Goal: Task Accomplishment & Management: Manage account settings

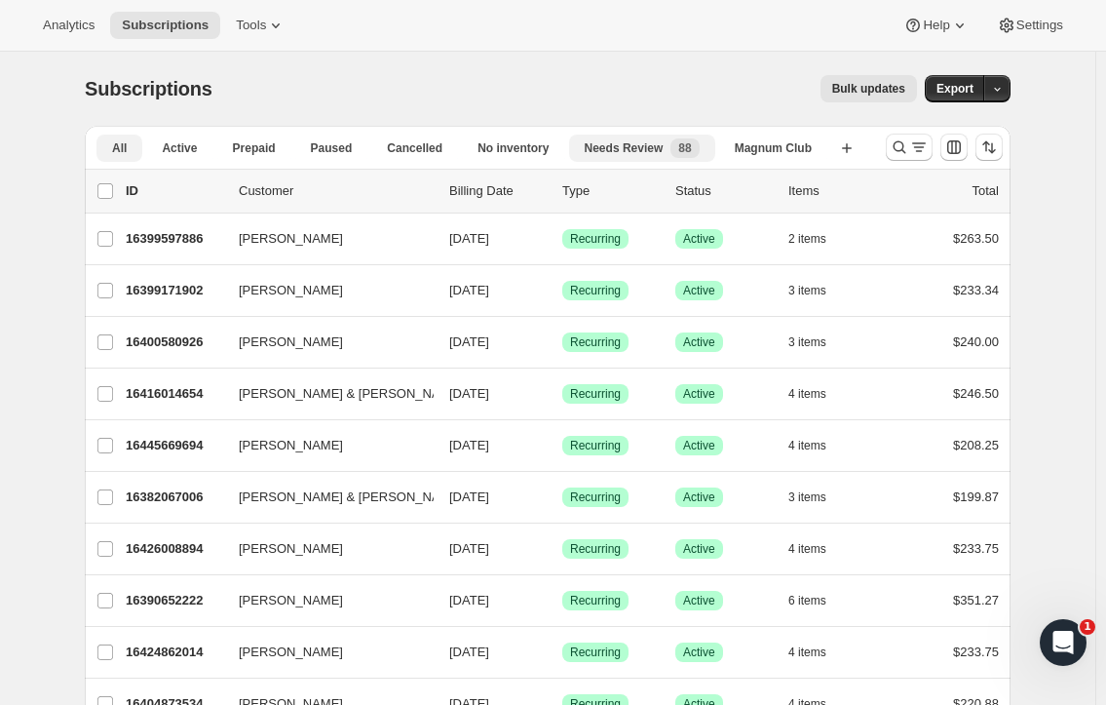
click at [652, 146] on span "Needs Review" at bounding box center [624, 148] width 79 height 16
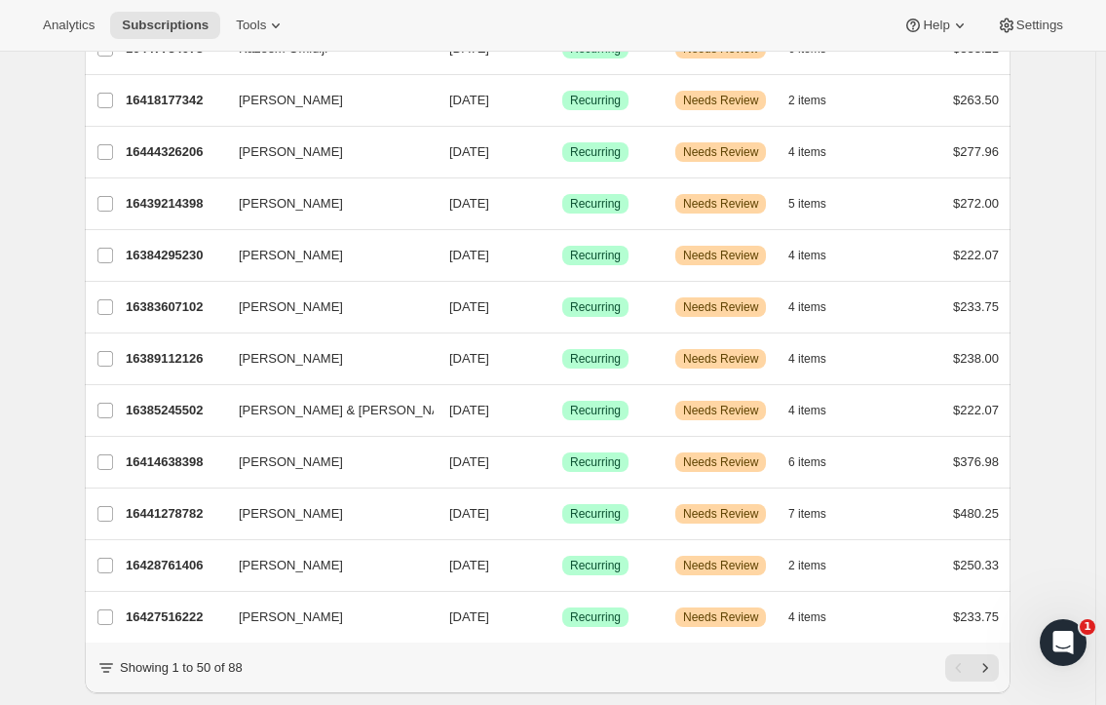
scroll to position [2214, 0]
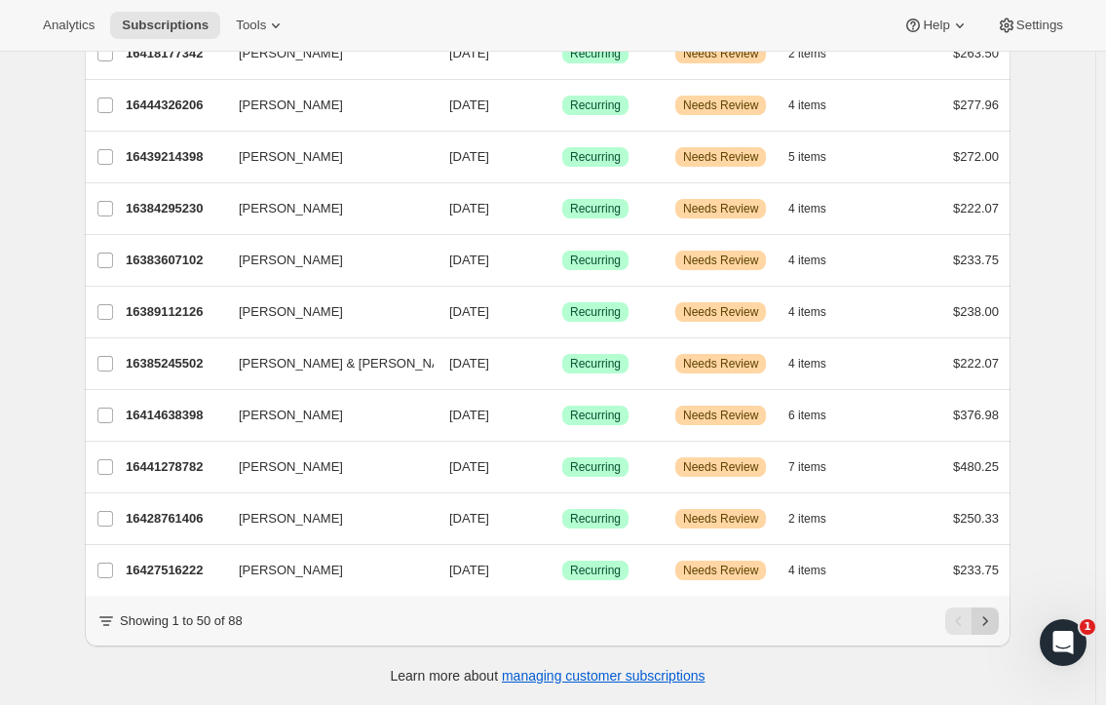
click at [988, 618] on icon "Next" at bounding box center [985, 620] width 5 height 9
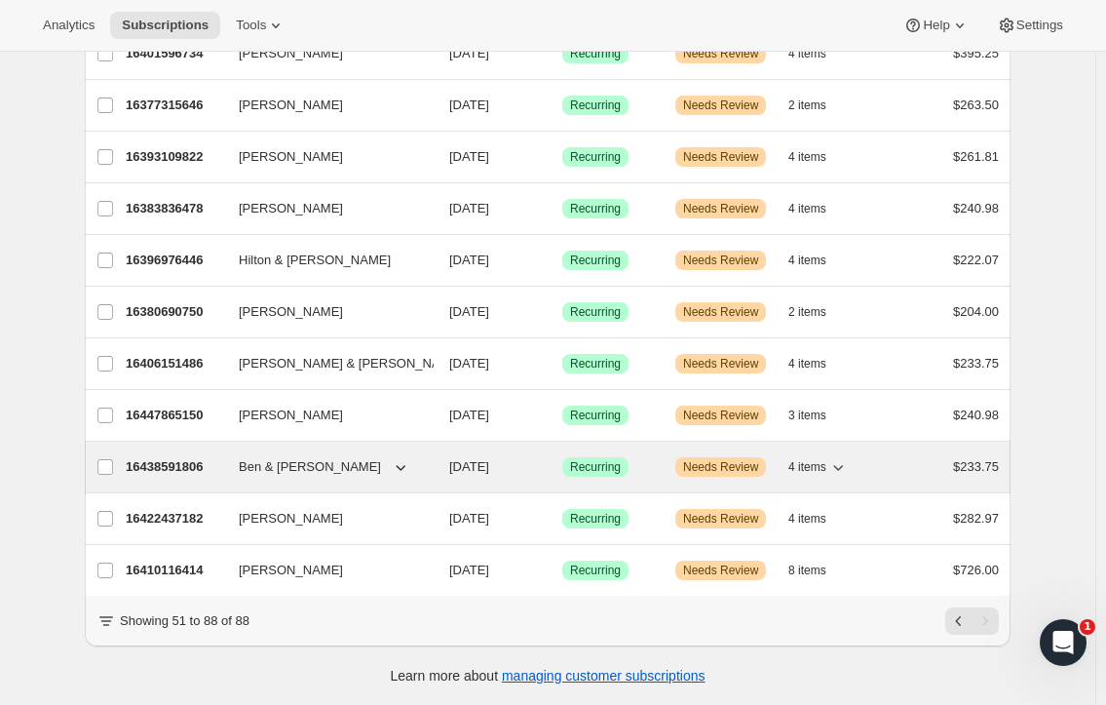
click at [726, 459] on span "Needs Review" at bounding box center [720, 467] width 75 height 16
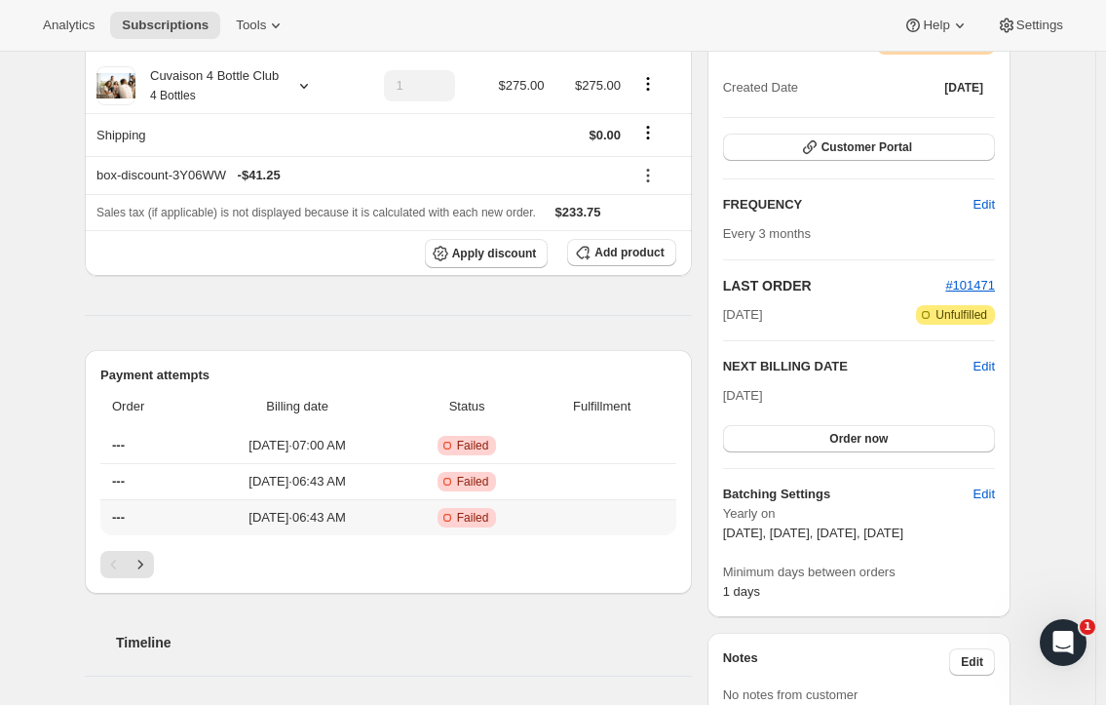
scroll to position [195, 0]
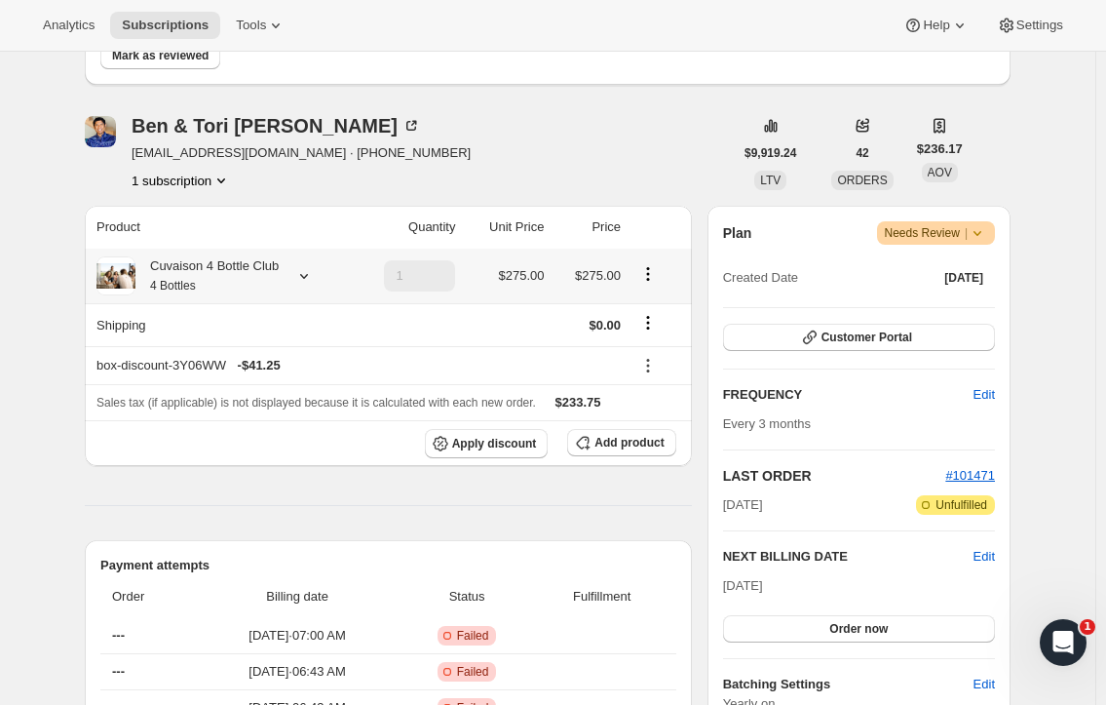
click at [306, 277] on icon at bounding box center [303, 275] width 19 height 19
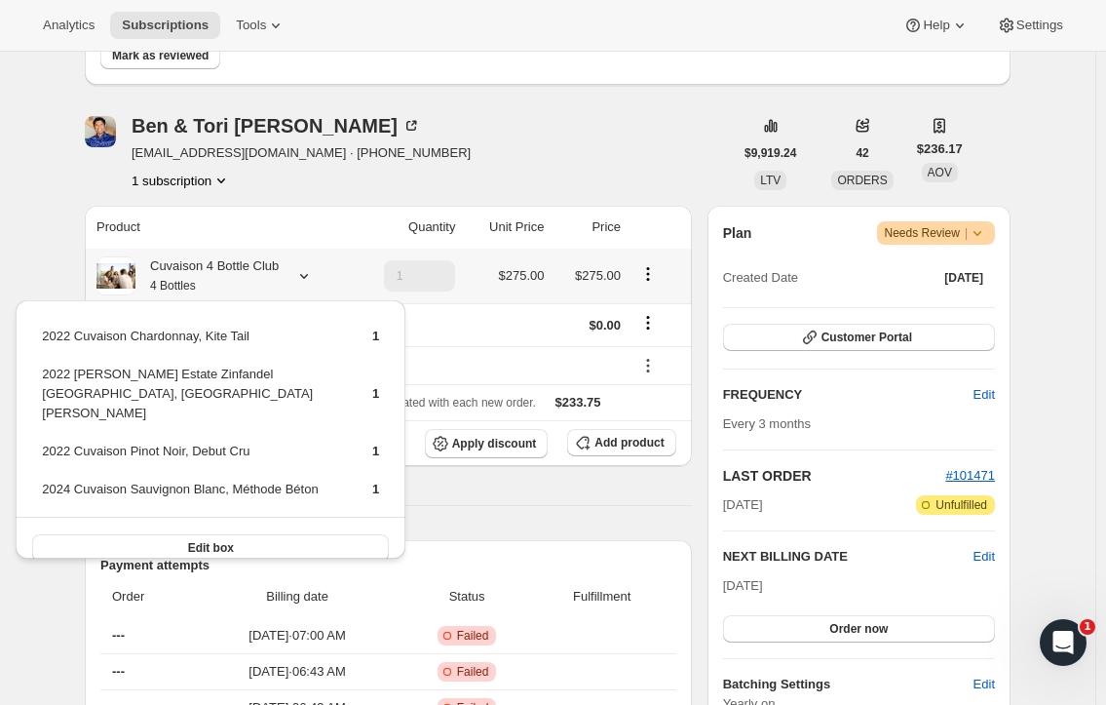
click at [306, 277] on icon at bounding box center [303, 275] width 19 height 19
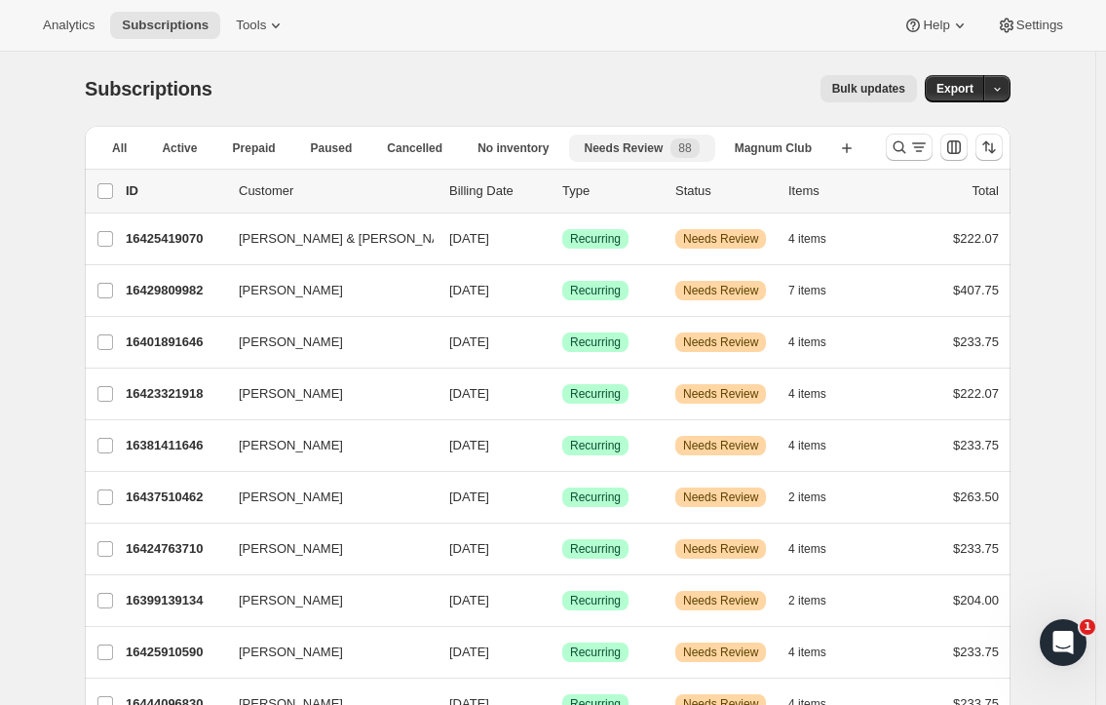
click at [683, 151] on span "88" at bounding box center [684, 148] width 13 height 16
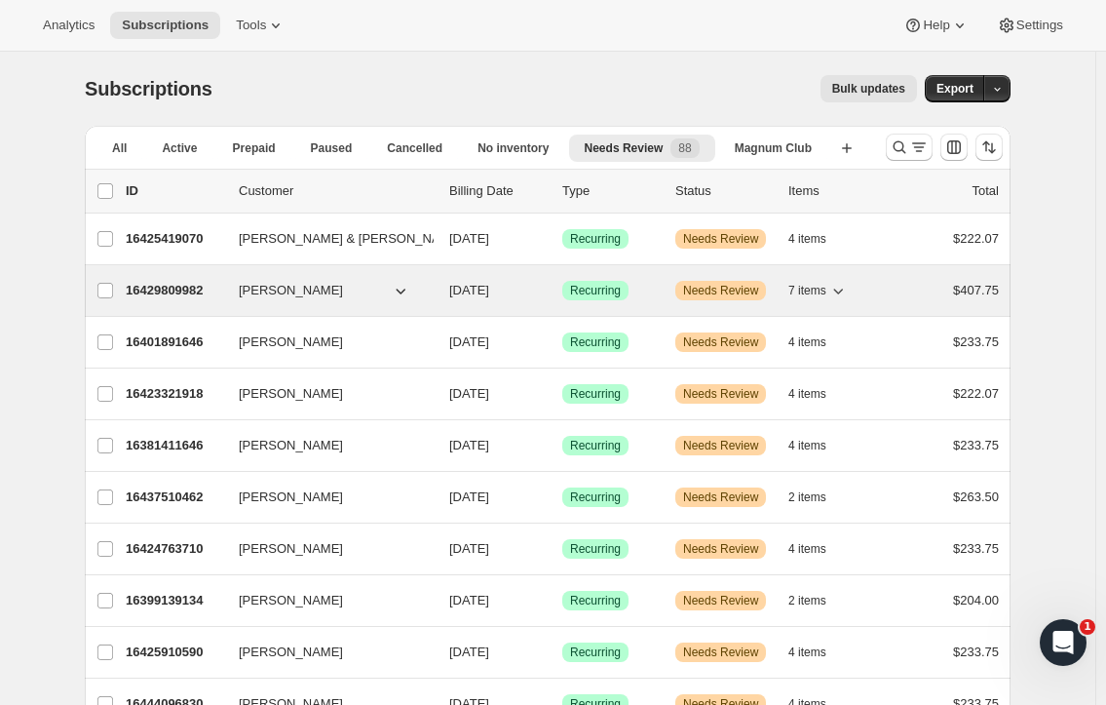
click at [840, 294] on icon "button" at bounding box center [837, 290] width 19 height 19
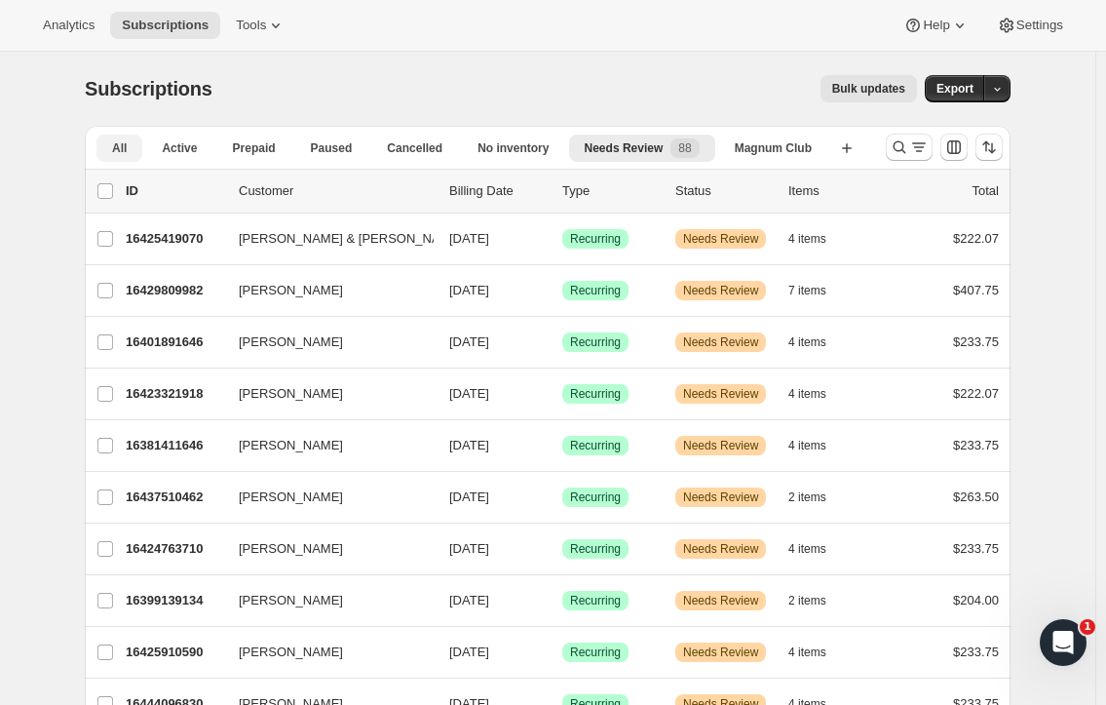
click at [126, 151] on span "All" at bounding box center [119, 148] width 15 height 16
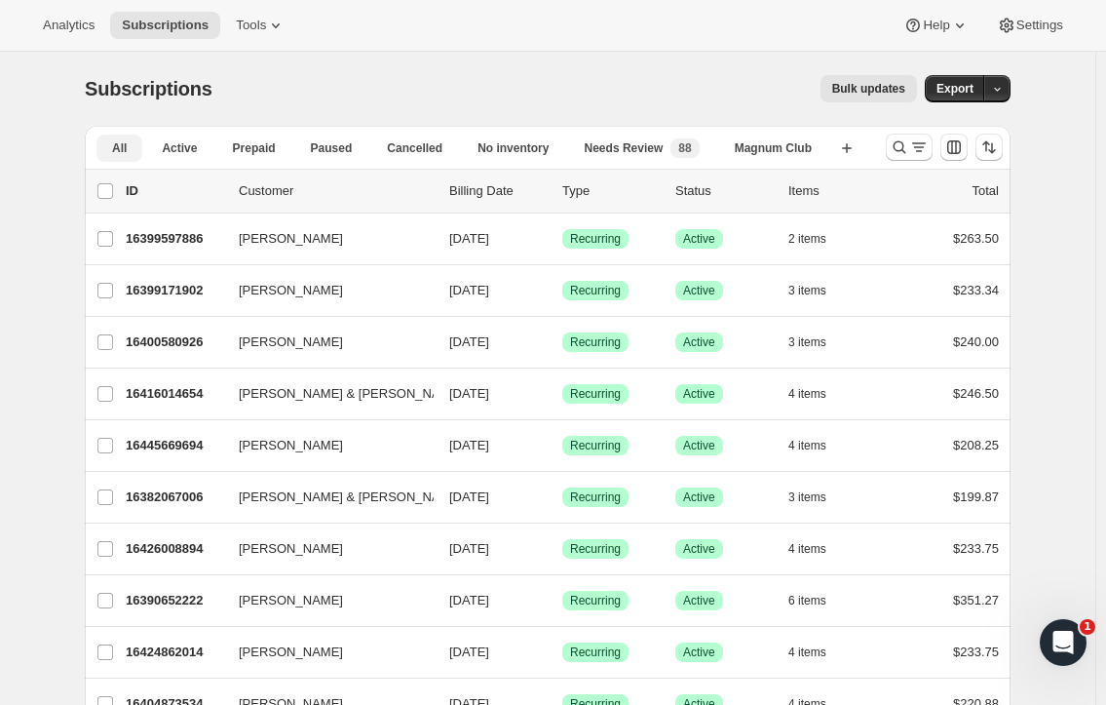
click at [124, 141] on span "All" at bounding box center [119, 148] width 15 height 16
click at [847, 149] on icon "button" at bounding box center [846, 147] width 19 height 19
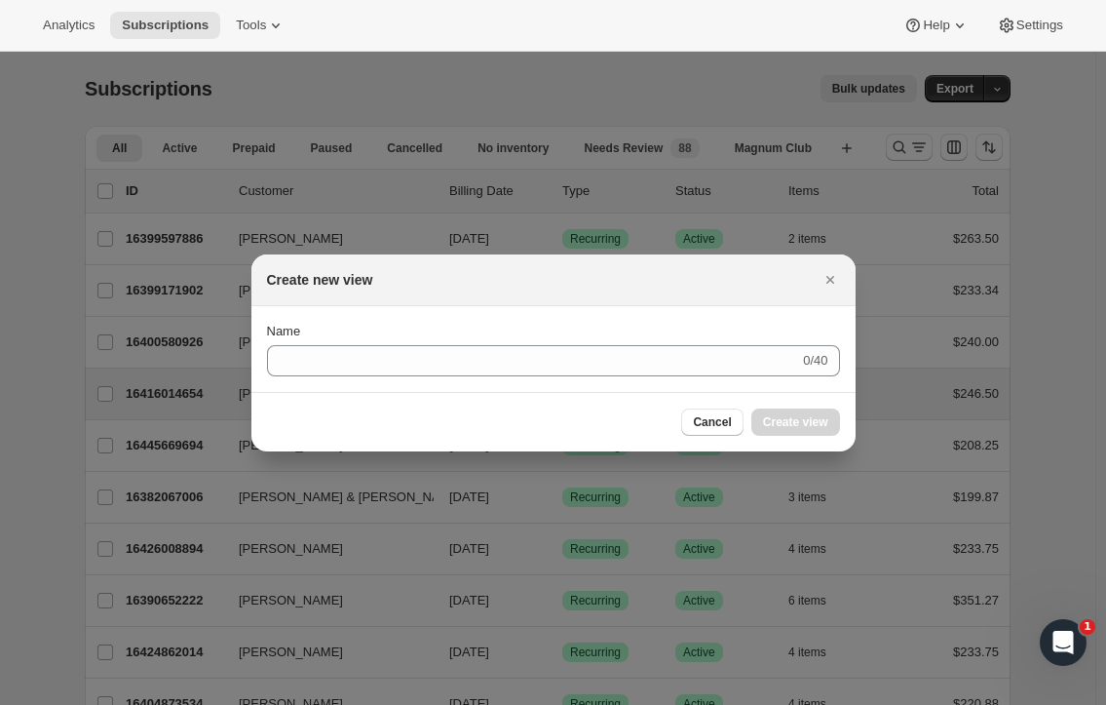
drag, startPoint x: 717, startPoint y: 418, endPoint x: 706, endPoint y: 399, distance: 22.7
click at [716, 418] on span "Cancel" at bounding box center [712, 422] width 38 height 16
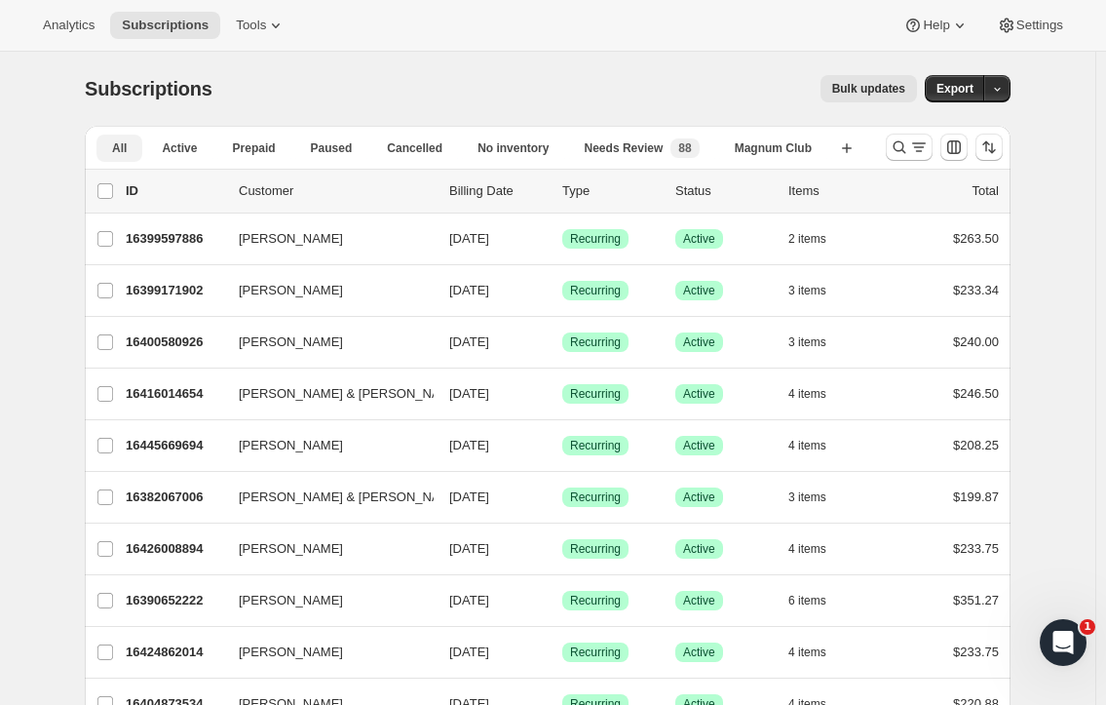
click at [127, 147] on span "All" at bounding box center [119, 148] width 15 height 16
click at [597, 143] on span "Needs Review" at bounding box center [624, 148] width 79 height 16
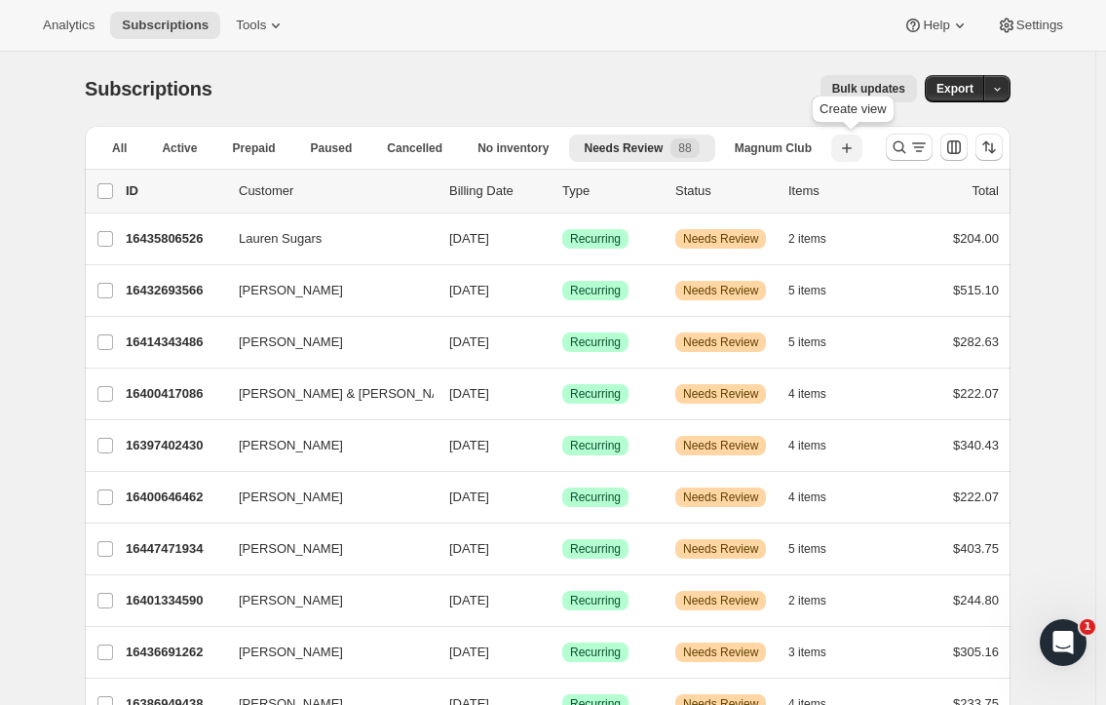
click at [857, 149] on icon "button" at bounding box center [846, 147] width 19 height 19
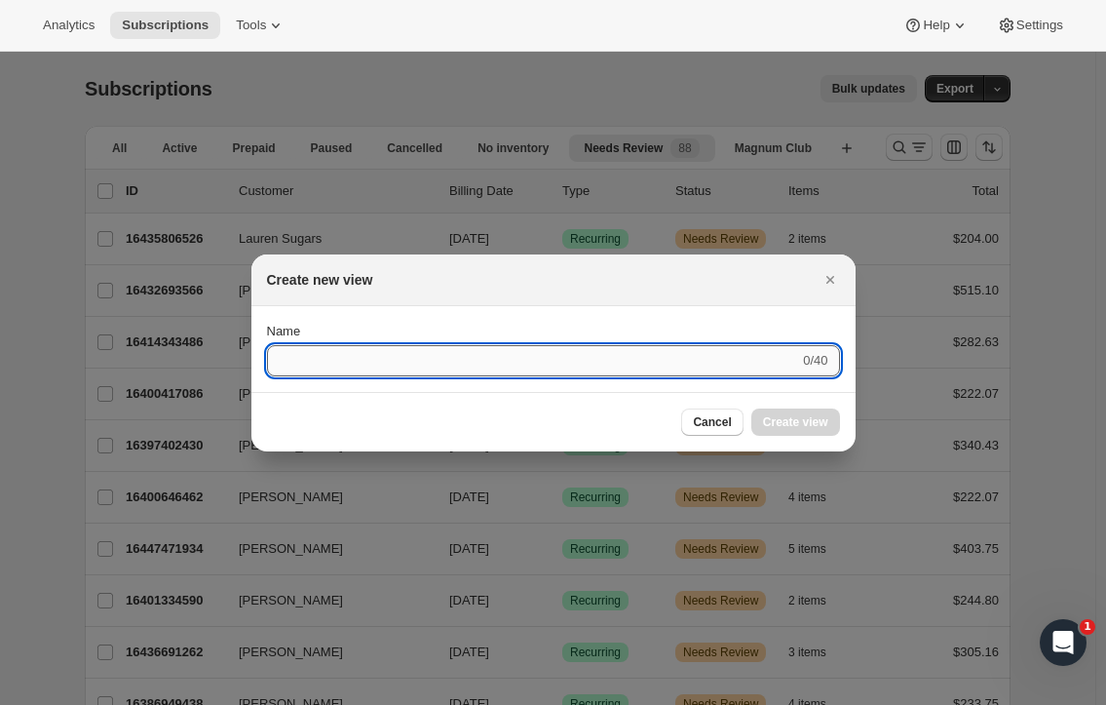
click at [796, 365] on input "Name" at bounding box center [533, 360] width 533 height 31
click at [830, 282] on icon "Close" at bounding box center [830, 279] width 19 height 19
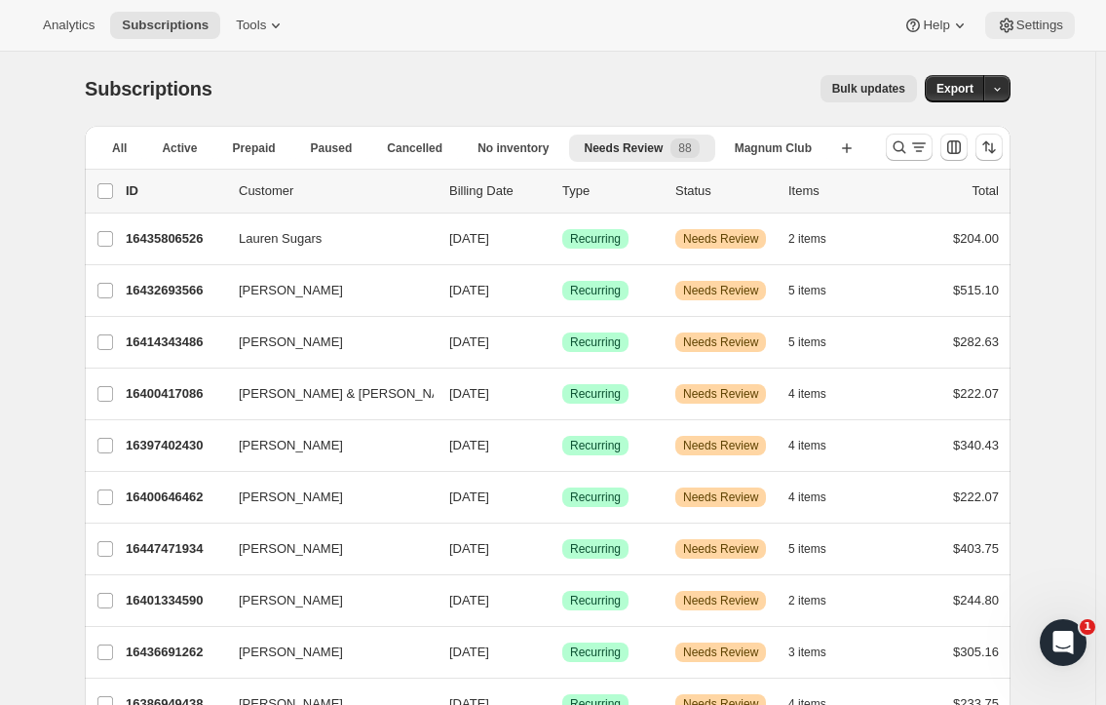
click at [1045, 19] on span "Settings" at bounding box center [1039, 26] width 47 height 16
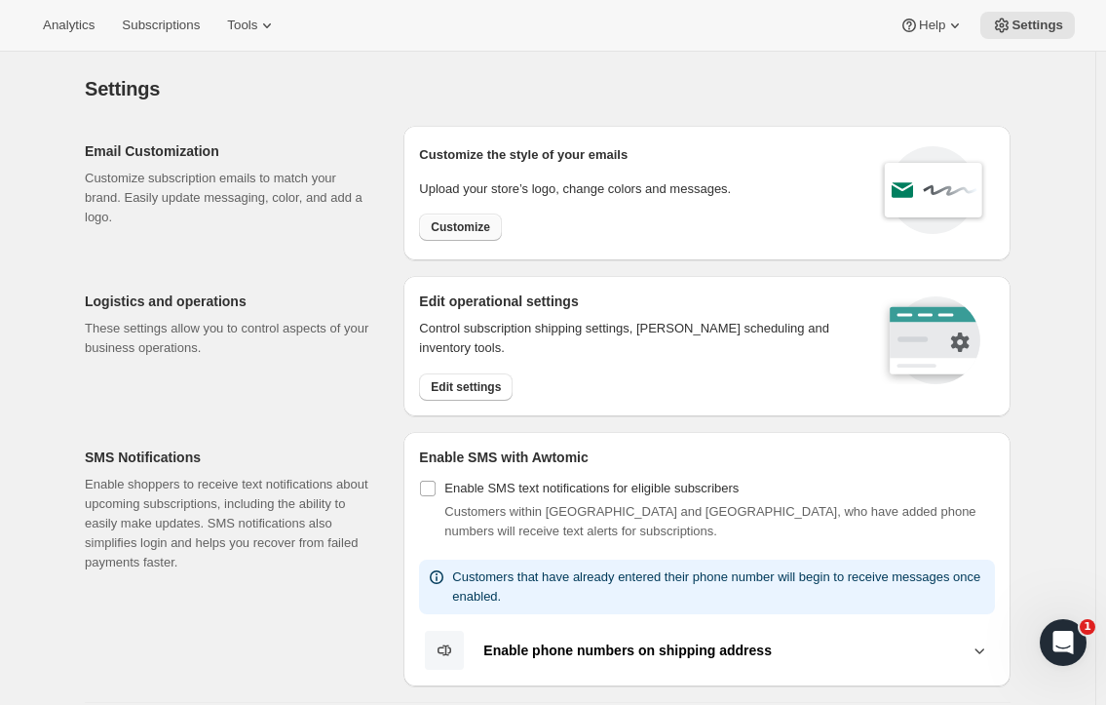
click at [457, 224] on span "Customize" at bounding box center [460, 227] width 59 height 16
select select "subscriptionMessage"
select select "5"
select select "15"
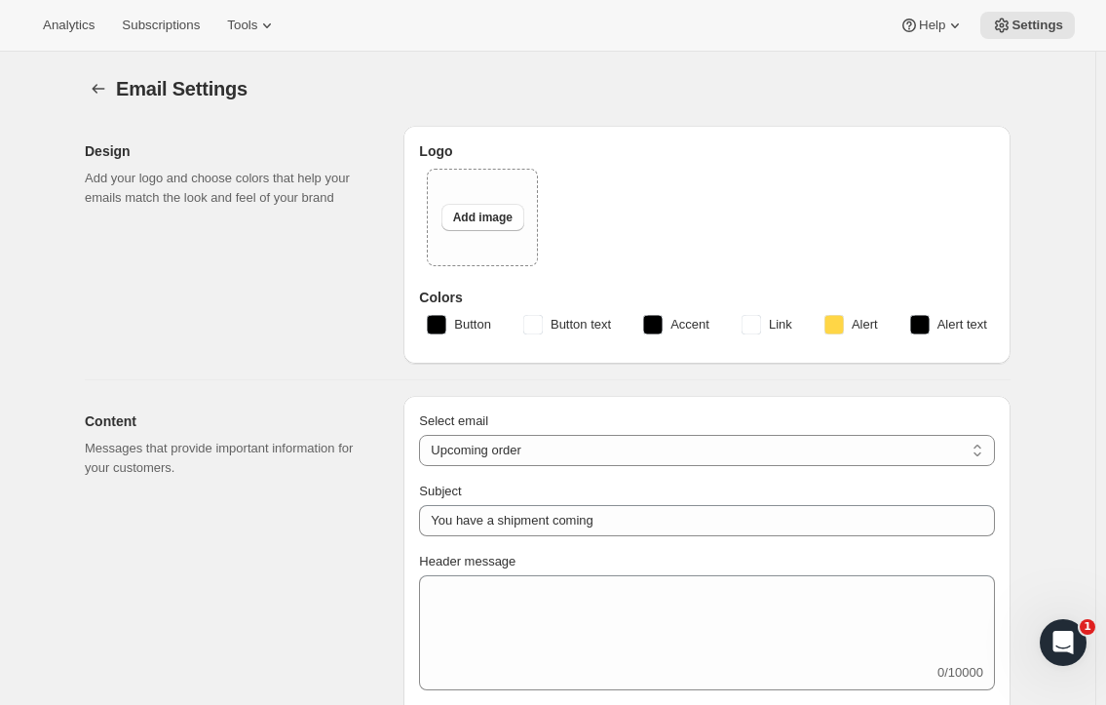
type input "Two Estates Wine Collective"
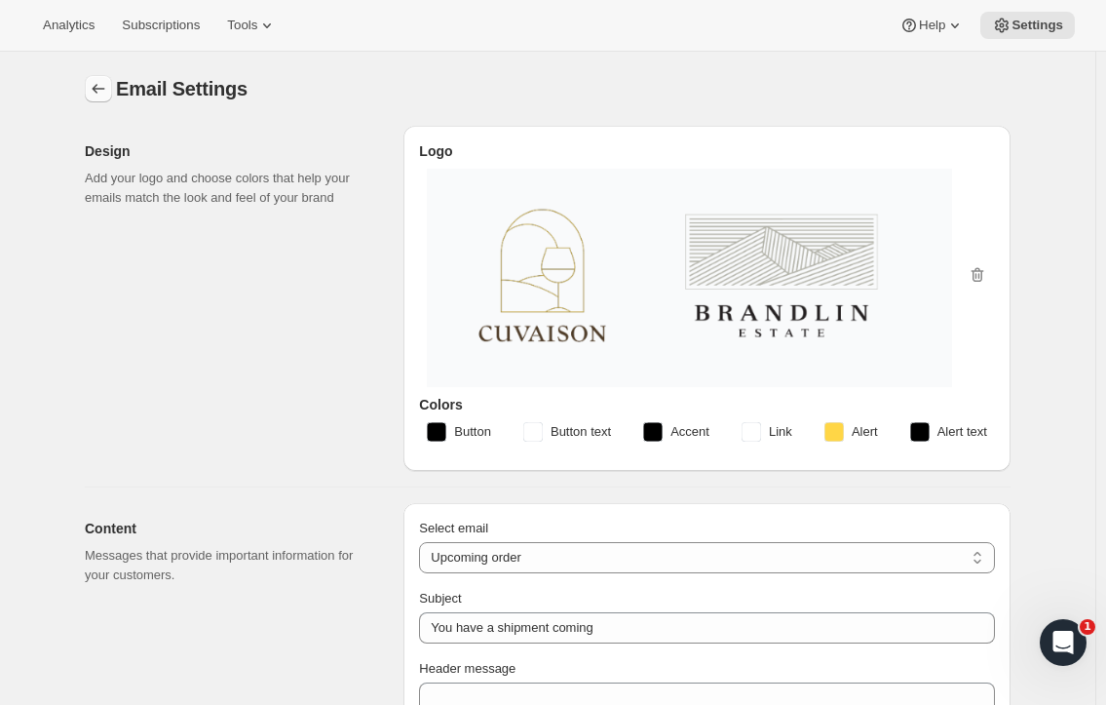
click at [100, 85] on icon "Settings" at bounding box center [98, 88] width 19 height 19
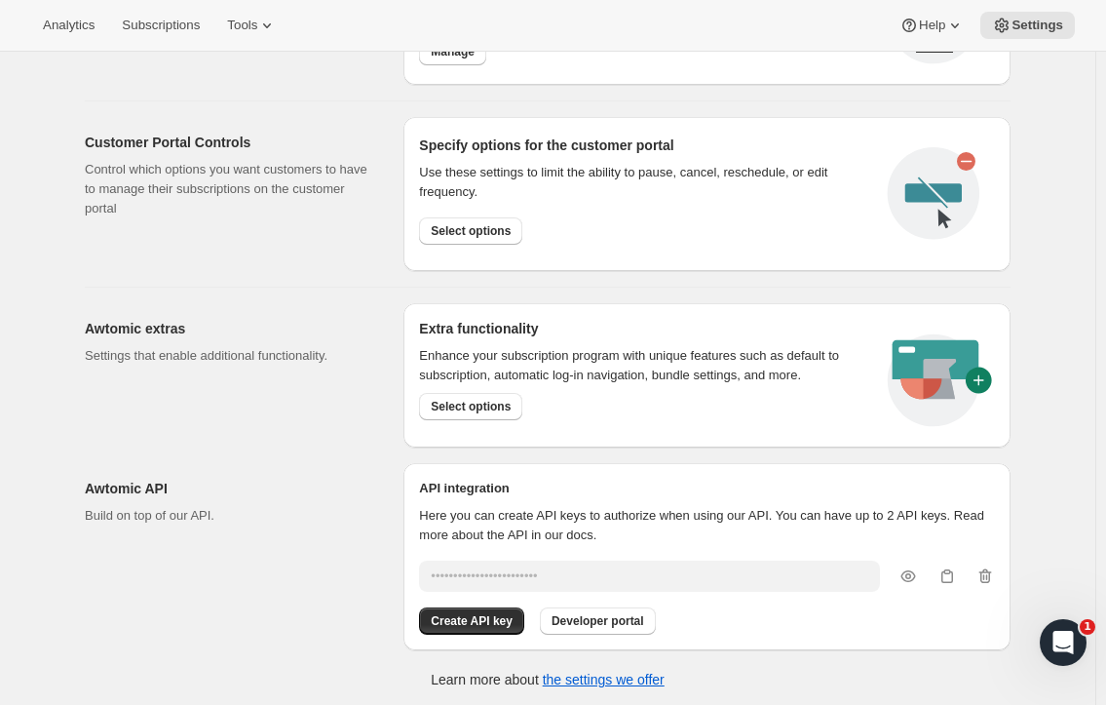
scroll to position [940, 0]
click at [151, 18] on span "Subscriptions" at bounding box center [161, 26] width 78 height 16
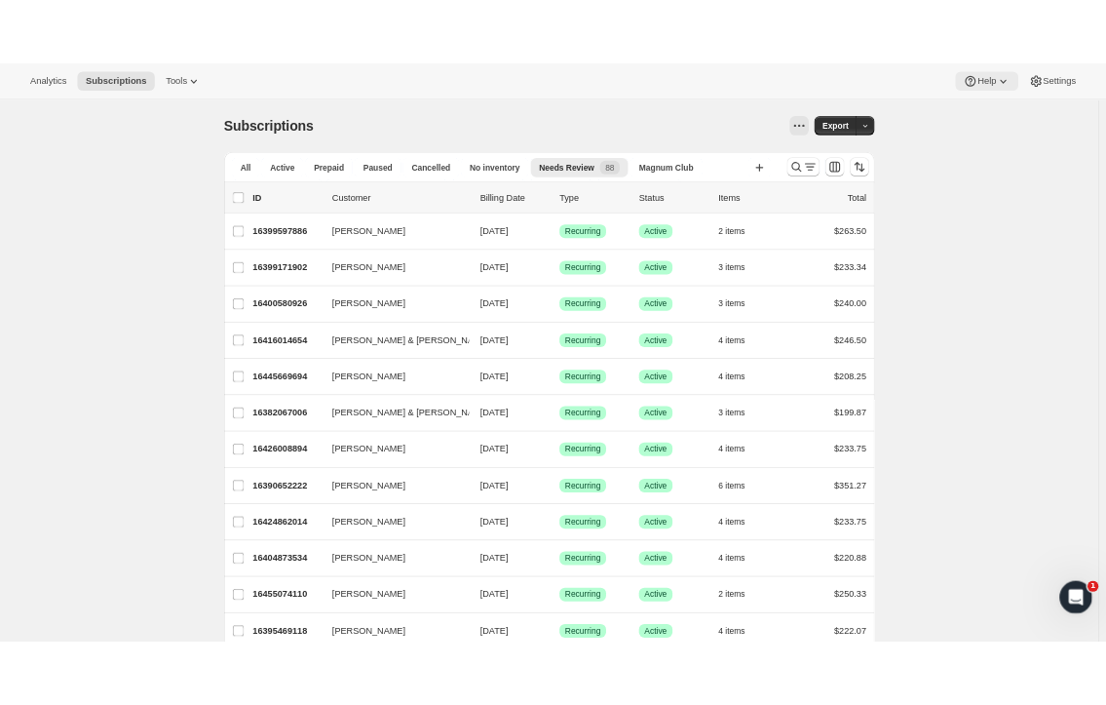
scroll to position [0, 409]
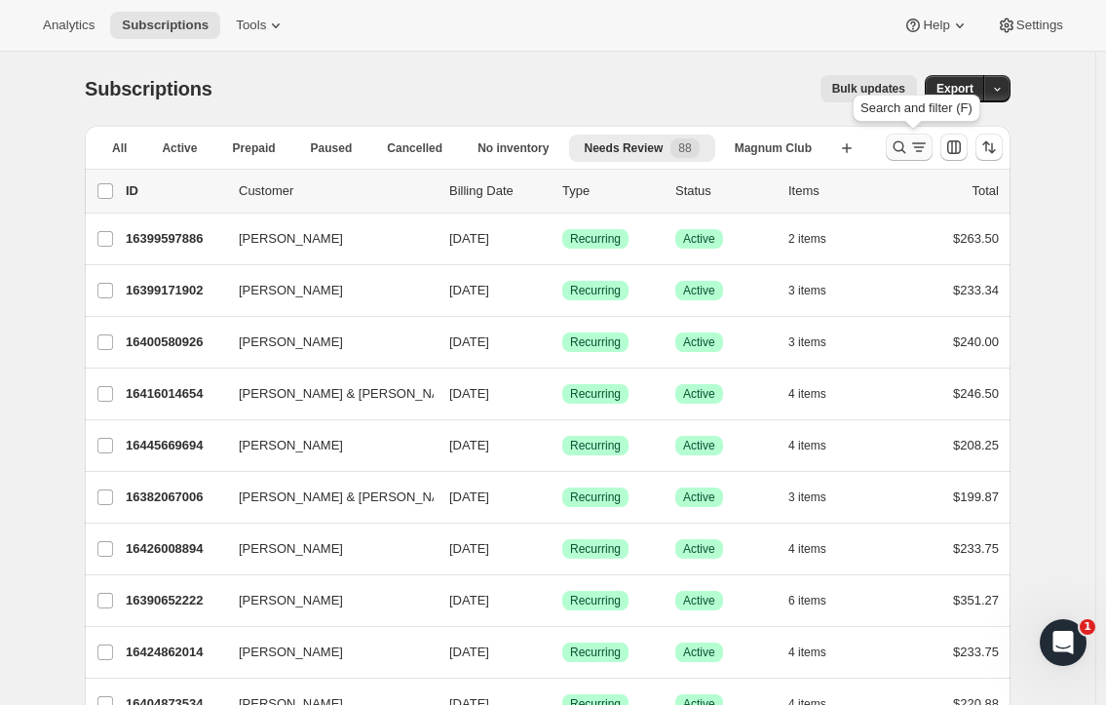
click at [906, 152] on icon "Search and filter results" at bounding box center [899, 146] width 19 height 19
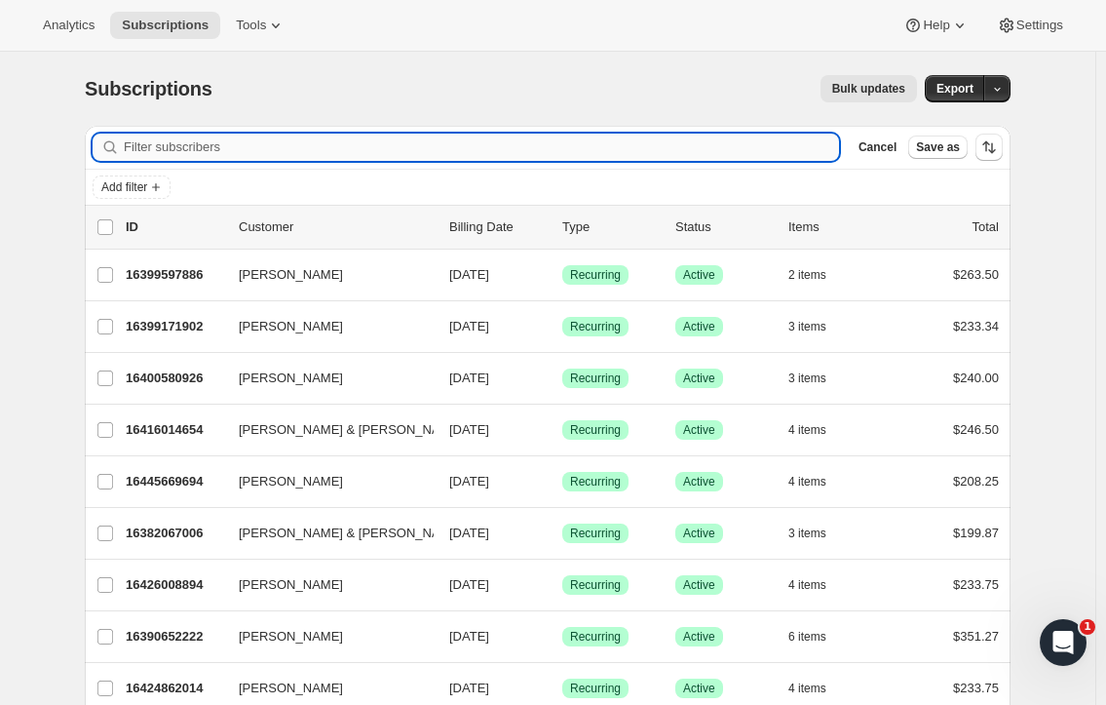
click at [539, 152] on input "Filter subscribers" at bounding box center [481, 147] width 715 height 27
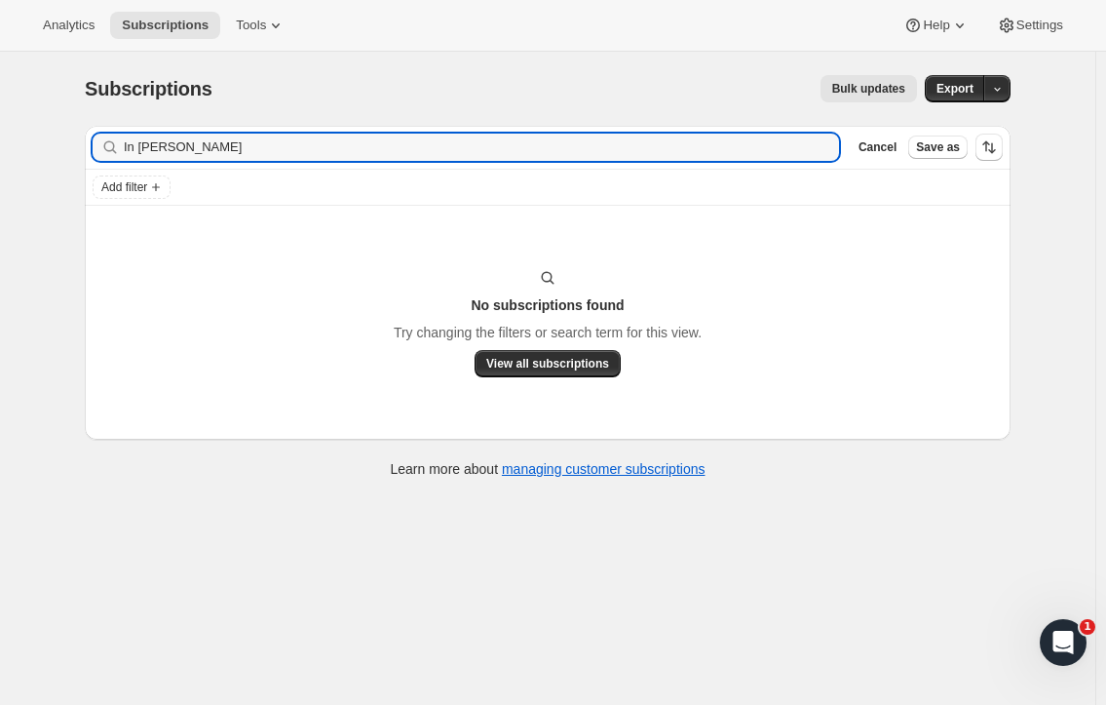
type input "In [PERSON_NAME]"
click at [828, 135] on div "In Dunning Clear" at bounding box center [466, 147] width 746 height 27
click at [827, 146] on icon "button" at bounding box center [817, 146] width 19 height 19
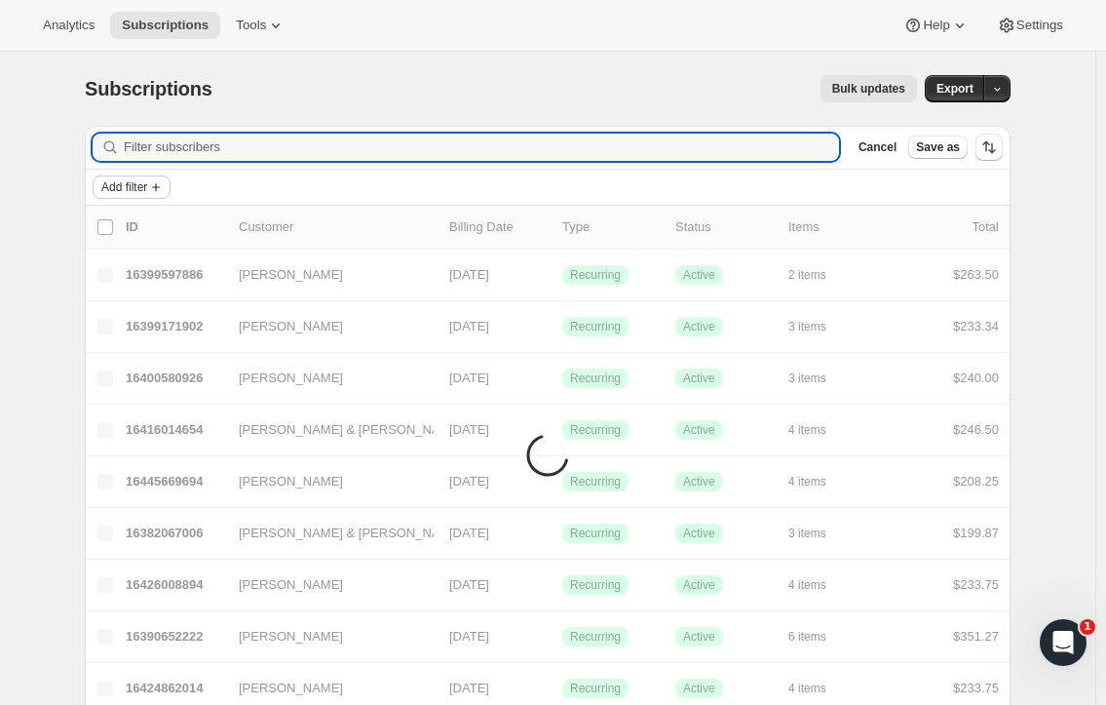
click at [147, 187] on span "Add filter" at bounding box center [124, 187] width 46 height 16
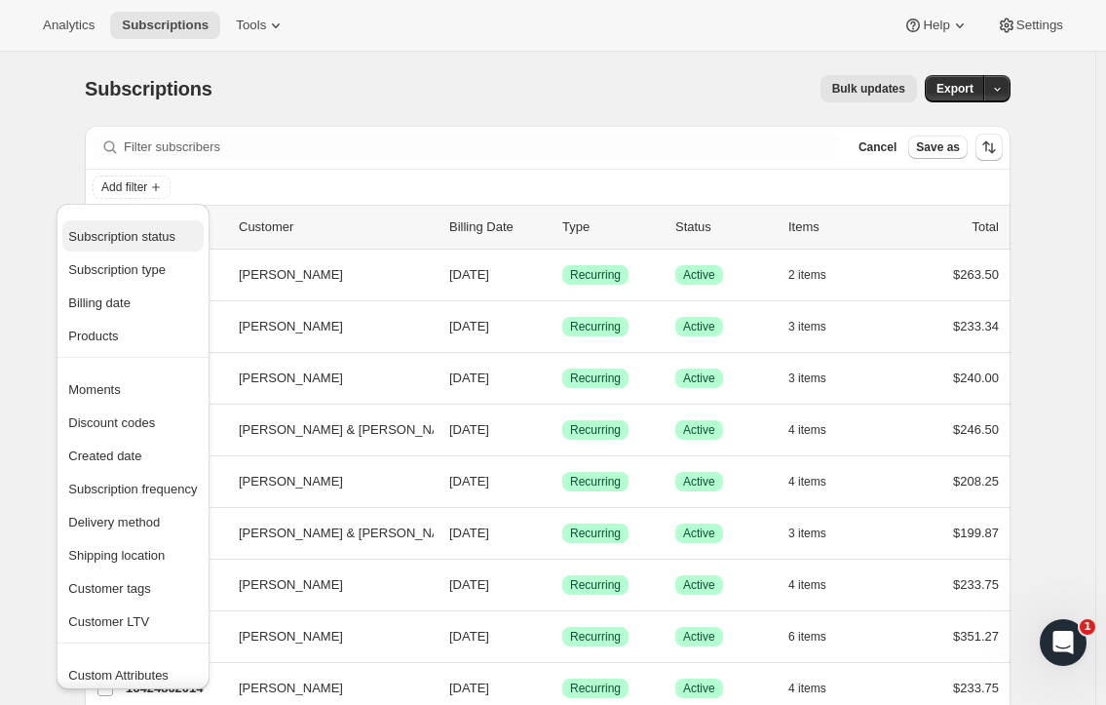
click at [175, 230] on span "Subscription status" at bounding box center [132, 236] width 129 height 19
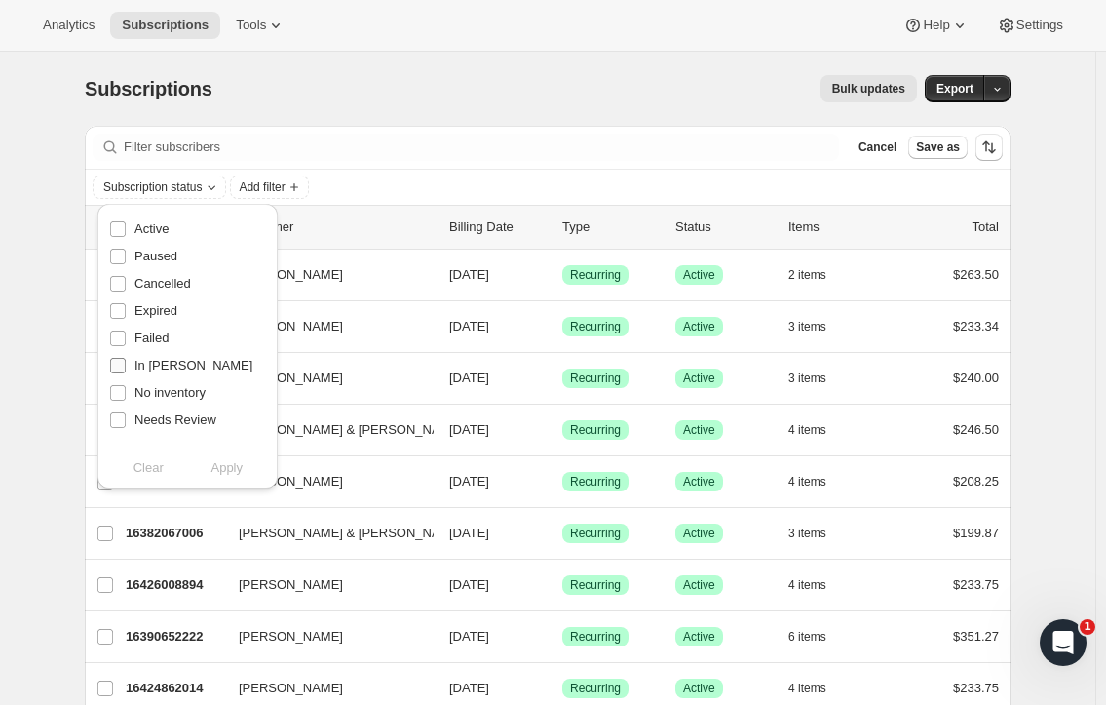
click at [118, 366] on input "In [PERSON_NAME]" at bounding box center [118, 366] width 16 height 16
click at [223, 472] on span "Apply" at bounding box center [226, 467] width 32 height 19
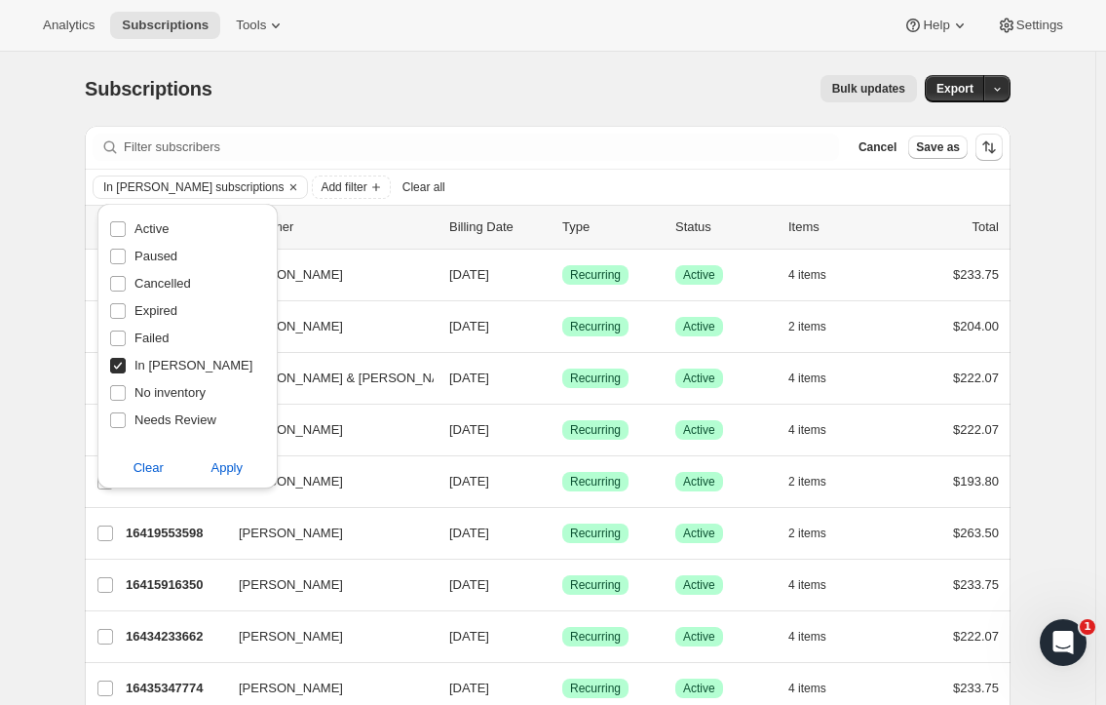
drag, startPoint x: 117, startPoint y: 361, endPoint x: 106, endPoint y: 380, distance: 22.2
click at [117, 361] on input "In [PERSON_NAME]" at bounding box center [118, 366] width 16 height 16
checkbox input "false"
click at [109, 388] on span at bounding box center [118, 393] width 18 height 18
click at [110, 388] on input "No inventory" at bounding box center [118, 393] width 16 height 16
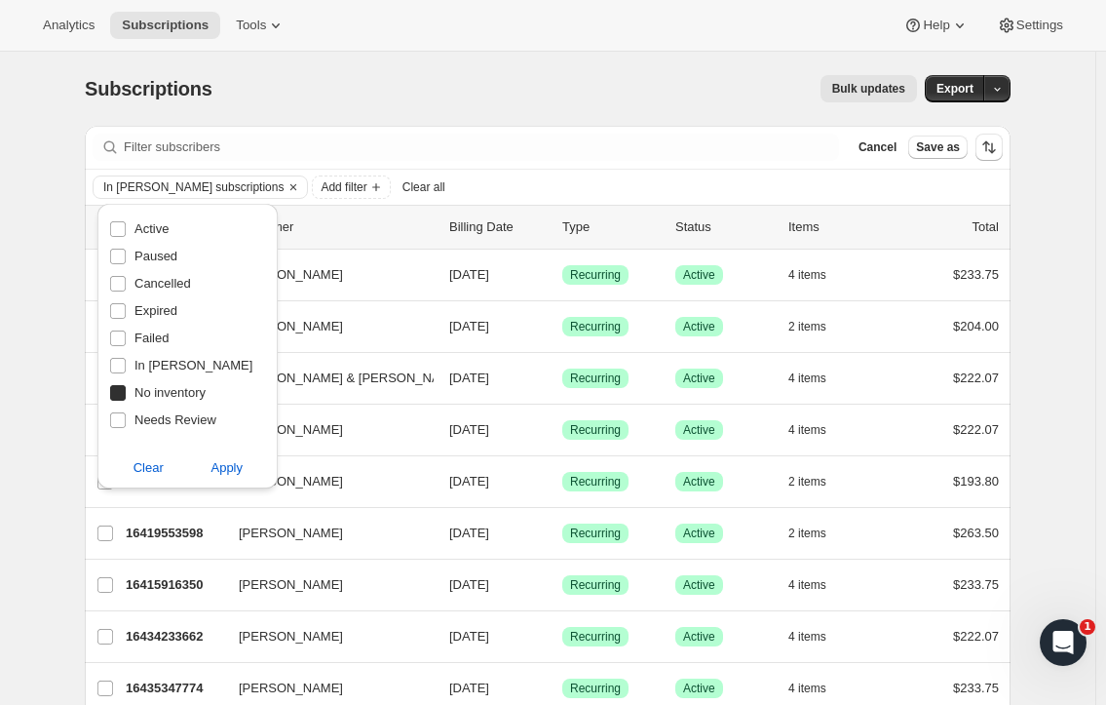
checkbox input "true"
click at [230, 460] on span "Apply" at bounding box center [226, 467] width 32 height 19
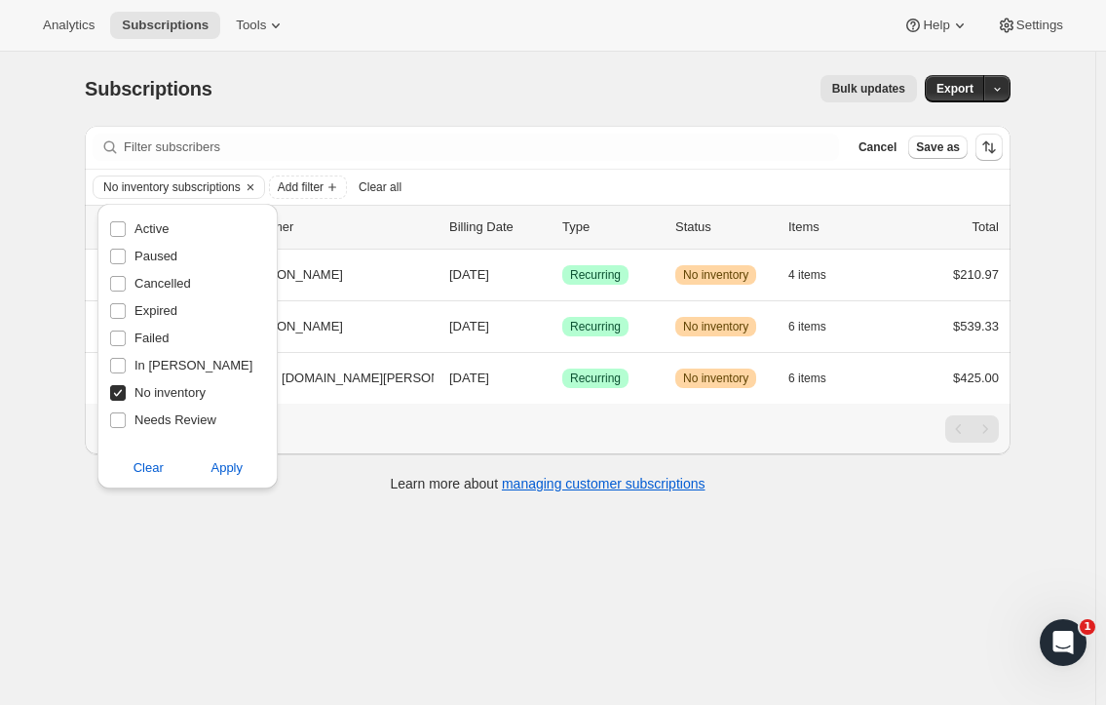
drag, startPoint x: 593, startPoint y: 440, endPoint x: 325, endPoint y: 484, distance: 271.6
click at [593, 440] on div "Showing 1 to 3 of 3" at bounding box center [547, 428] width 902 height 27
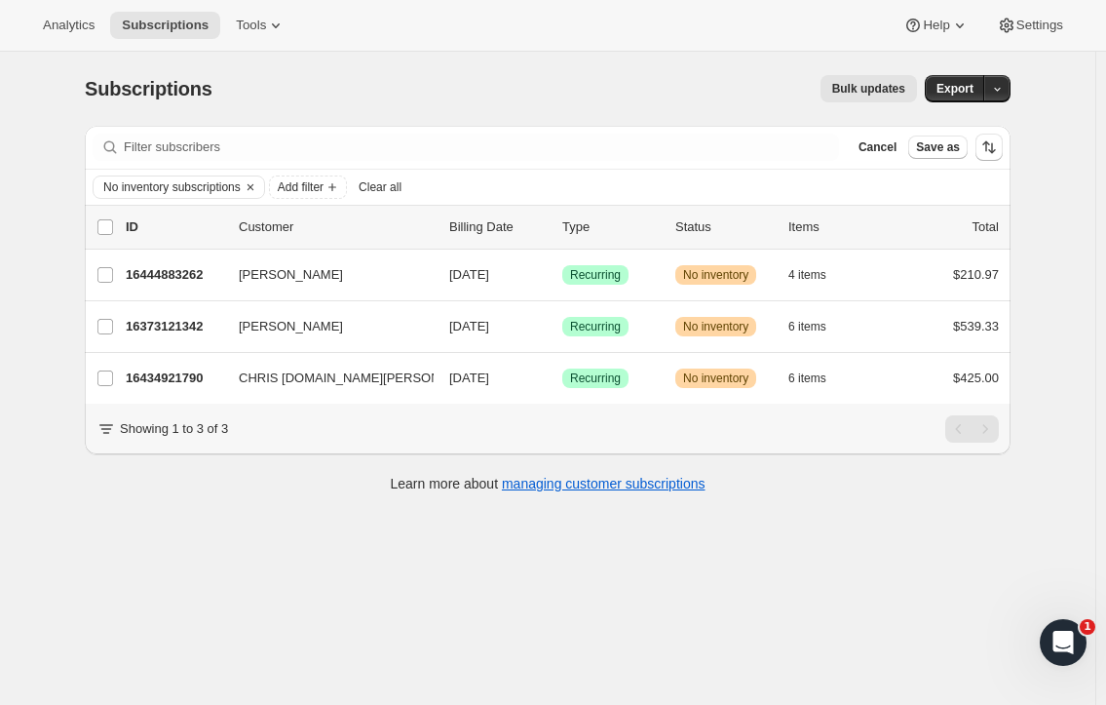
click at [1036, 9] on div "Analytics Subscriptions Tools Help Settings" at bounding box center [553, 26] width 1106 height 52
click at [1035, 34] on button "Settings" at bounding box center [1030, 25] width 90 height 27
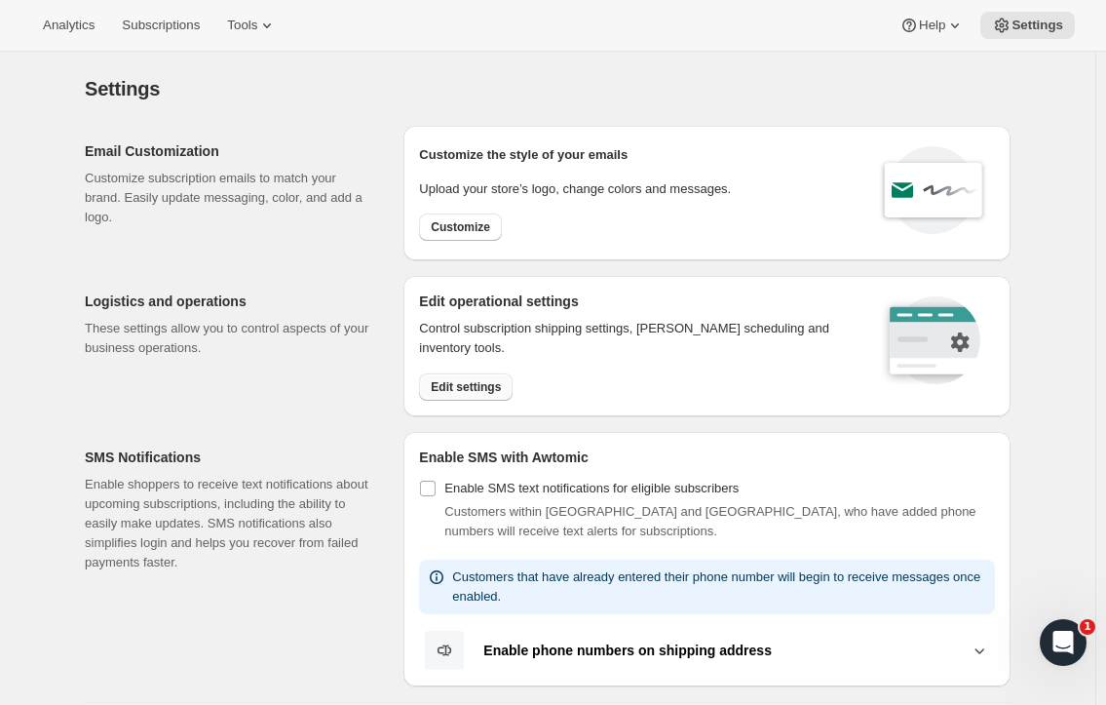
click at [472, 384] on span "Edit settings" at bounding box center [466, 387] width 70 height 16
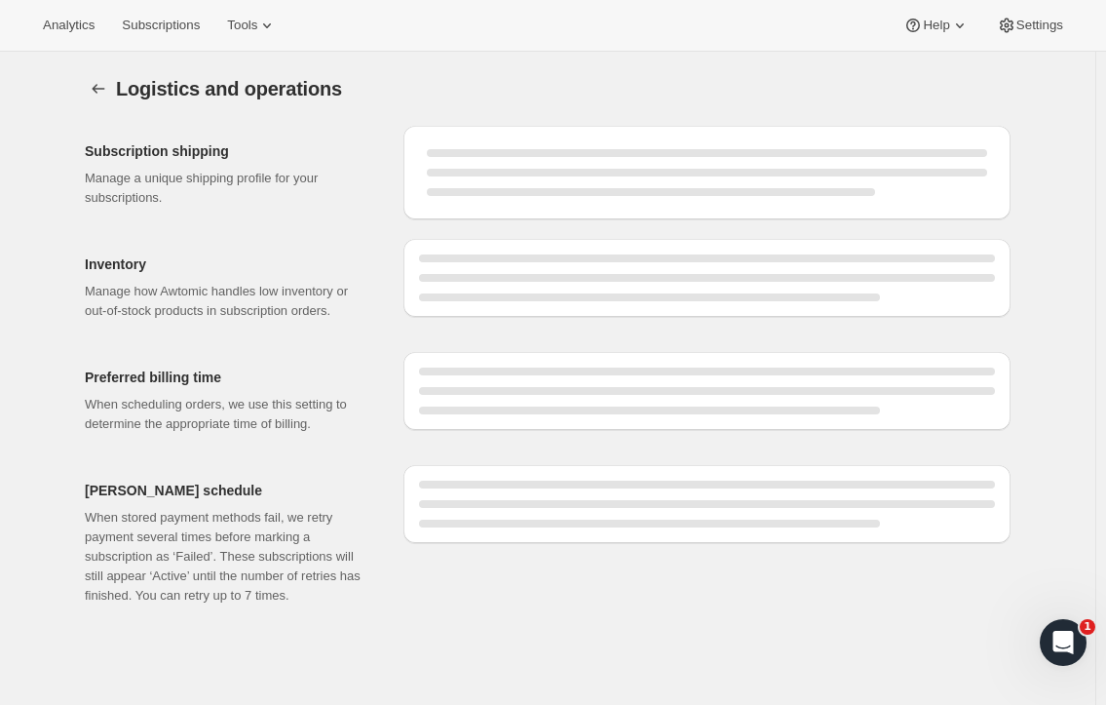
select select "08:00"
select select "PM"
select select "DAY"
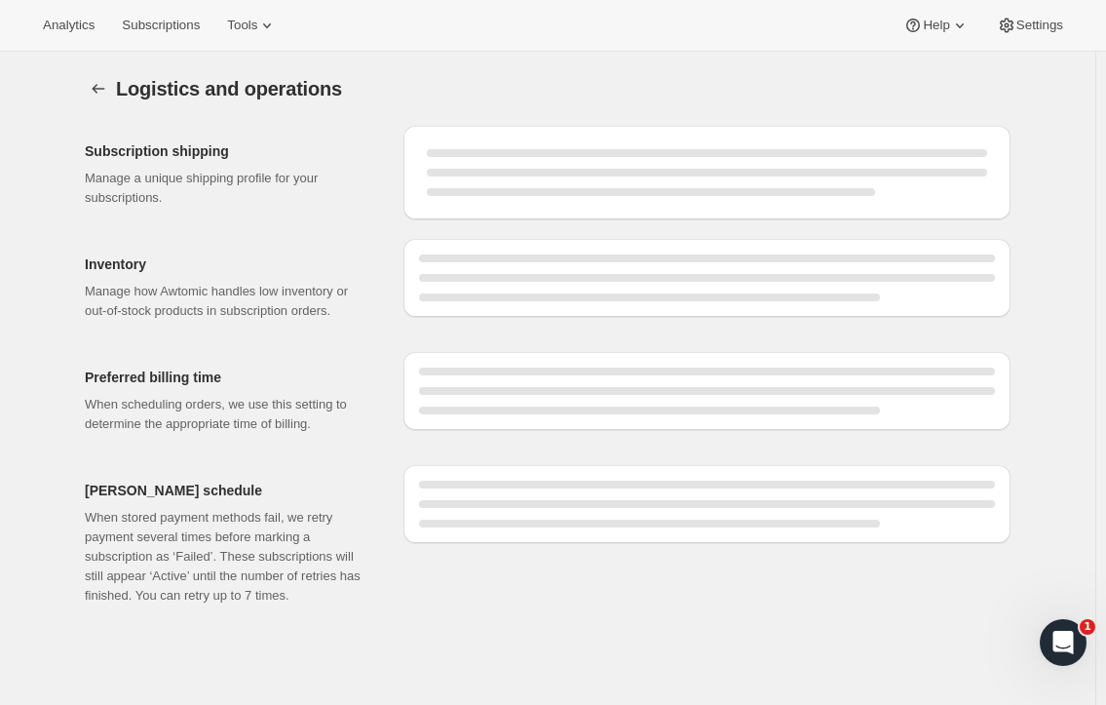
select select "DAY"
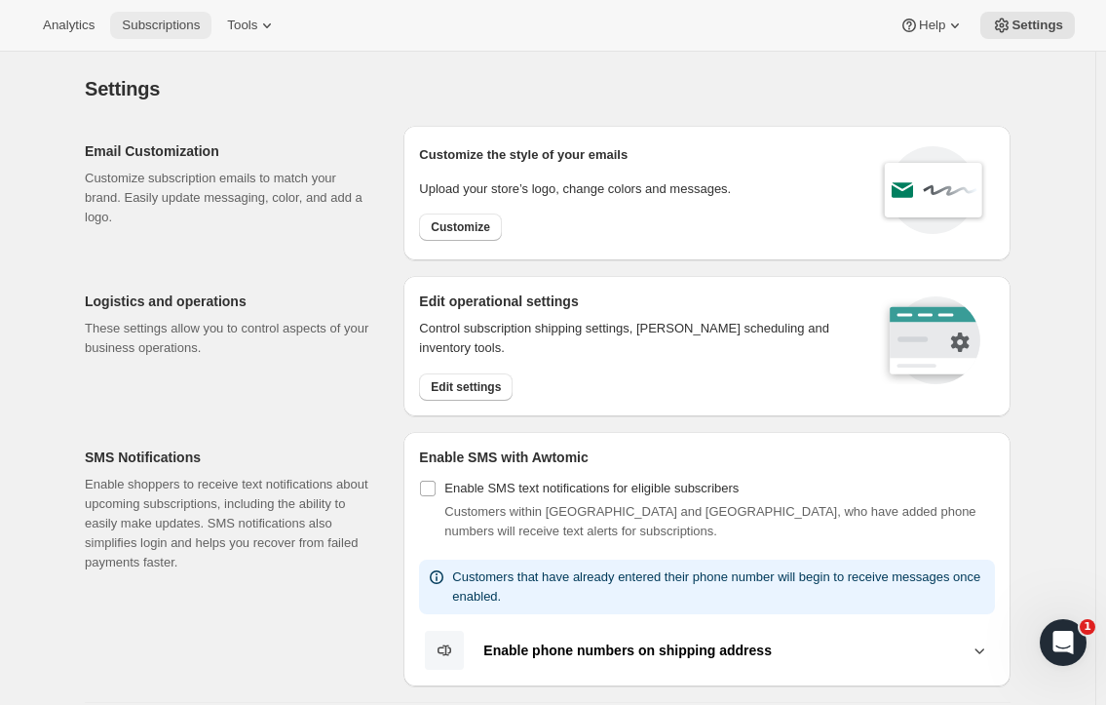
click at [164, 35] on button "Subscriptions" at bounding box center [160, 25] width 101 height 27
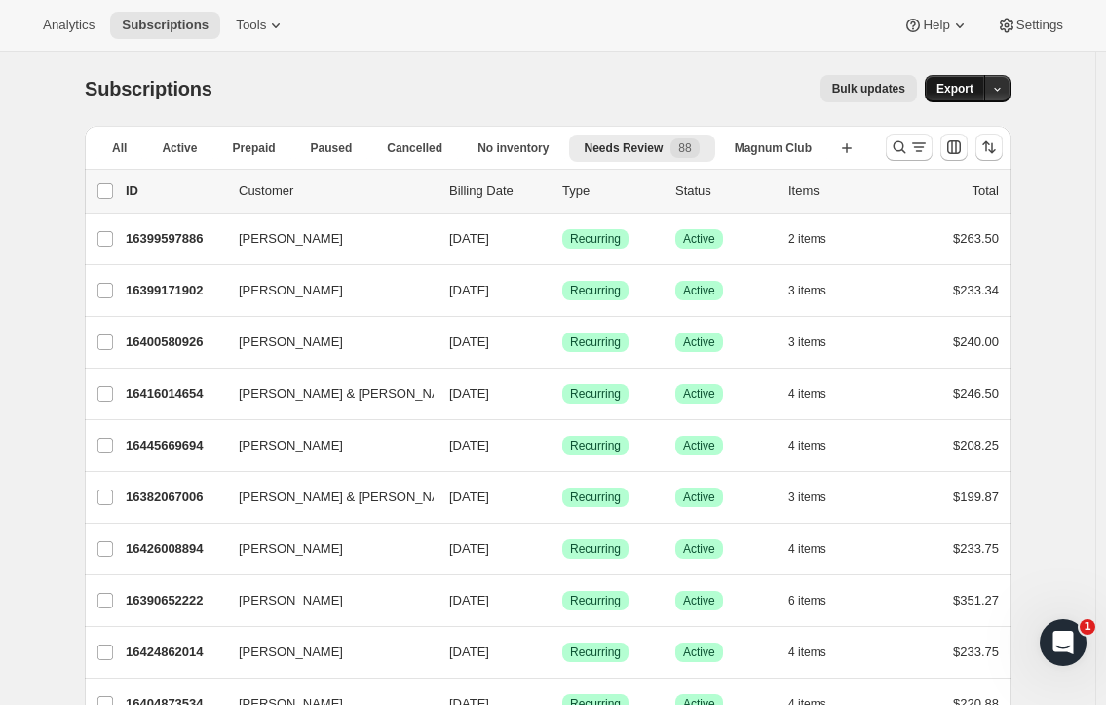
click at [981, 85] on button "Export" at bounding box center [955, 88] width 60 height 27
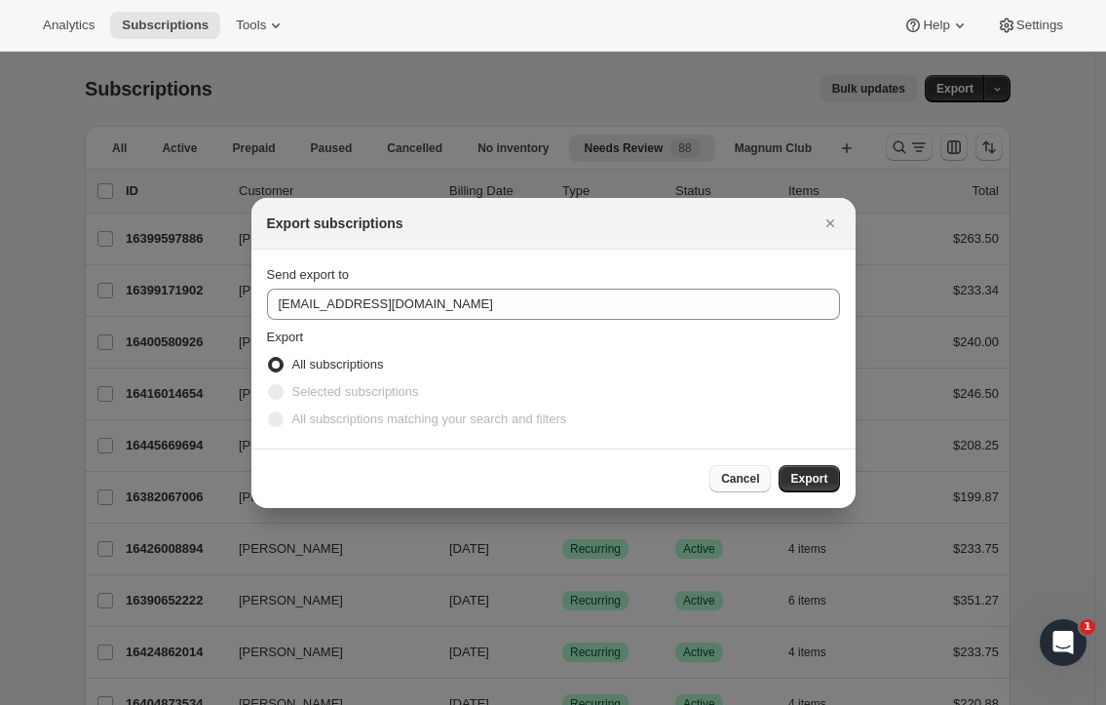
click at [732, 480] on span "Cancel" at bounding box center [740, 479] width 38 height 16
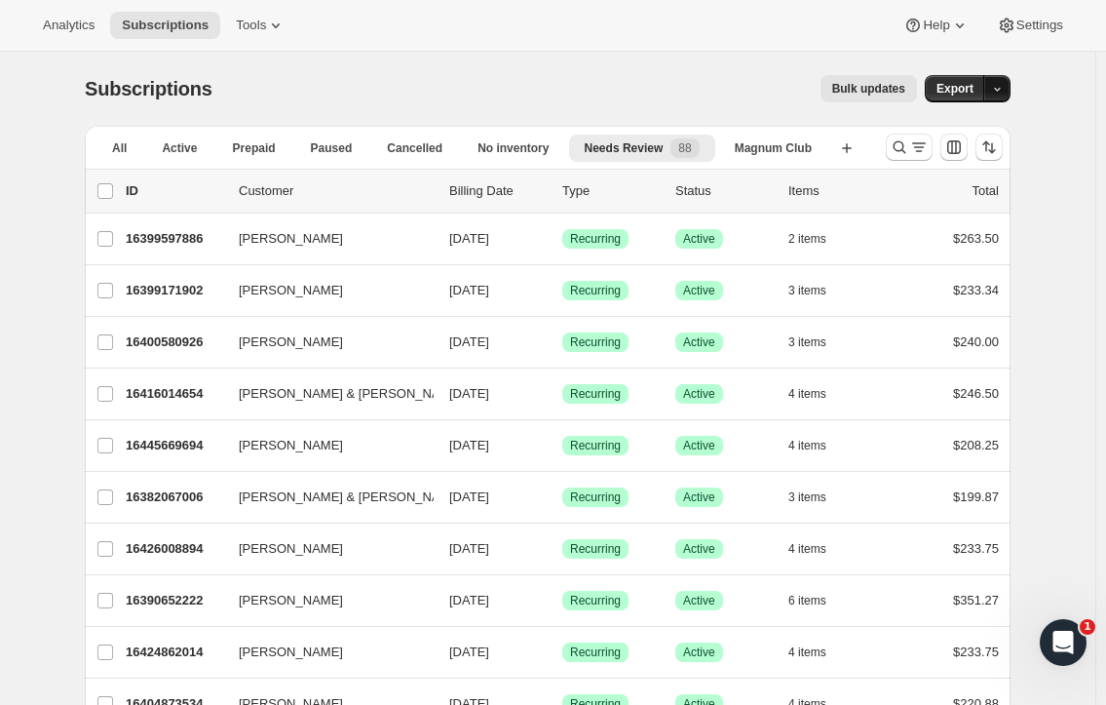
click at [1000, 95] on icon "button" at bounding box center [997, 89] width 13 height 13
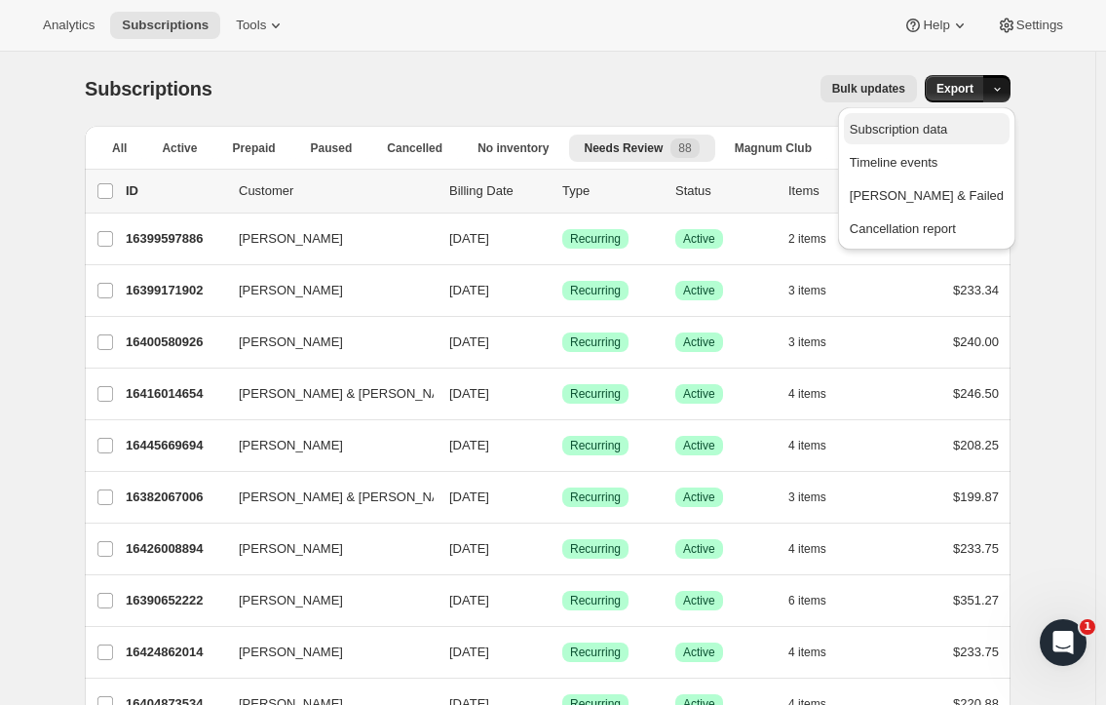
click at [979, 137] on span "Subscription data" at bounding box center [927, 129] width 154 height 19
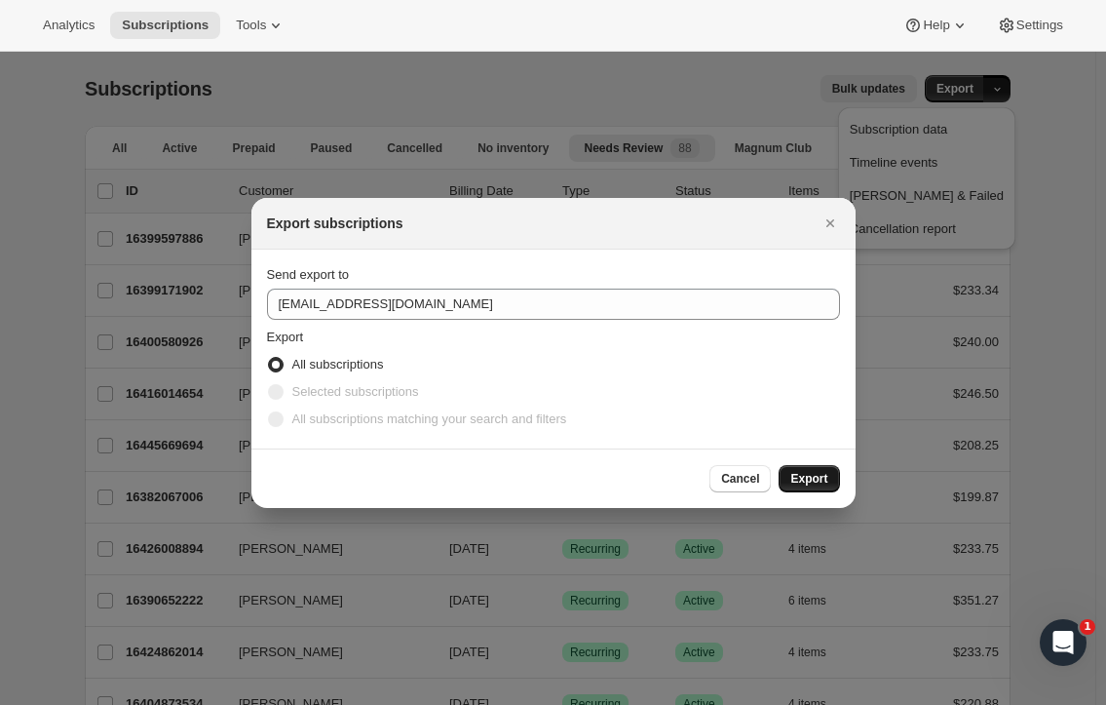
click at [828, 477] on button "Export" at bounding box center [809, 478] width 60 height 27
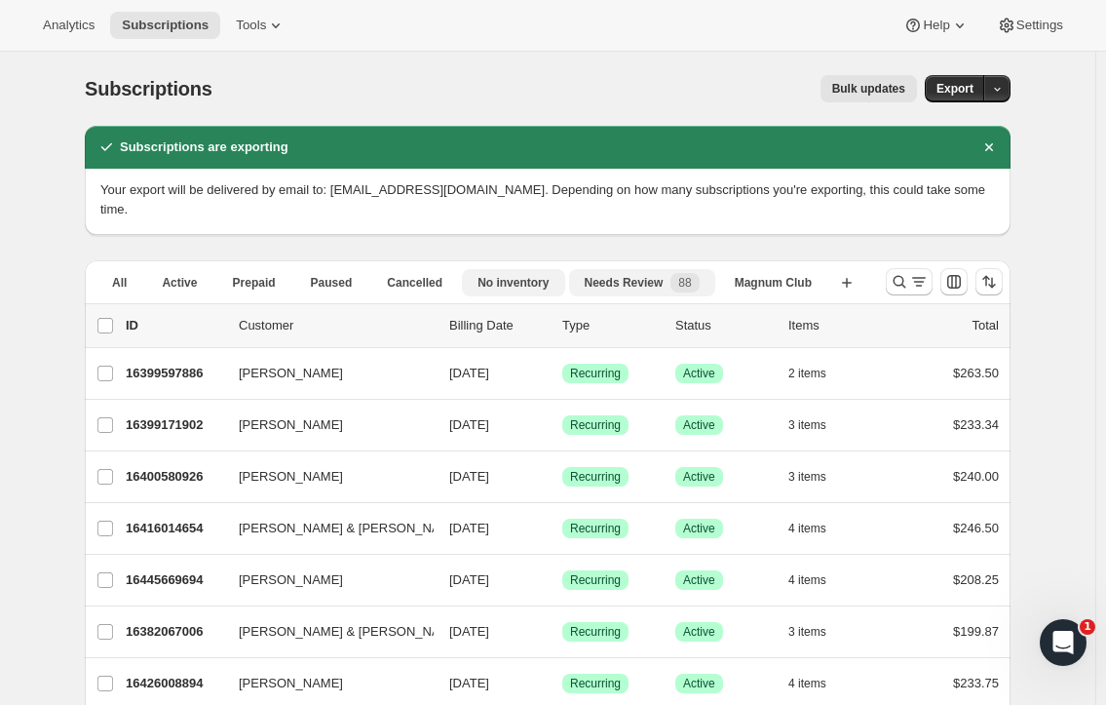
click at [520, 275] on span "No inventory" at bounding box center [513, 283] width 71 height 16
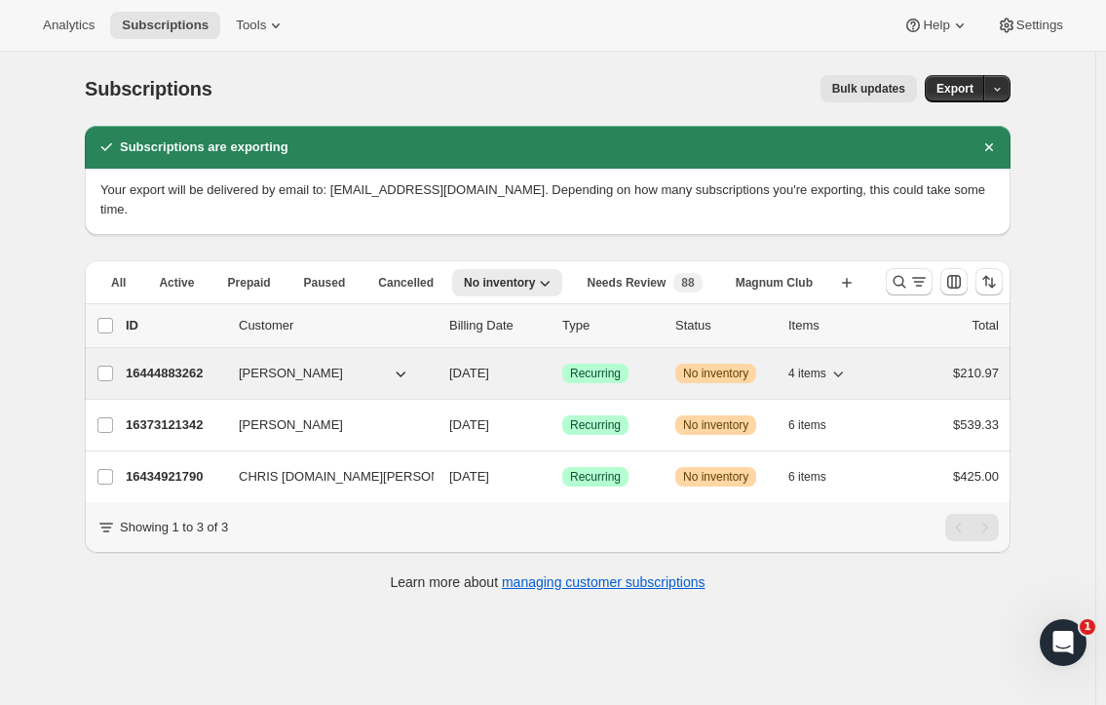
click at [180, 363] on p "16444883262" at bounding box center [174, 372] width 97 height 19
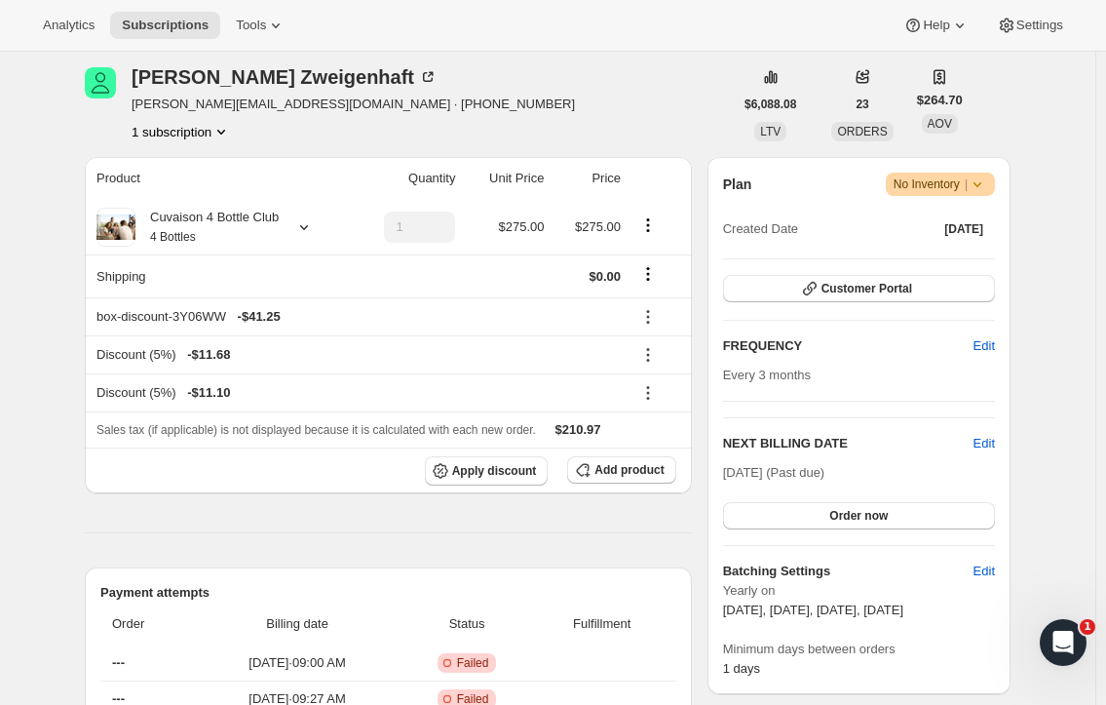
scroll to position [195, 0]
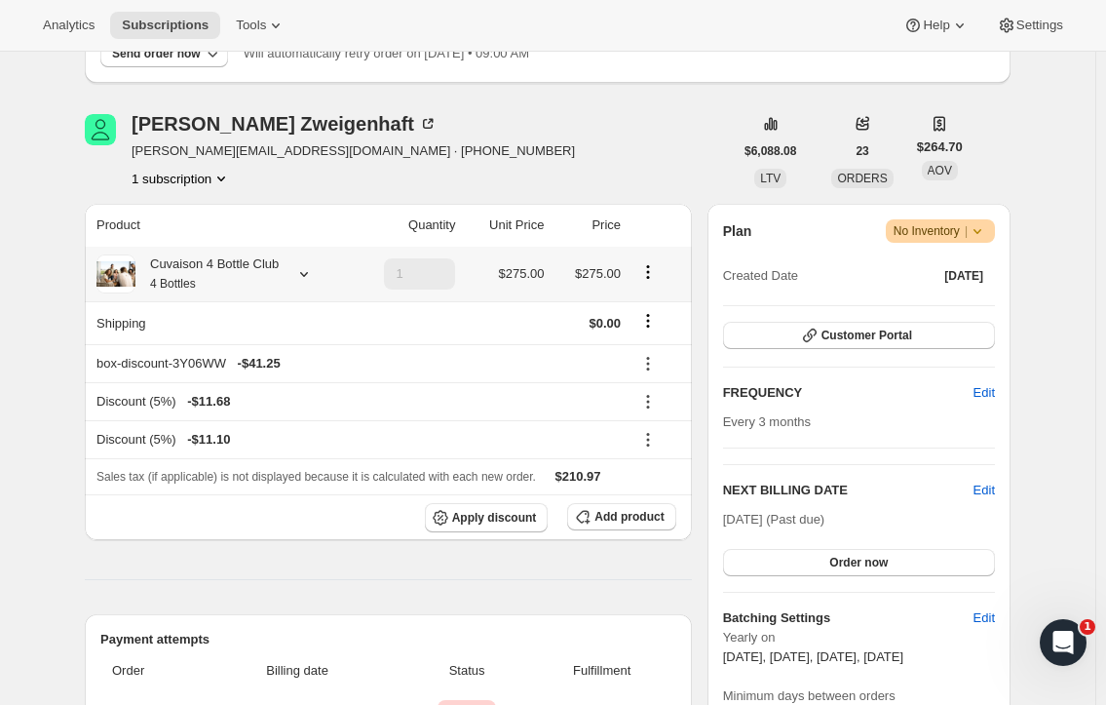
click at [309, 275] on icon at bounding box center [303, 273] width 19 height 19
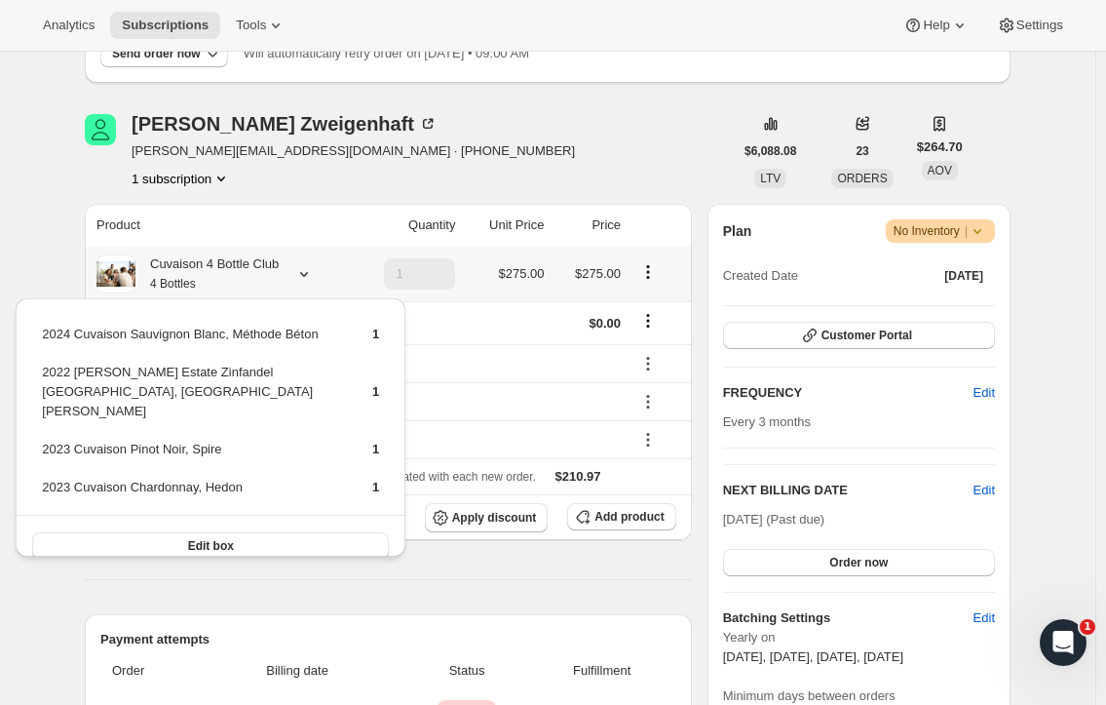
click at [309, 275] on icon at bounding box center [303, 273] width 19 height 19
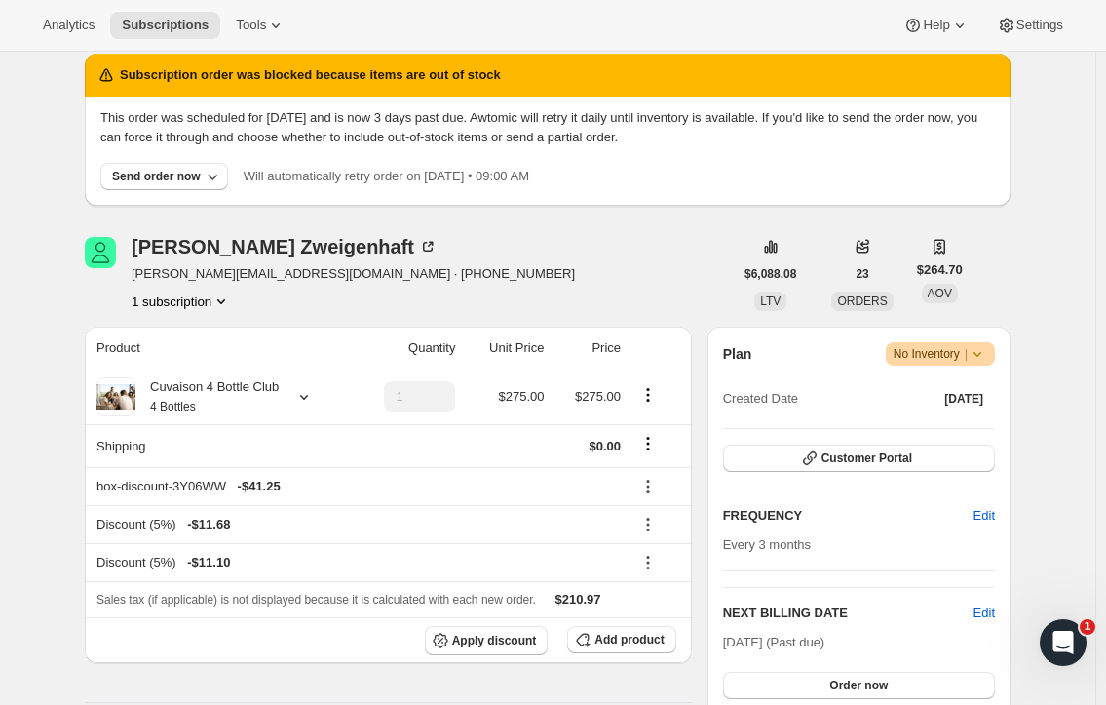
scroll to position [0, 0]
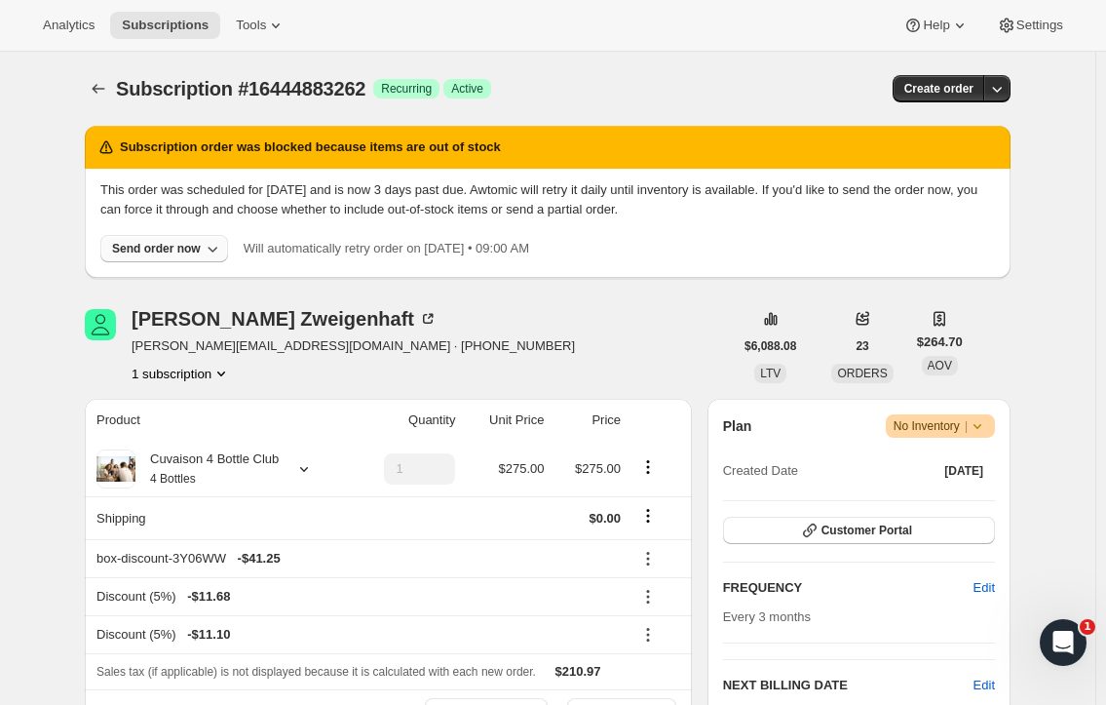
click at [210, 248] on icon "button" at bounding box center [212, 248] width 19 height 19
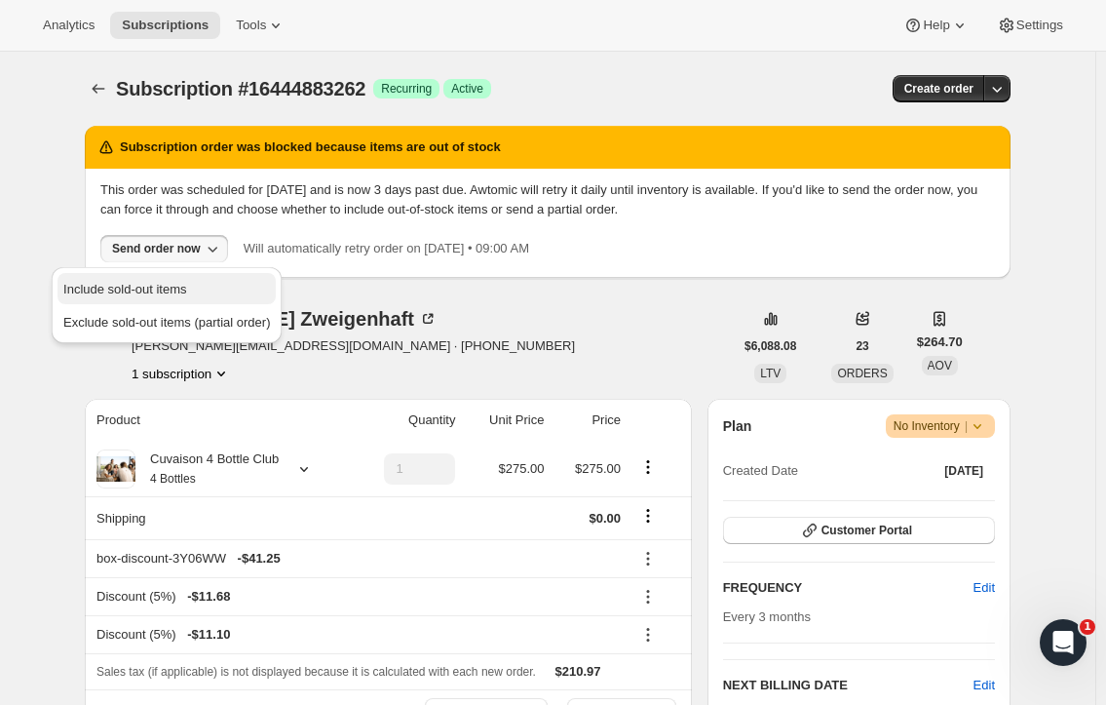
click at [196, 287] on span "Include sold-out items" at bounding box center [166, 289] width 207 height 19
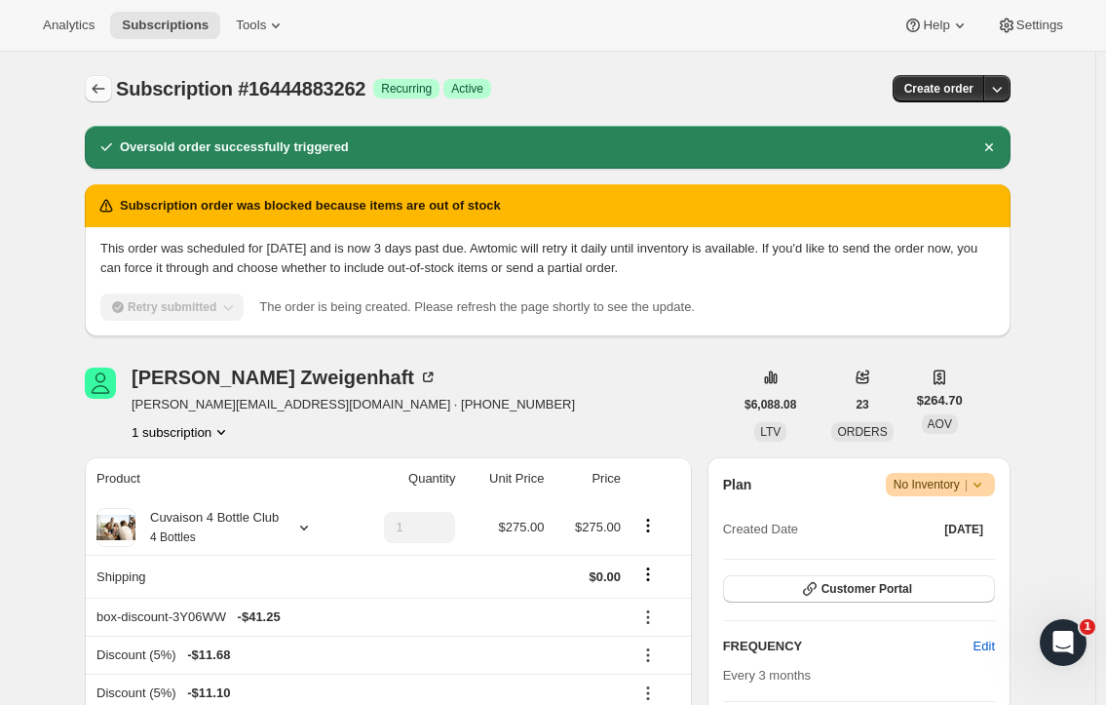
click at [100, 80] on icon "Subscriptions" at bounding box center [98, 88] width 19 height 19
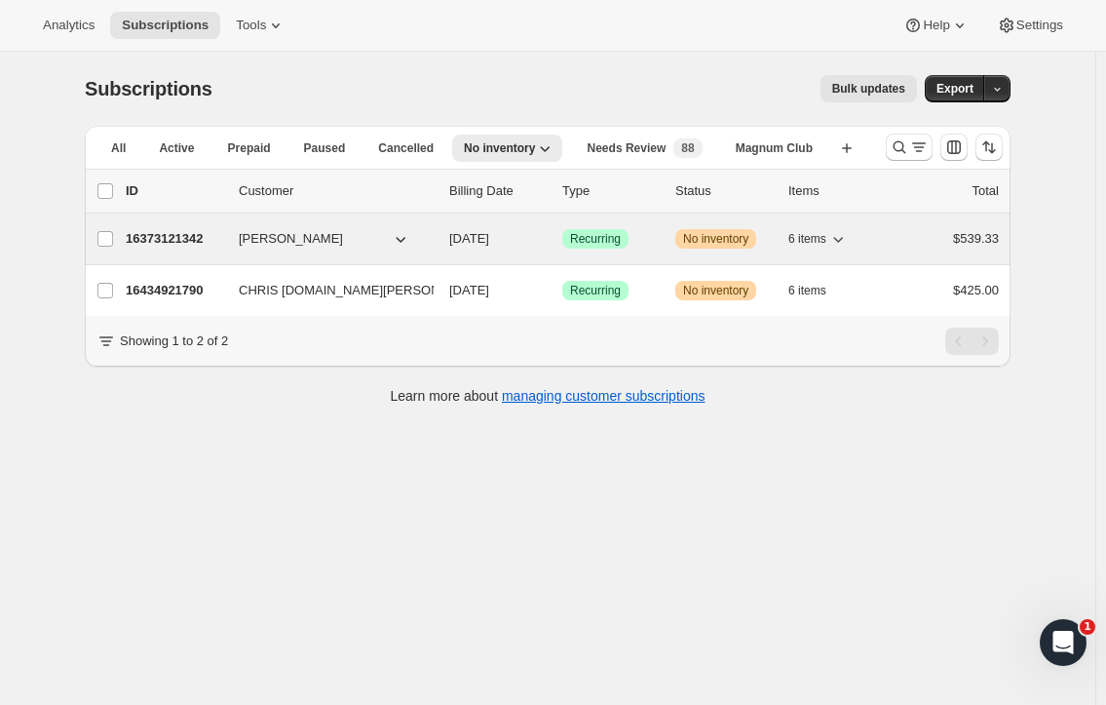
click at [150, 225] on div "16373121342 Ross Allen 11/01/2025 Success Recurring Warning No inventory 6 item…" at bounding box center [562, 238] width 873 height 27
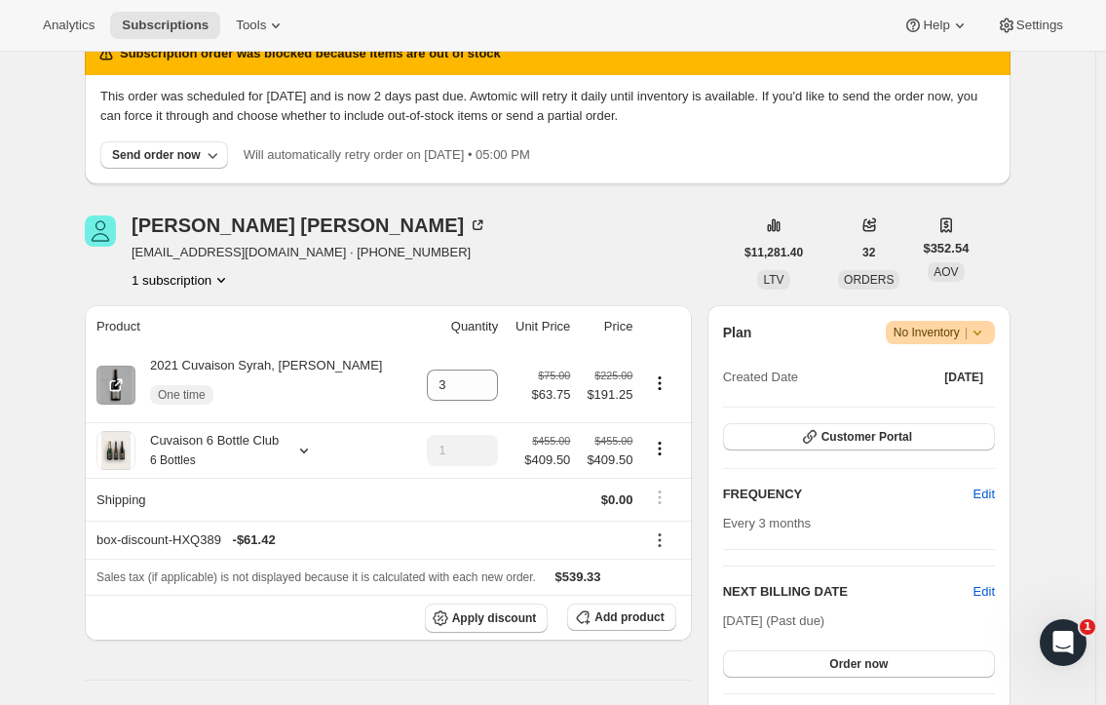
scroll to position [195, 0]
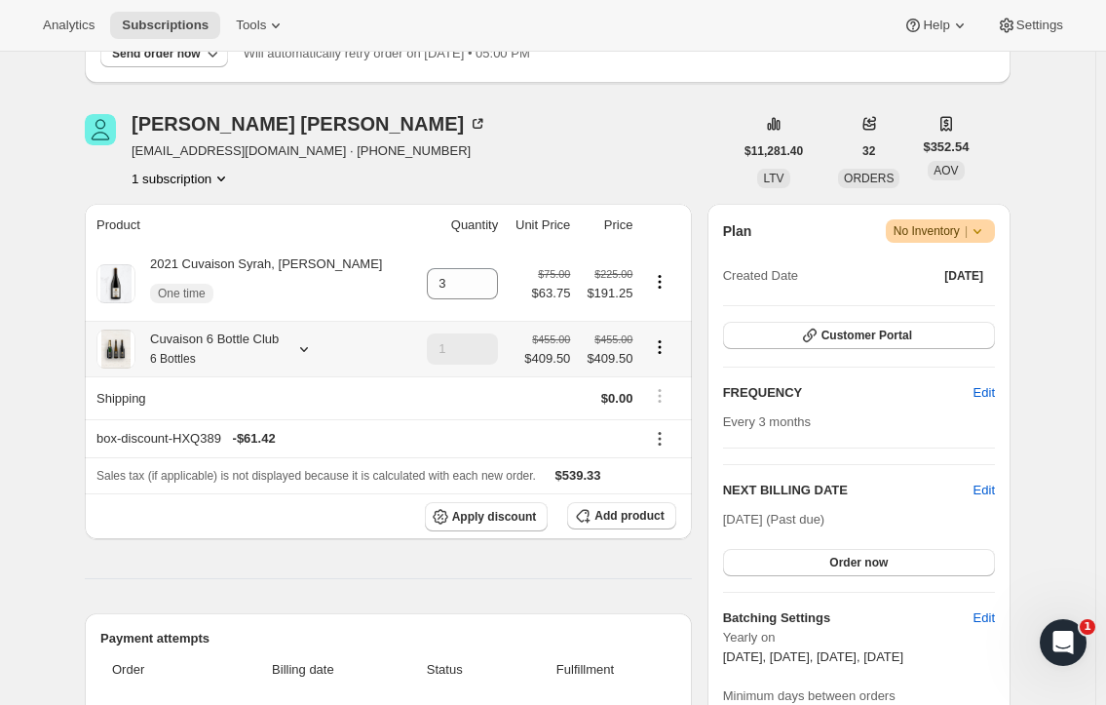
click at [304, 345] on icon at bounding box center [303, 348] width 19 height 19
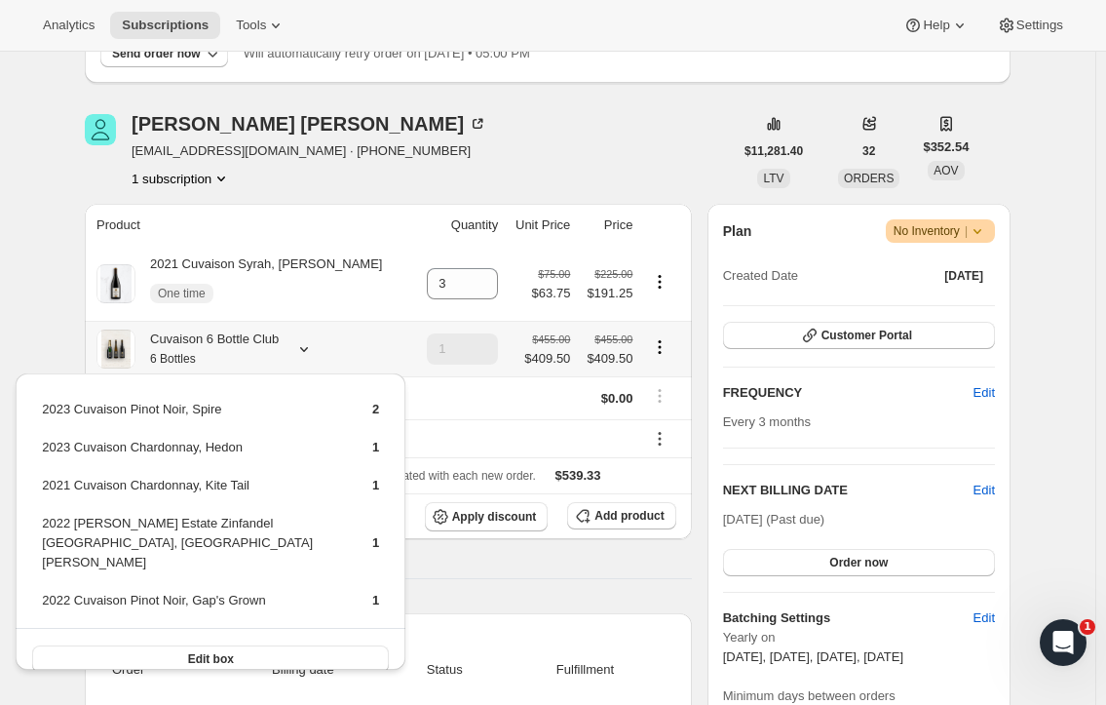
click at [301, 347] on icon at bounding box center [303, 348] width 19 height 19
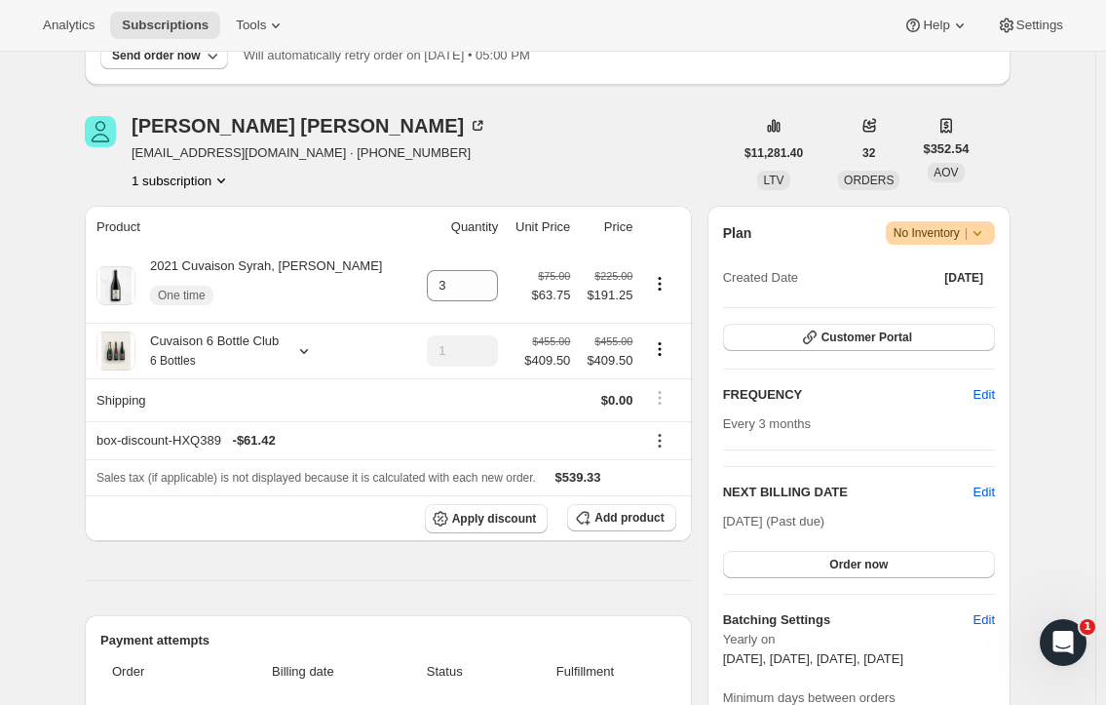
scroll to position [0, 0]
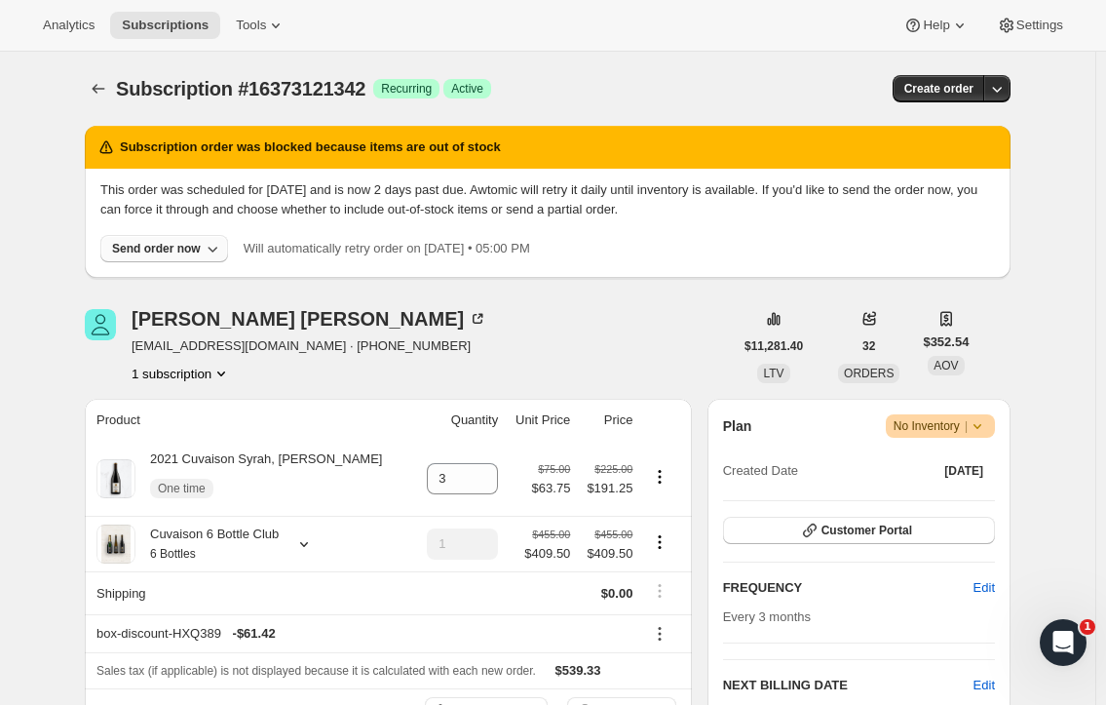
click at [210, 247] on icon "button" at bounding box center [212, 248] width 19 height 19
click at [156, 317] on span "Exclude sold-out items (partial order)" at bounding box center [166, 322] width 207 height 15
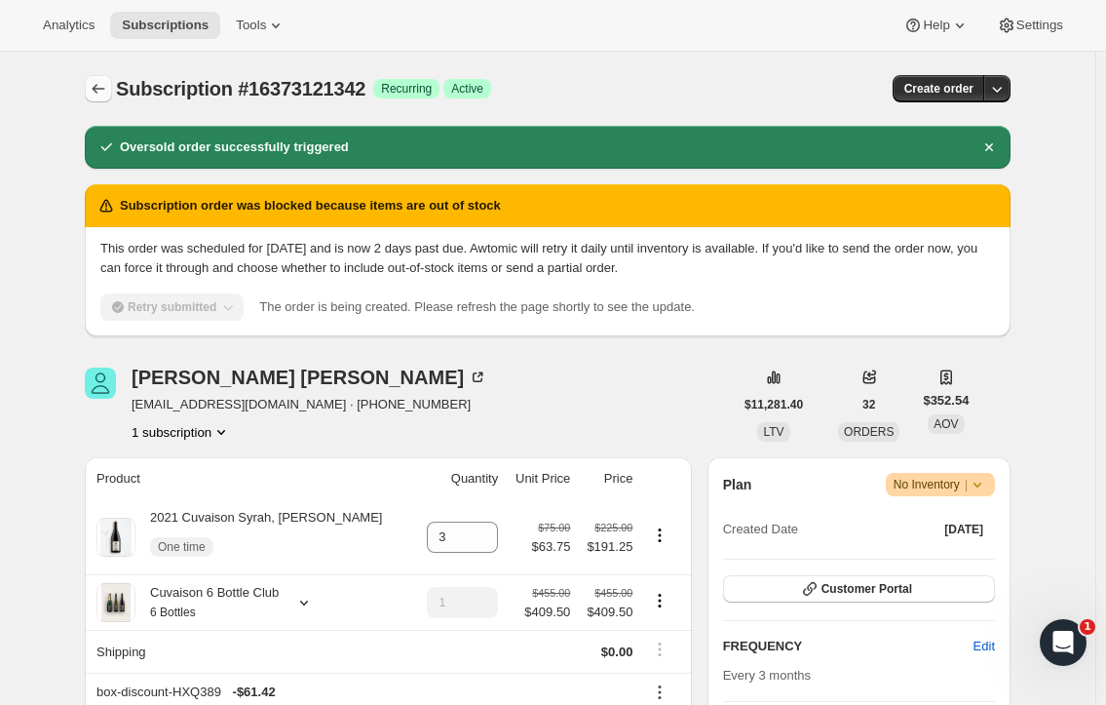
click at [104, 89] on icon "Subscriptions" at bounding box center [99, 89] width 13 height 10
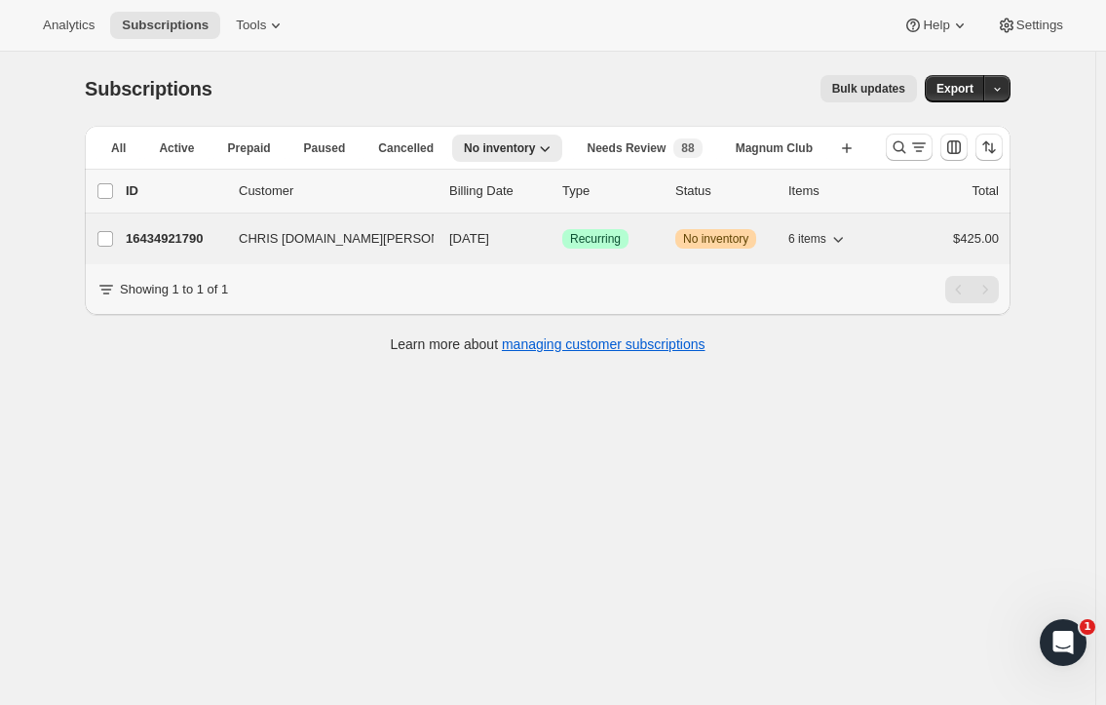
click at [164, 240] on p "16434921790" at bounding box center [174, 238] width 97 height 19
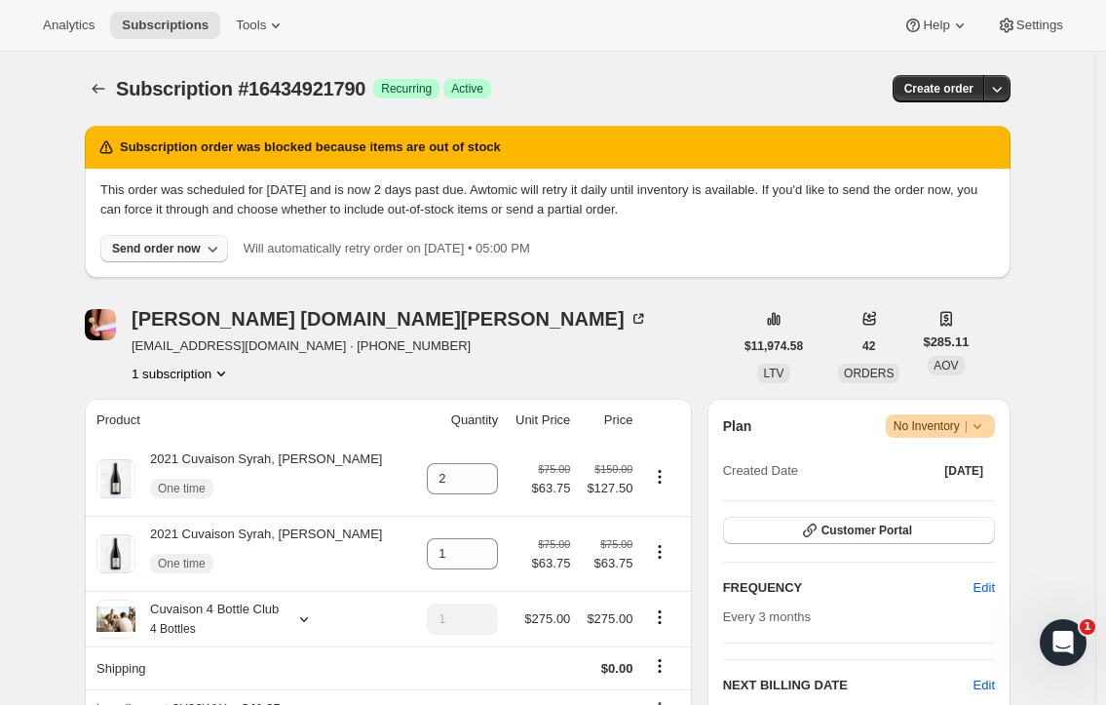
click at [213, 247] on icon "button" at bounding box center [212, 248] width 19 height 19
click at [81, 325] on span "Exclude sold-out items (partial order)" at bounding box center [166, 322] width 207 height 15
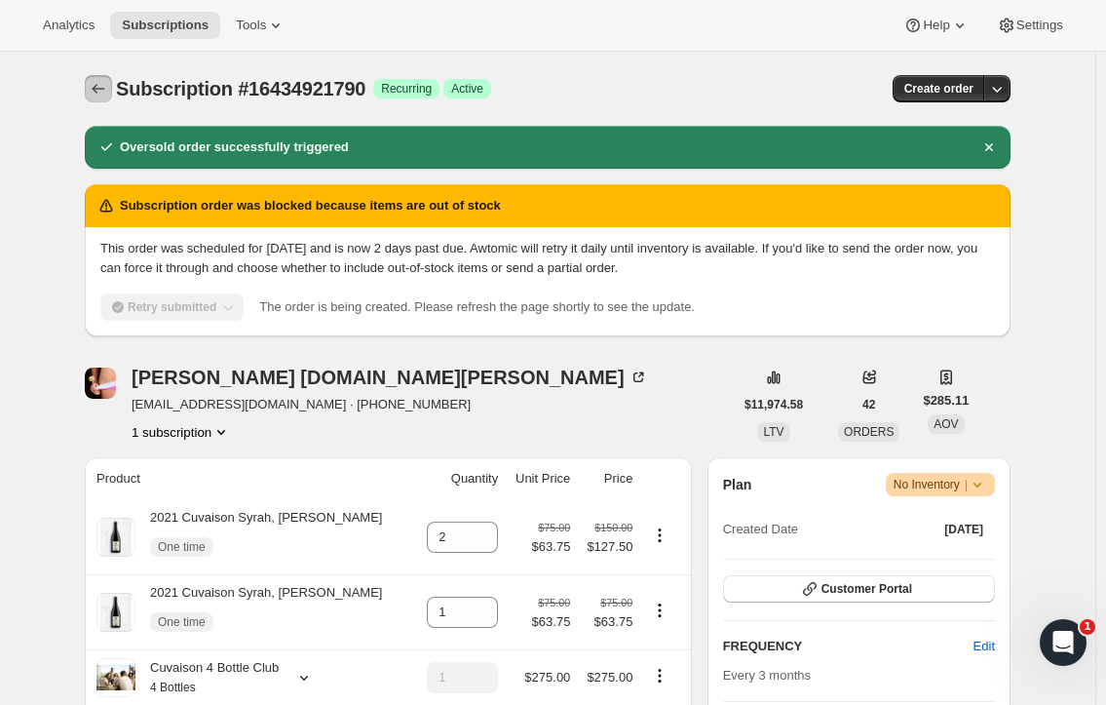
drag, startPoint x: 104, startPoint y: 86, endPoint x: 104, endPoint y: 98, distance: 12.7
click at [104, 85] on icon "Subscriptions" at bounding box center [98, 88] width 19 height 19
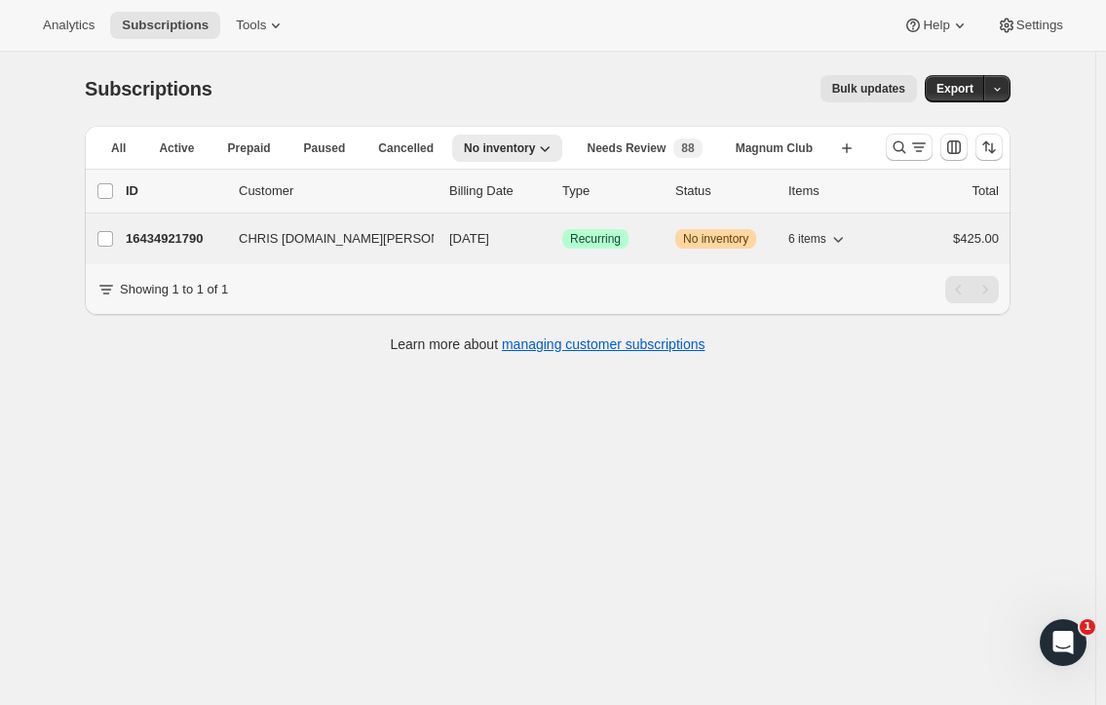
click at [155, 228] on div "16434921790 CHRIS ST.GEORGE 11/01/2025 Success Recurring Warning No inventory 6…" at bounding box center [562, 238] width 873 height 27
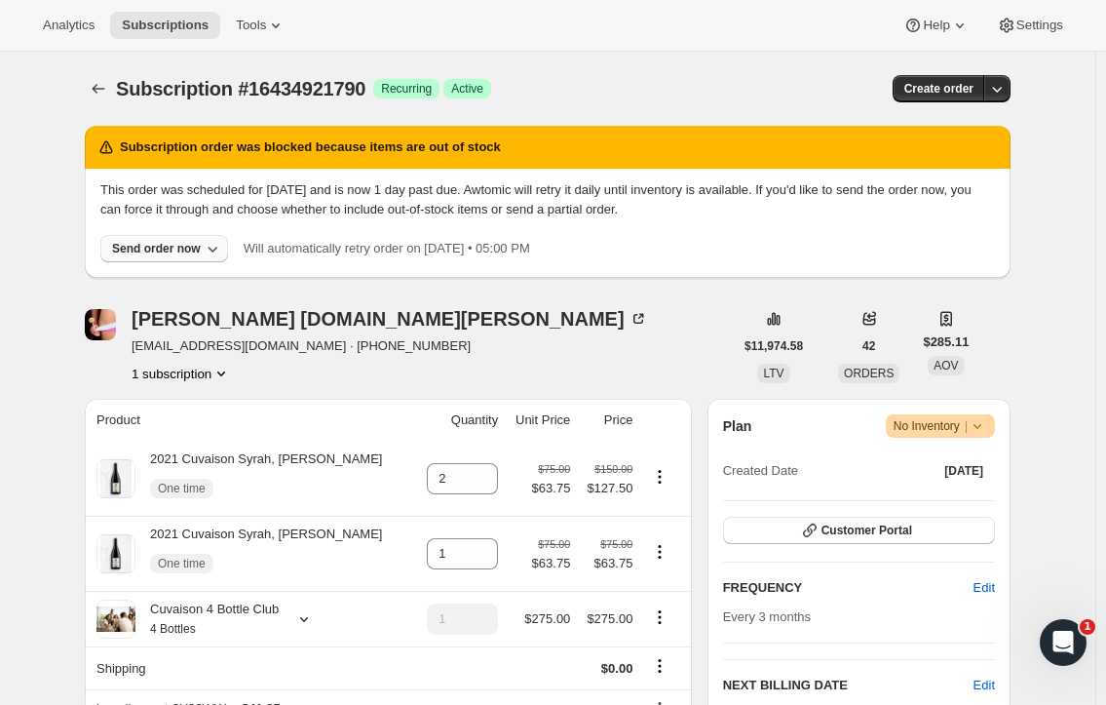
click at [214, 242] on icon "button" at bounding box center [212, 248] width 19 height 19
click at [100, 317] on span "Exclude sold-out items (partial order)" at bounding box center [166, 322] width 207 height 15
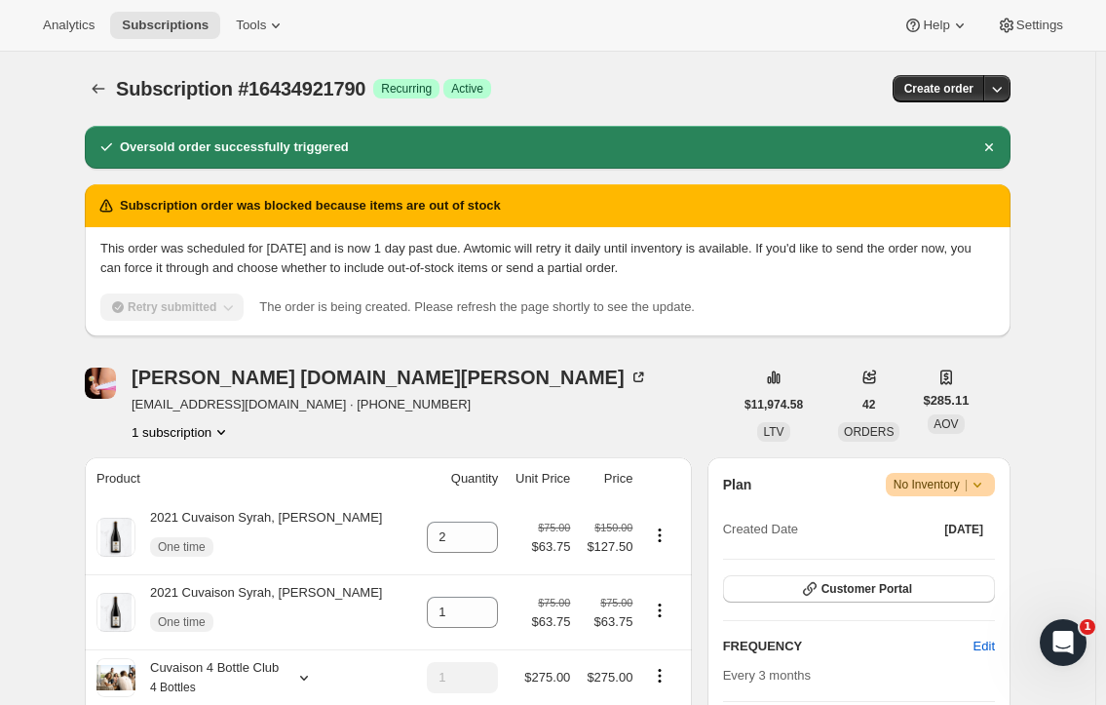
click at [102, 88] on icon "Subscriptions" at bounding box center [98, 88] width 19 height 19
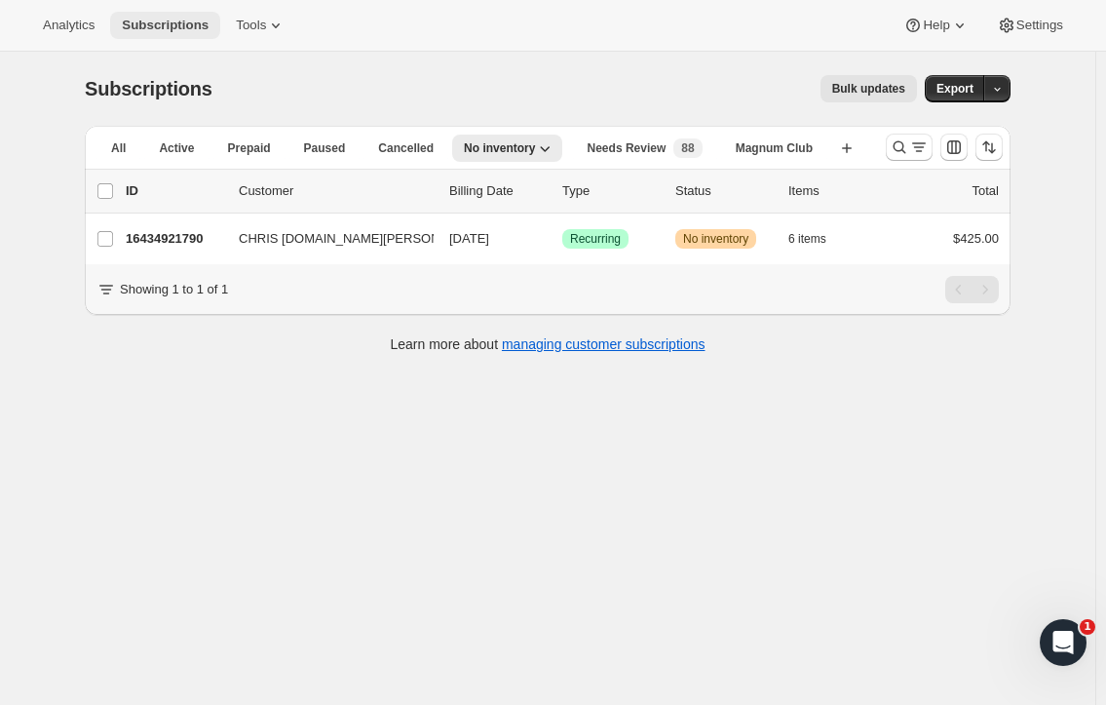
click at [146, 24] on span "Subscriptions" at bounding box center [165, 26] width 87 height 16
click at [164, 24] on span "Subscriptions" at bounding box center [165, 26] width 87 height 16
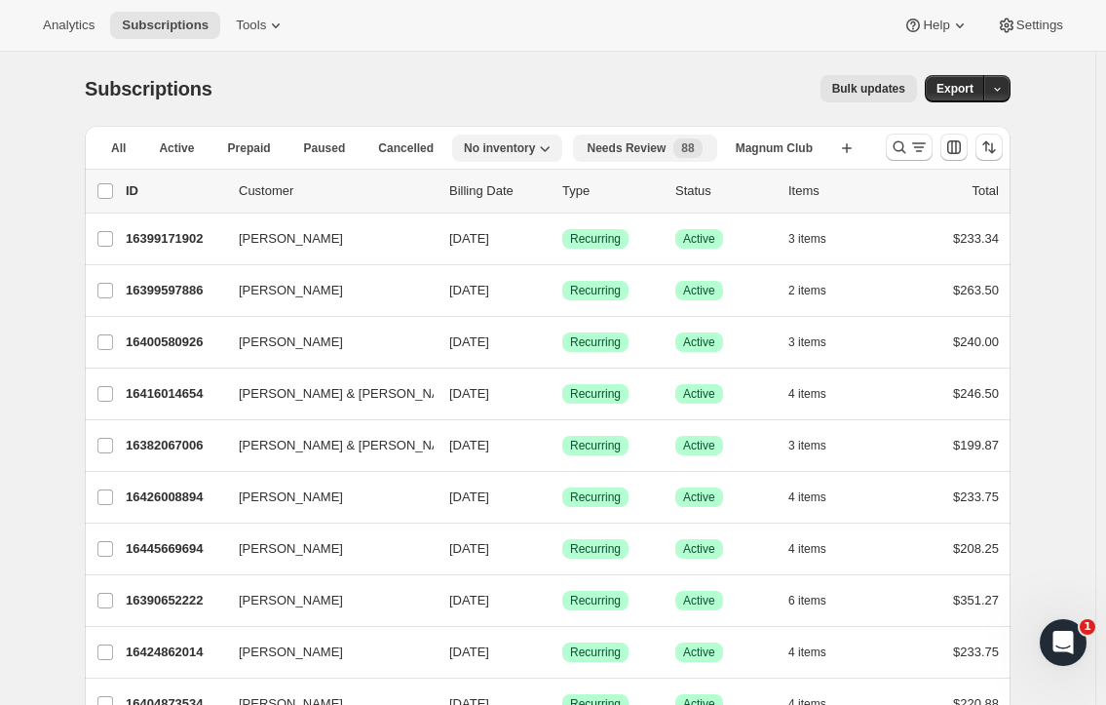
click at [673, 150] on div "Needs Review New 88" at bounding box center [645, 147] width 115 height 19
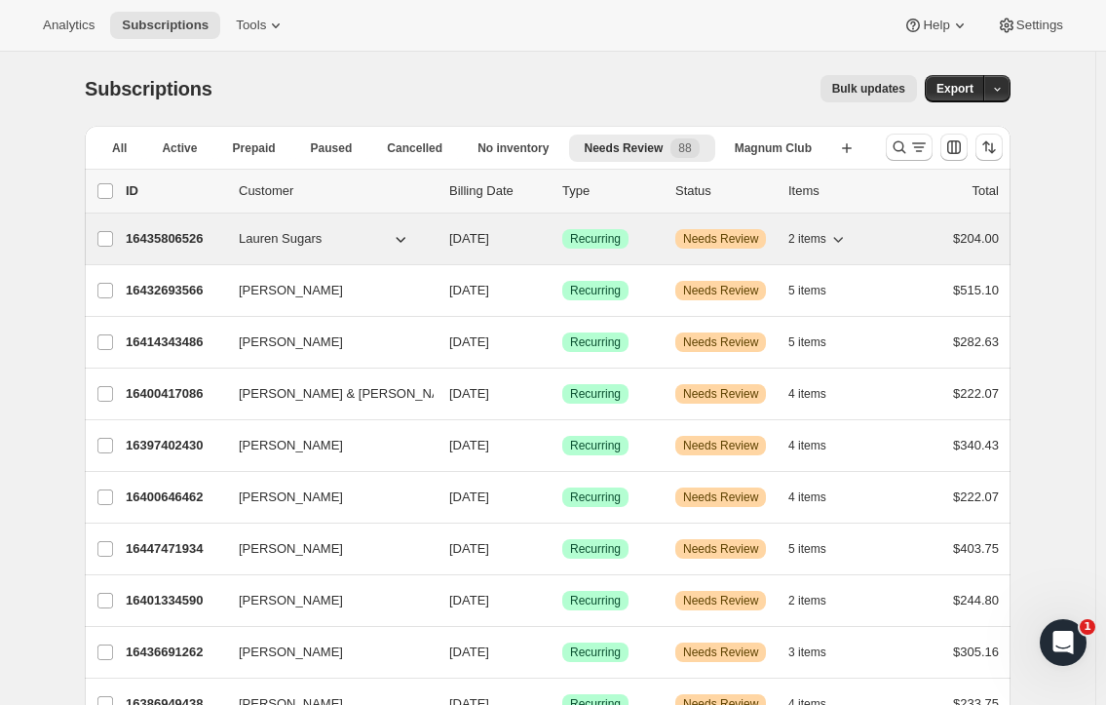
click at [727, 229] on span "Warning Needs Review" at bounding box center [720, 238] width 91 height 19
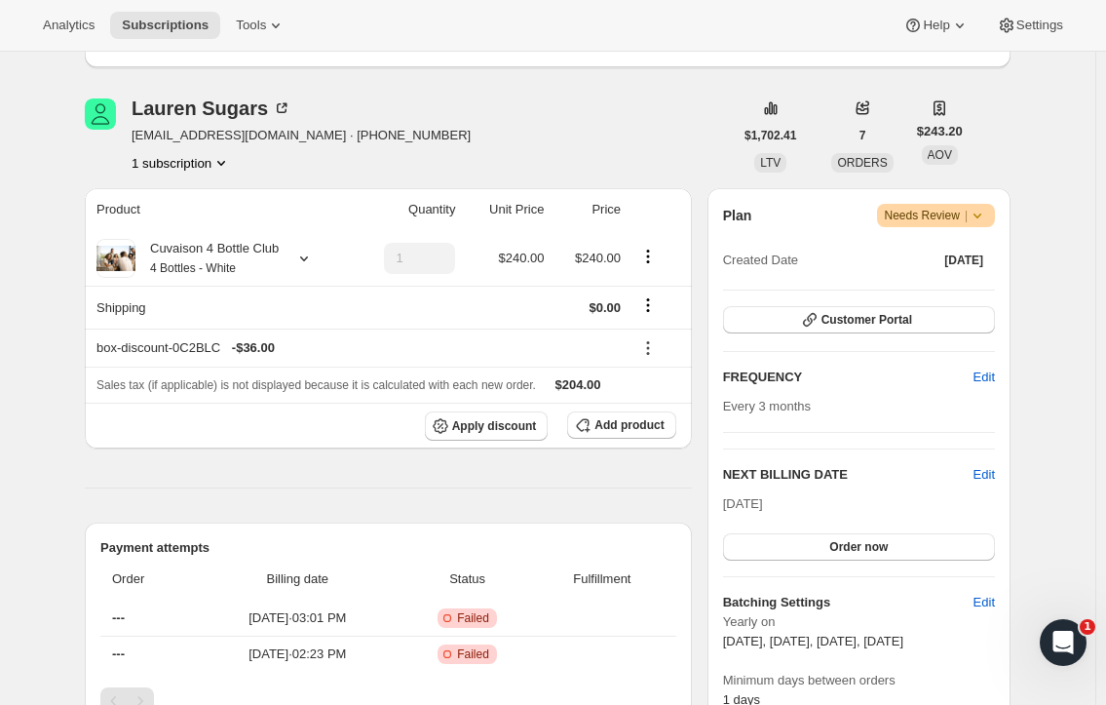
scroll to position [195, 0]
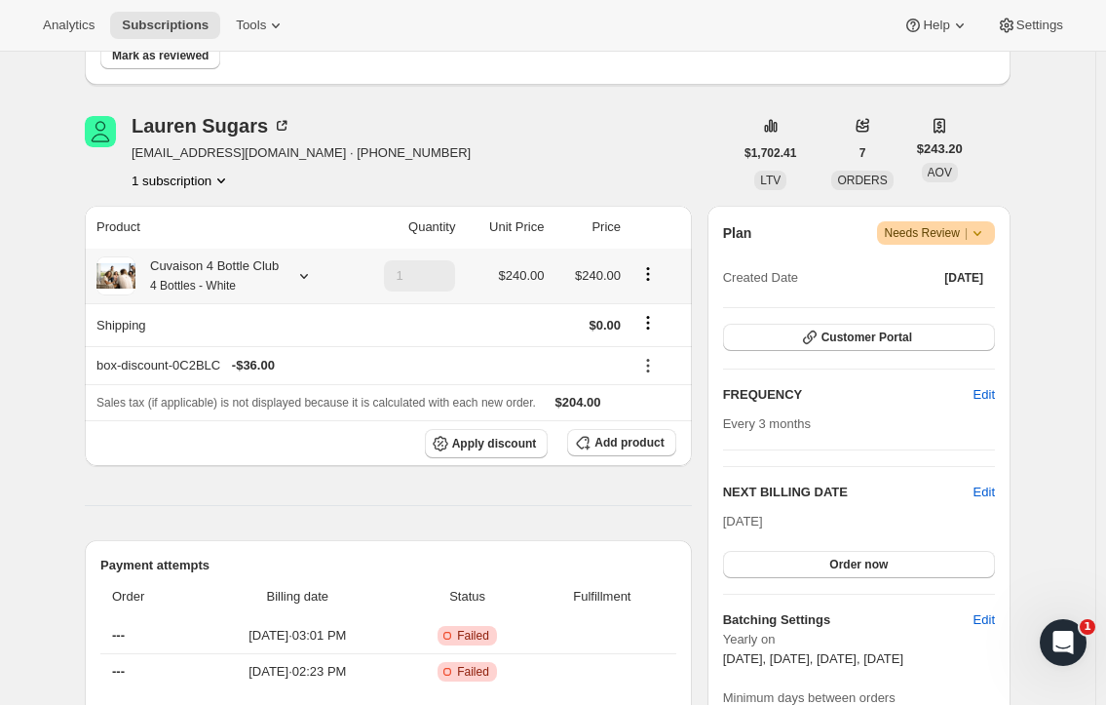
click at [311, 276] on icon at bounding box center [303, 275] width 19 height 19
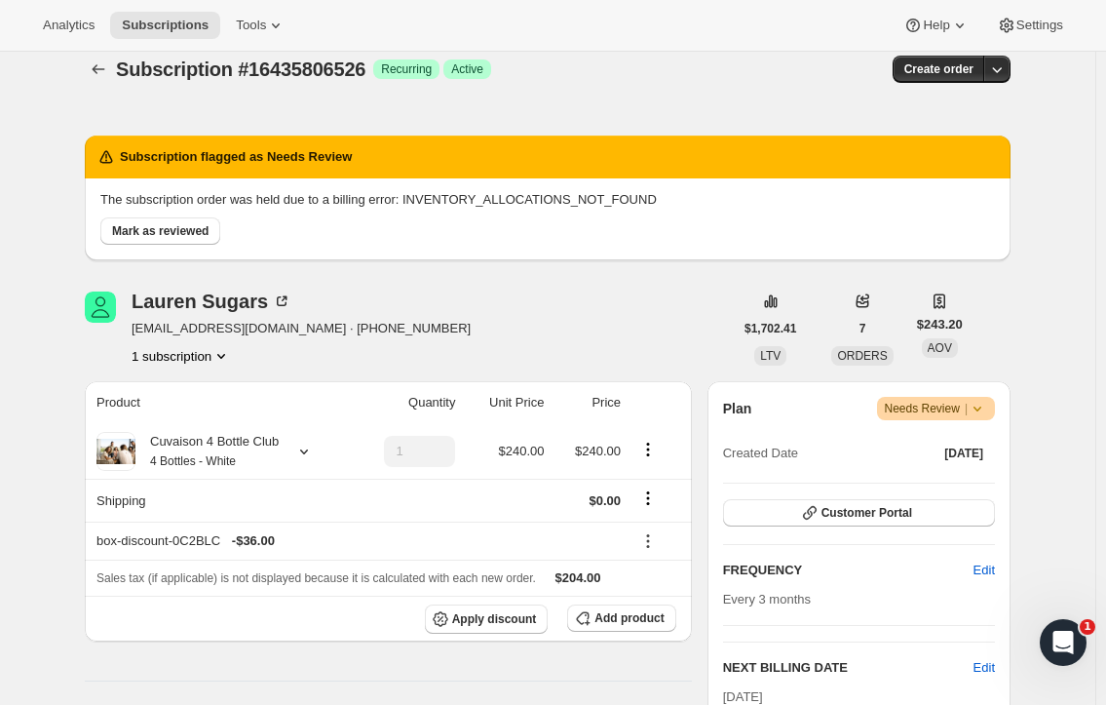
scroll to position [0, 0]
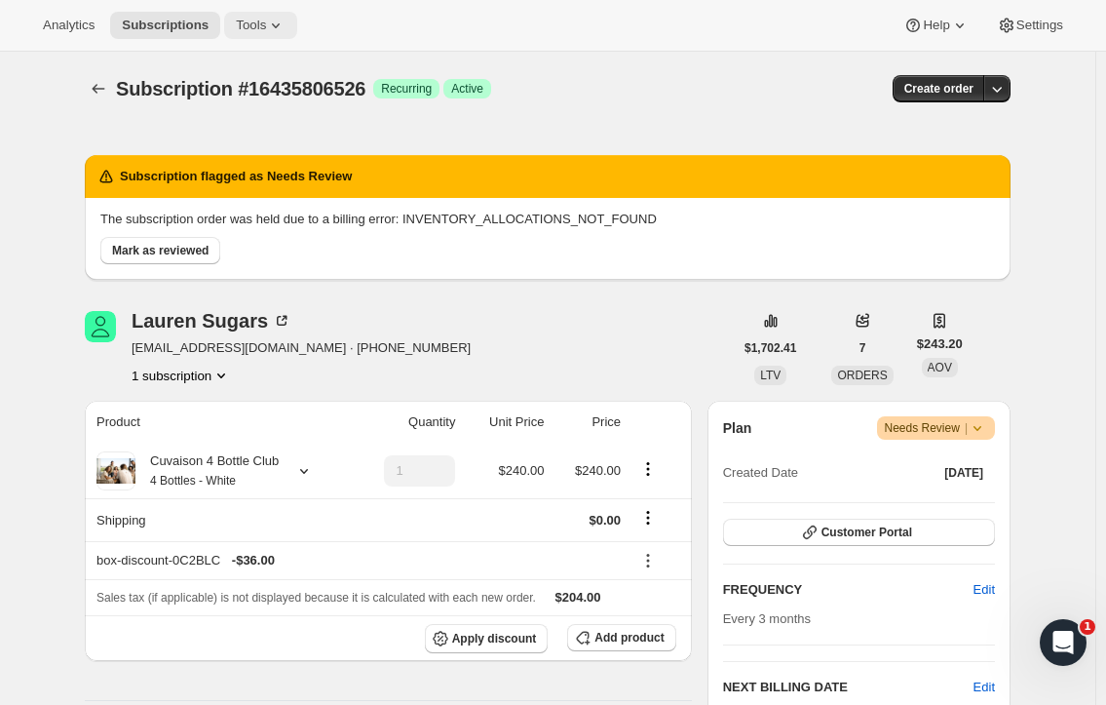
click at [252, 22] on span "Tools" at bounding box center [251, 26] width 30 height 16
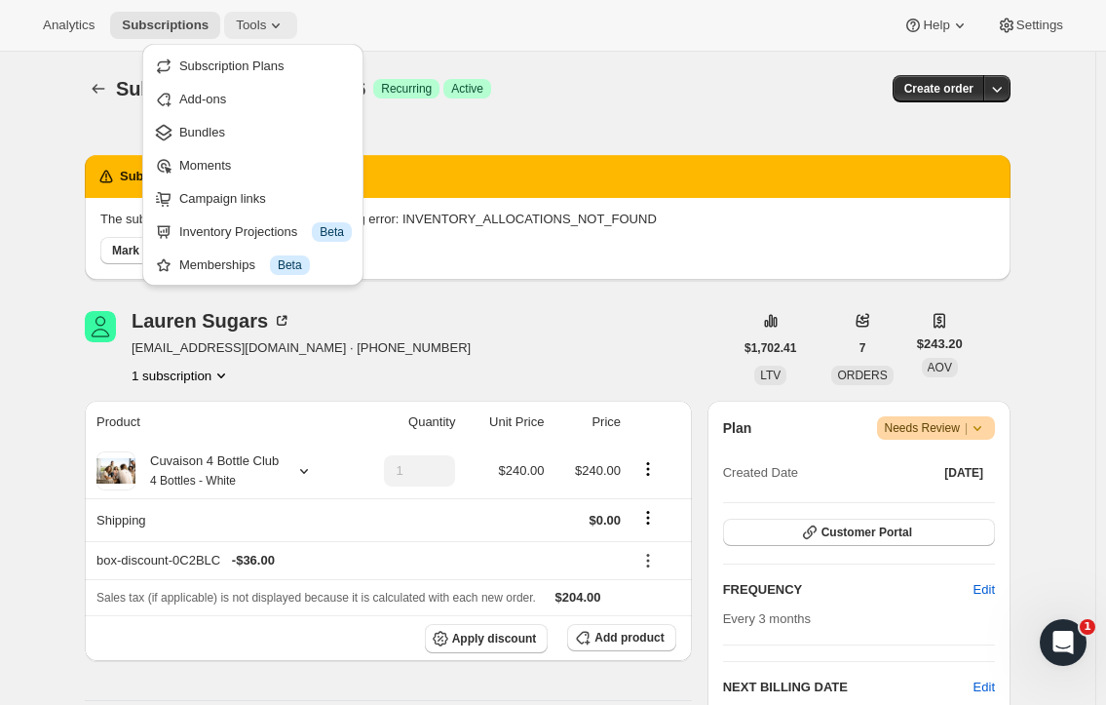
click at [252, 22] on span "Tools" at bounding box center [251, 26] width 30 height 16
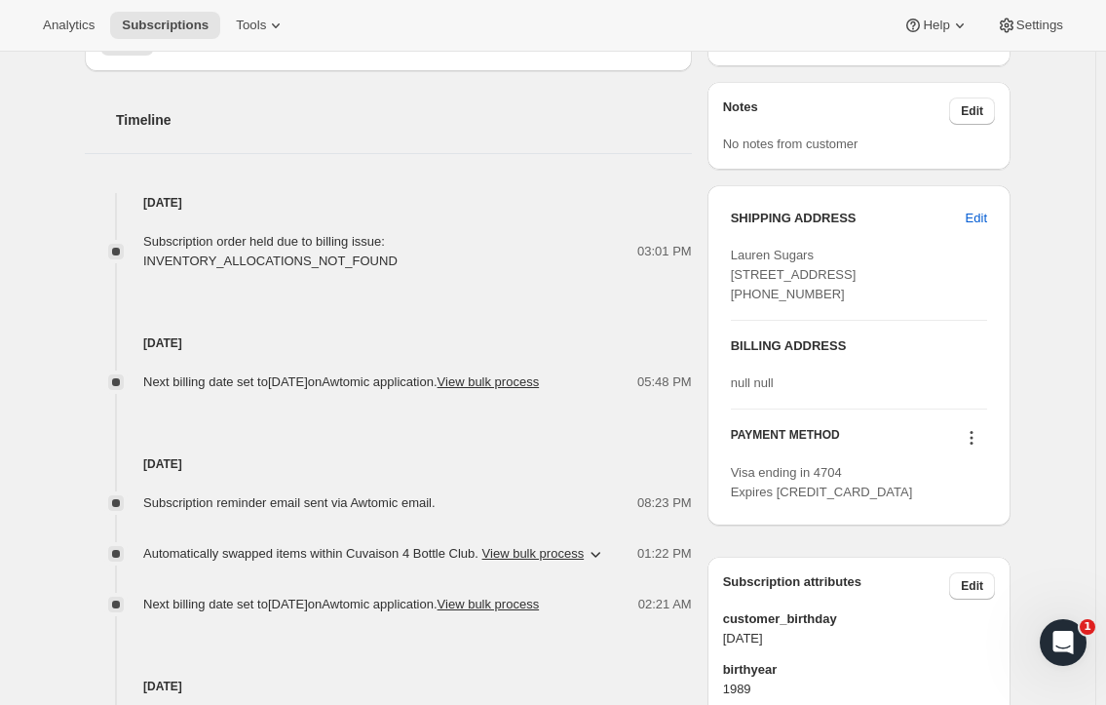
scroll to position [877, 0]
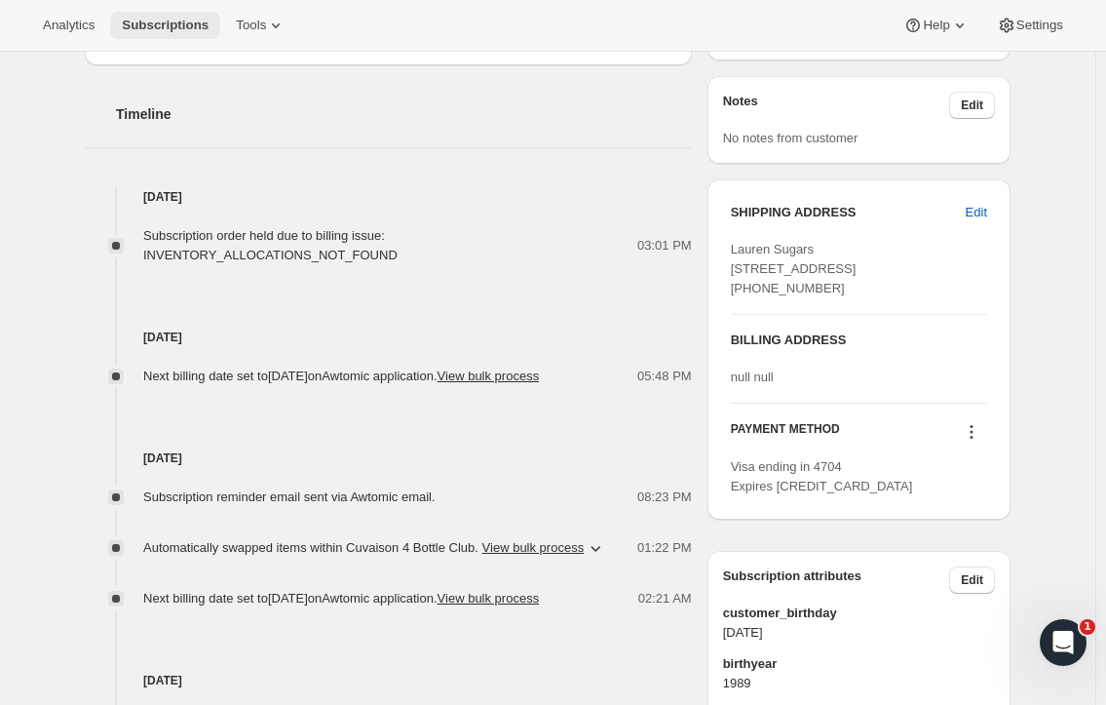
click at [175, 30] on span "Subscriptions" at bounding box center [165, 26] width 87 height 16
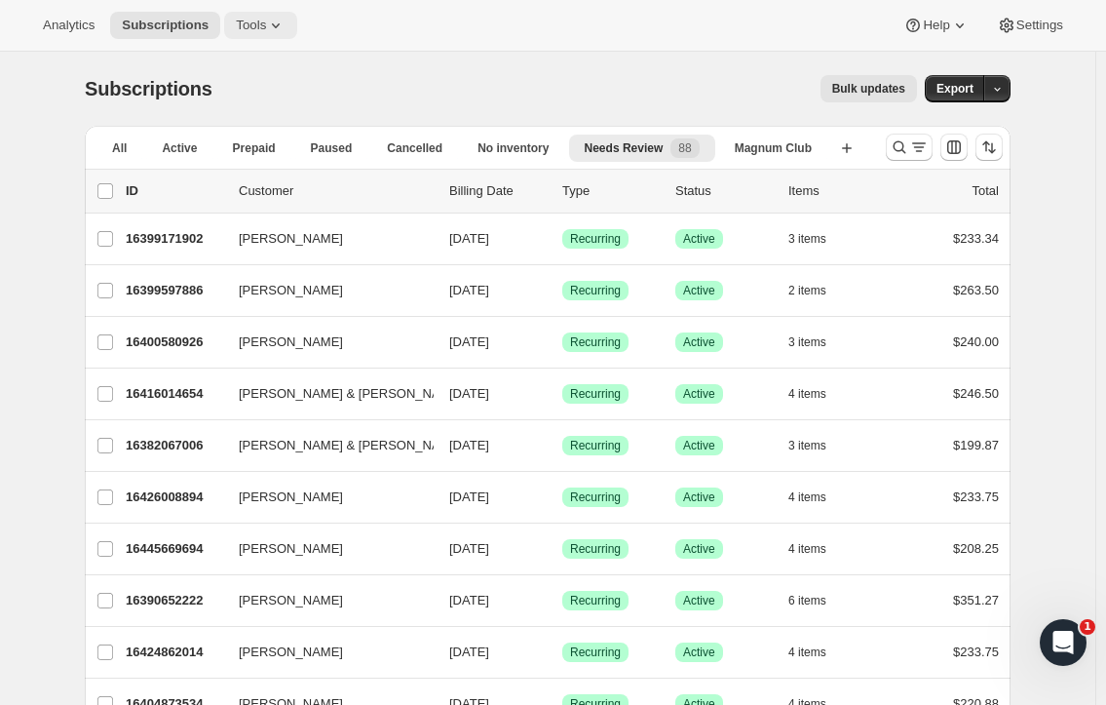
click at [254, 30] on span "Tools" at bounding box center [251, 26] width 30 height 16
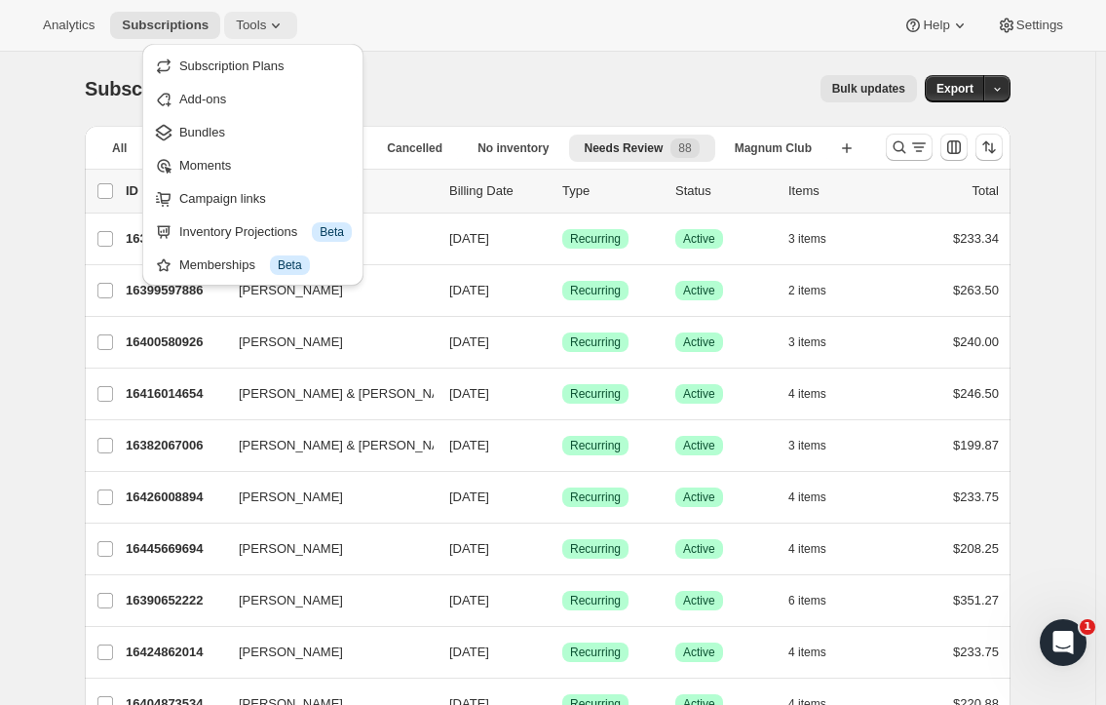
click at [249, 22] on span "Tools" at bounding box center [251, 26] width 30 height 16
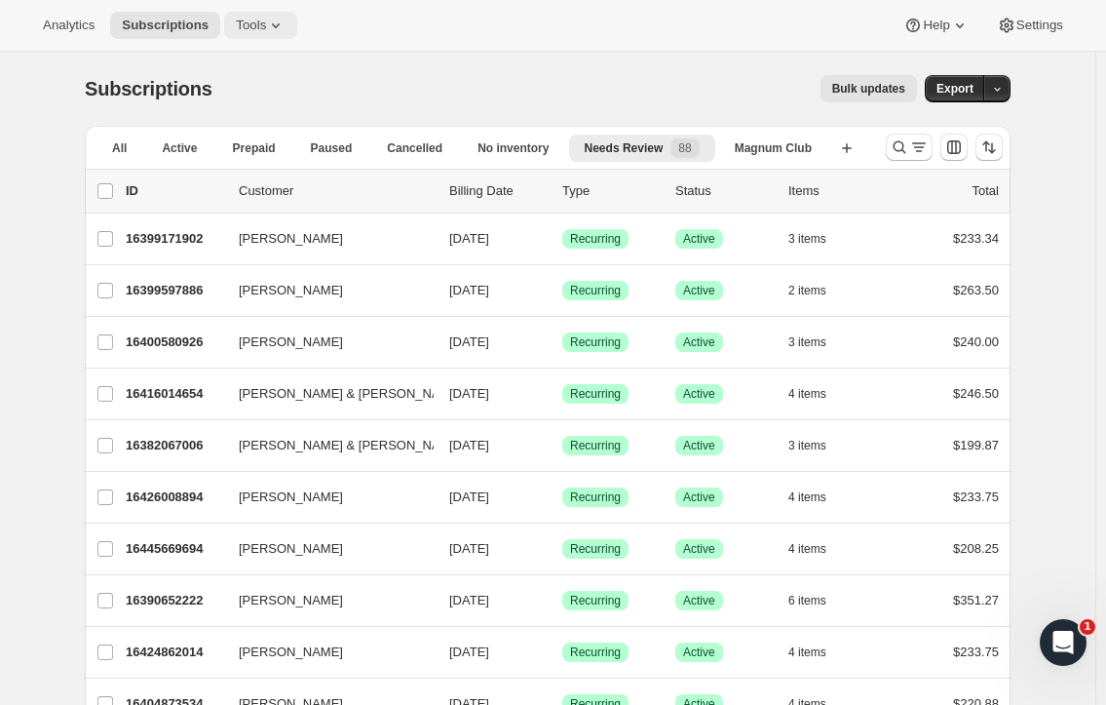
click at [269, 24] on icon at bounding box center [275, 25] width 19 height 19
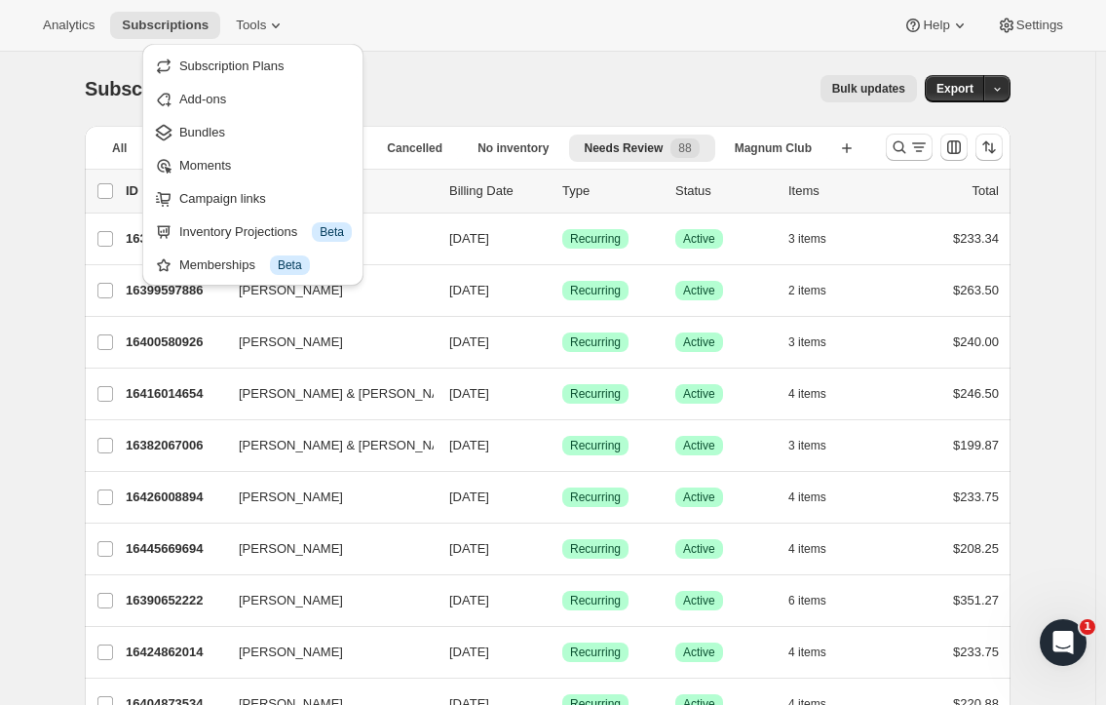
click at [708, 80] on div "Bulk updates" at bounding box center [576, 88] width 681 height 27
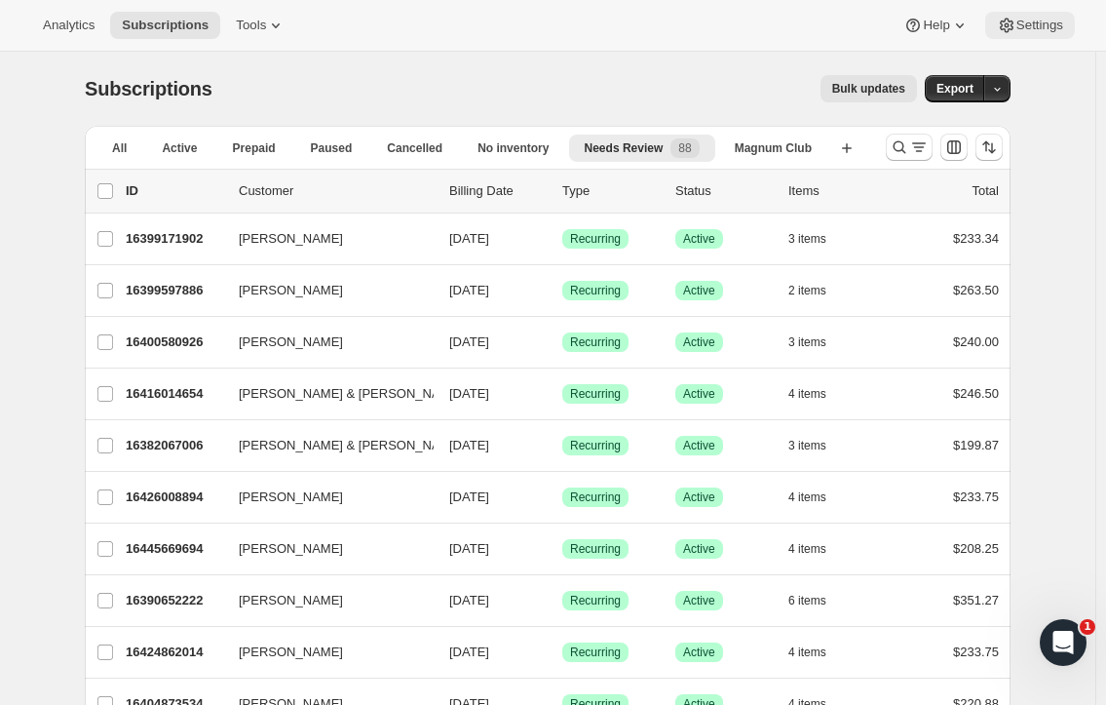
click at [1033, 23] on span "Settings" at bounding box center [1039, 26] width 47 height 16
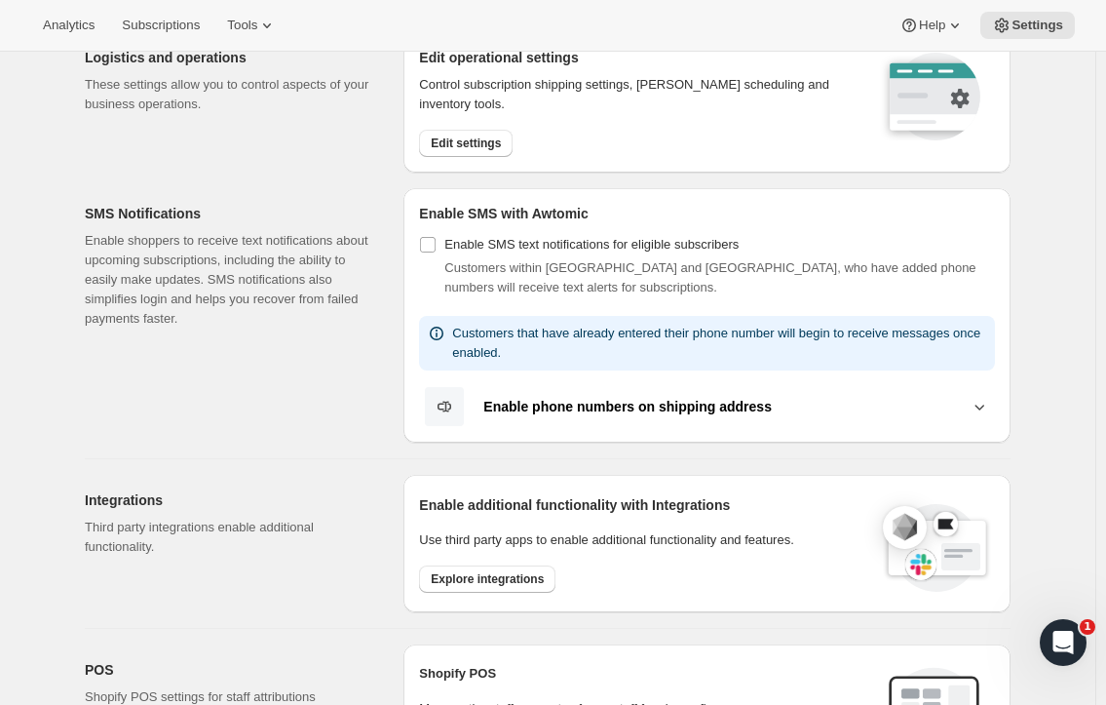
scroll to position [390, 0]
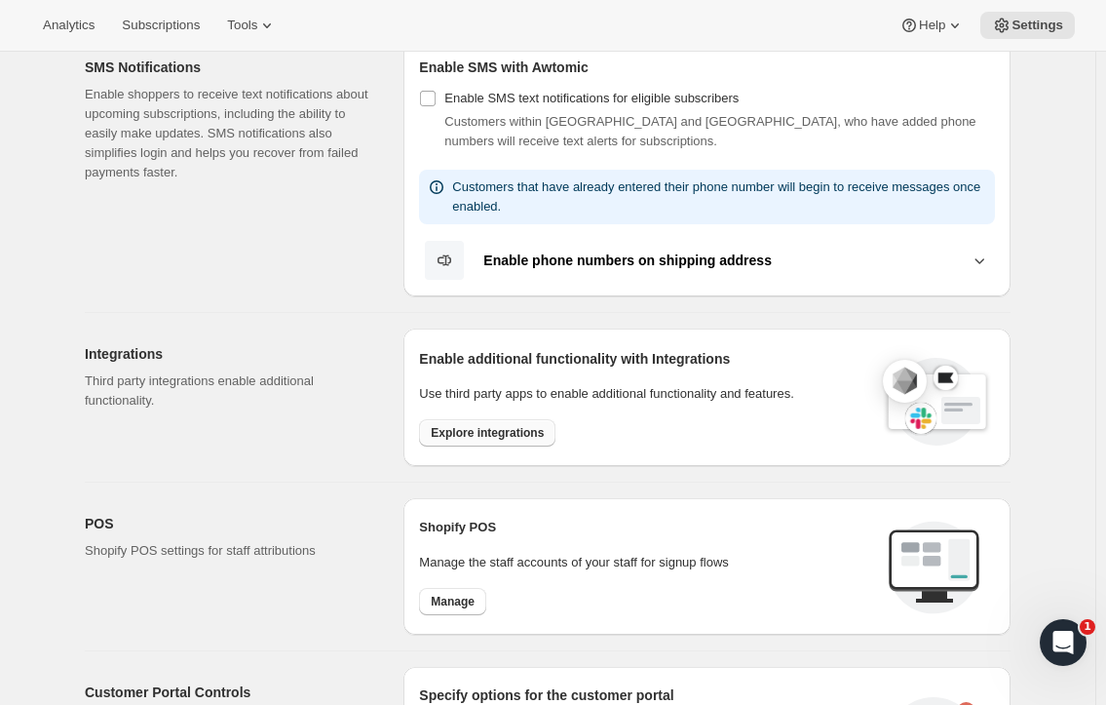
click at [481, 425] on span "Explore integrations" at bounding box center [487, 433] width 113 height 16
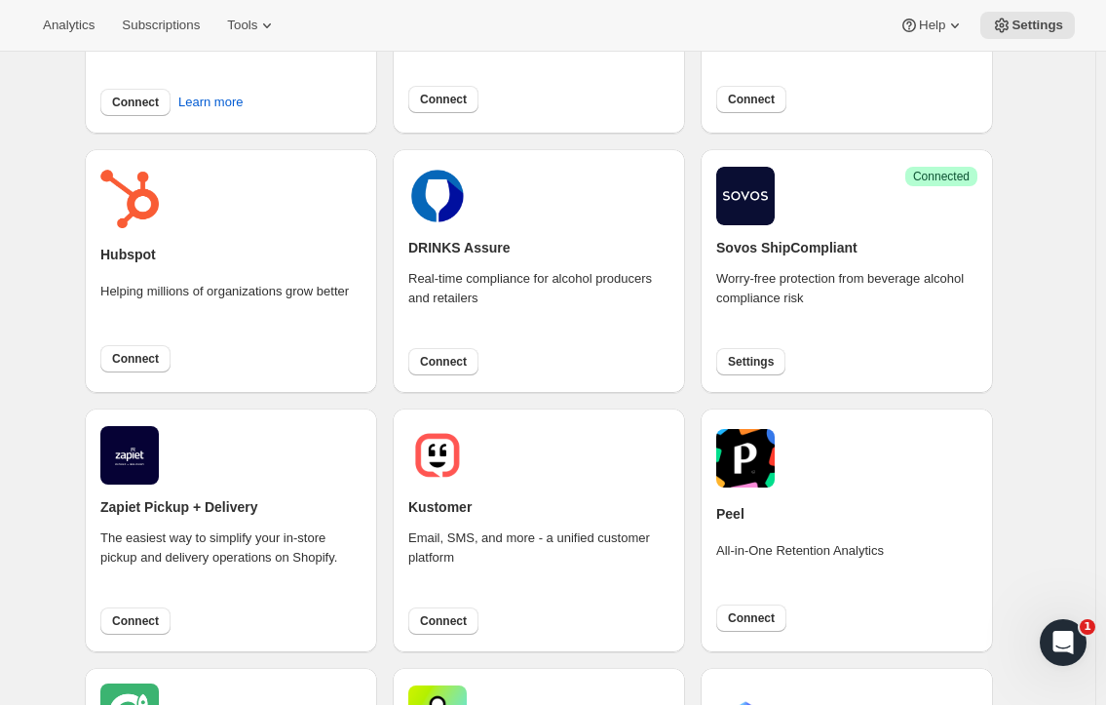
scroll to position [501, 0]
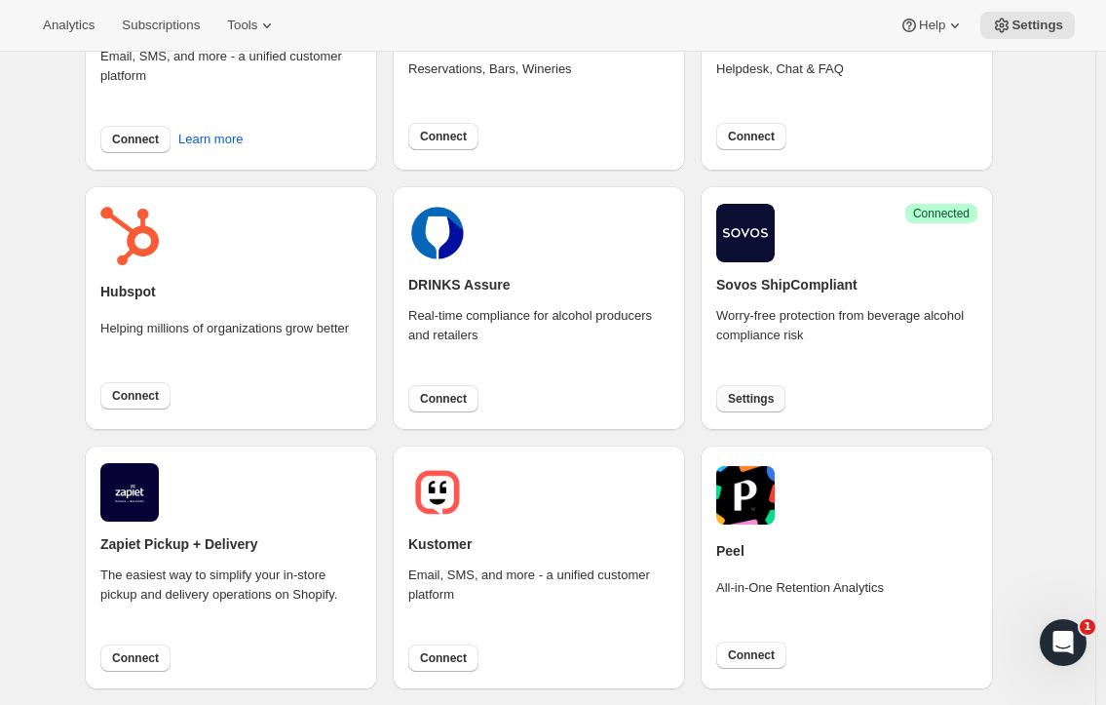
click at [763, 400] on span "Settings" at bounding box center [751, 399] width 46 height 16
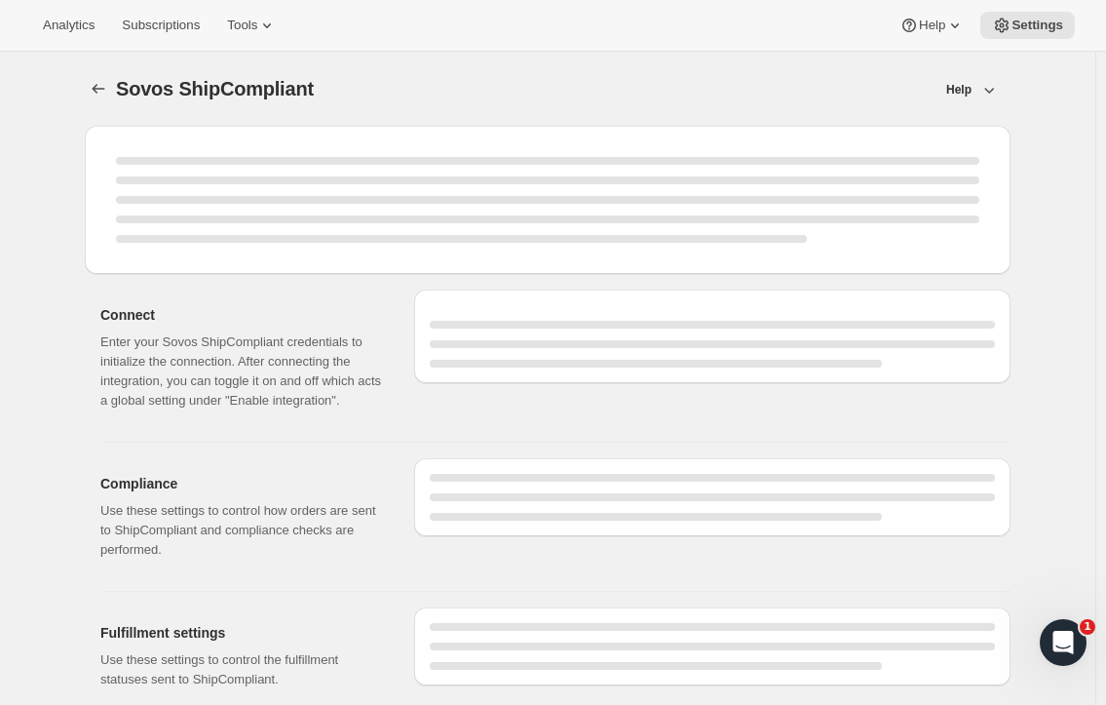
select select "WineShipping"
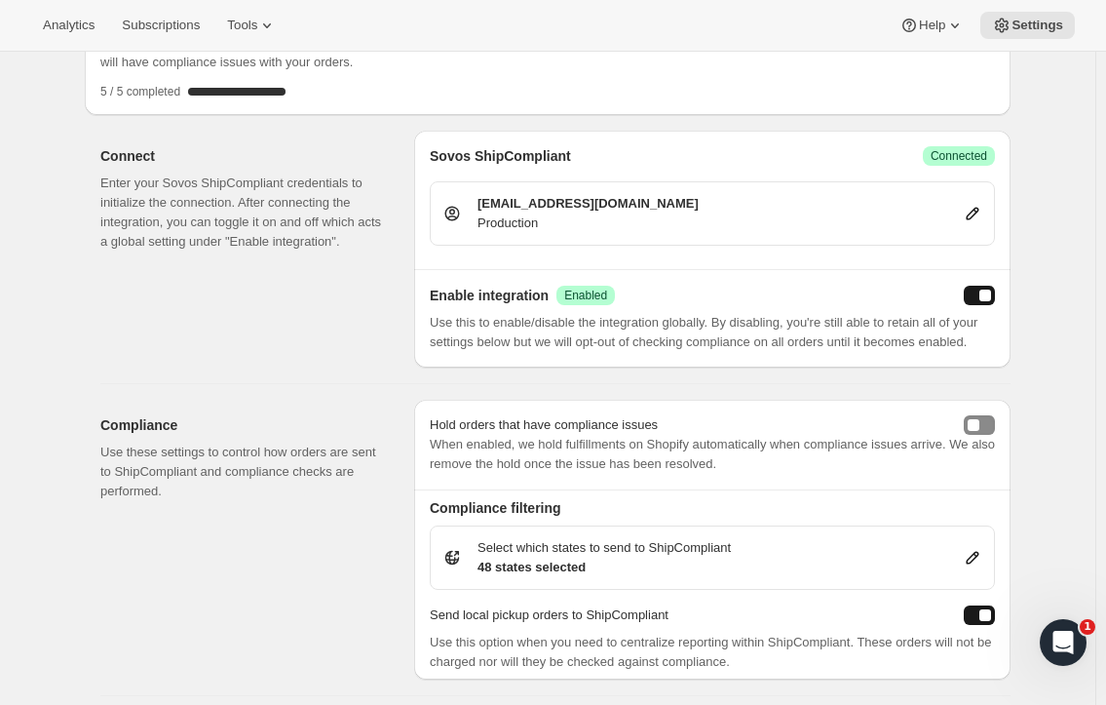
scroll to position [390, 0]
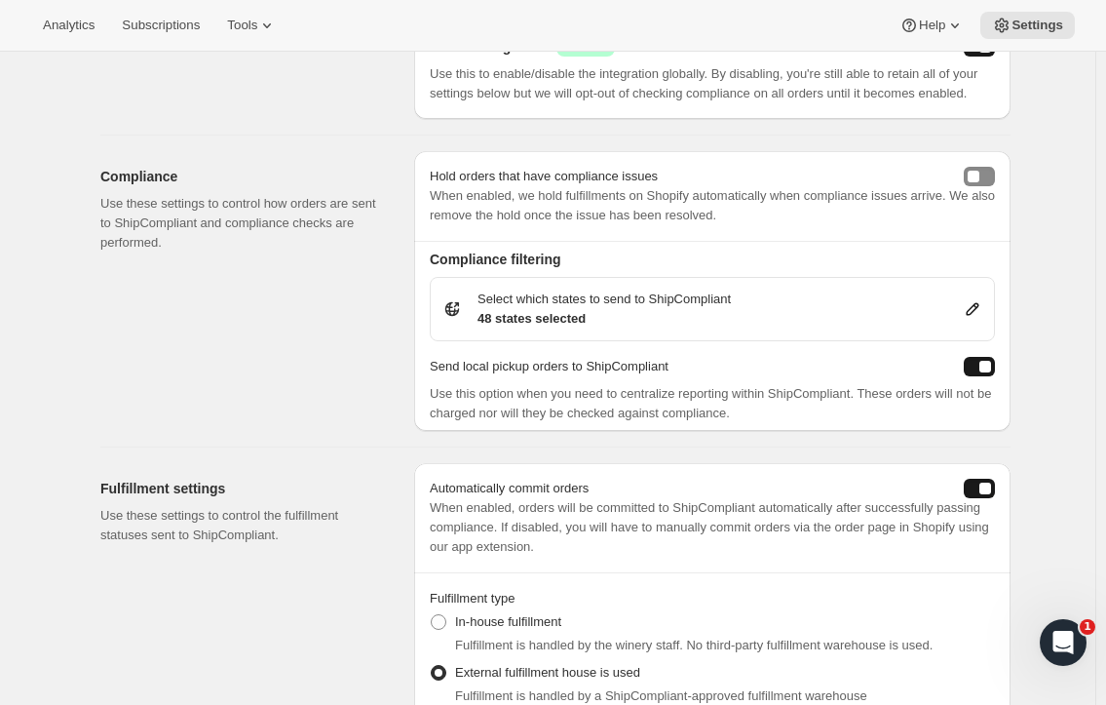
click at [975, 311] on icon at bounding box center [972, 308] width 19 height 19
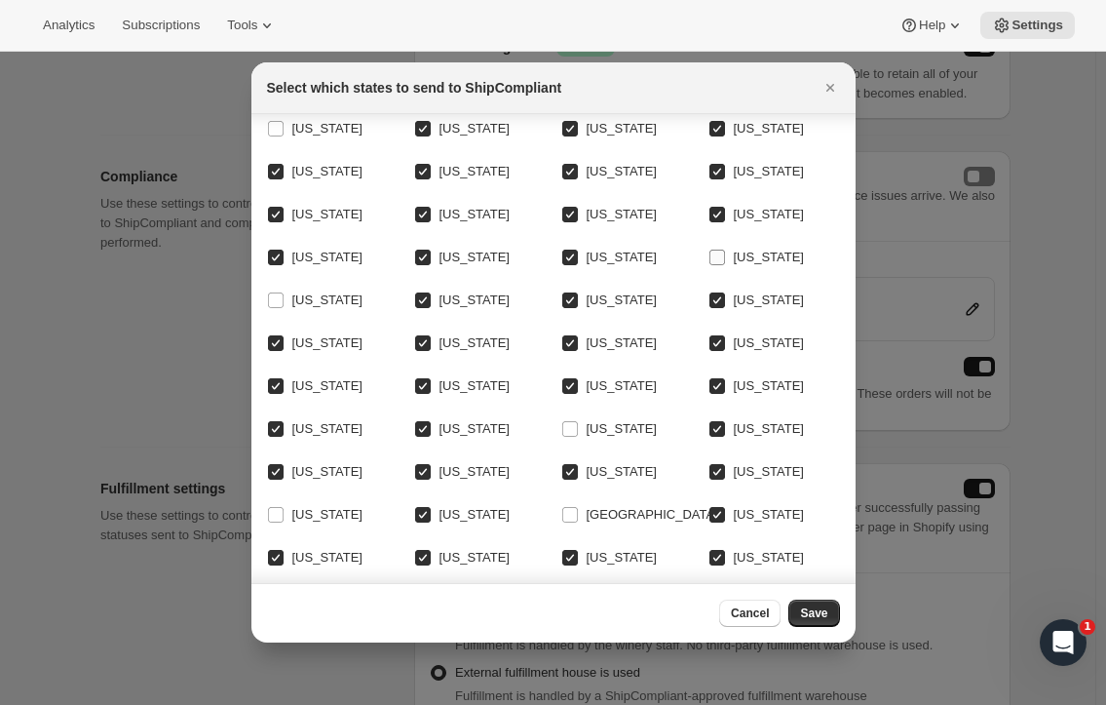
scroll to position [186, 0]
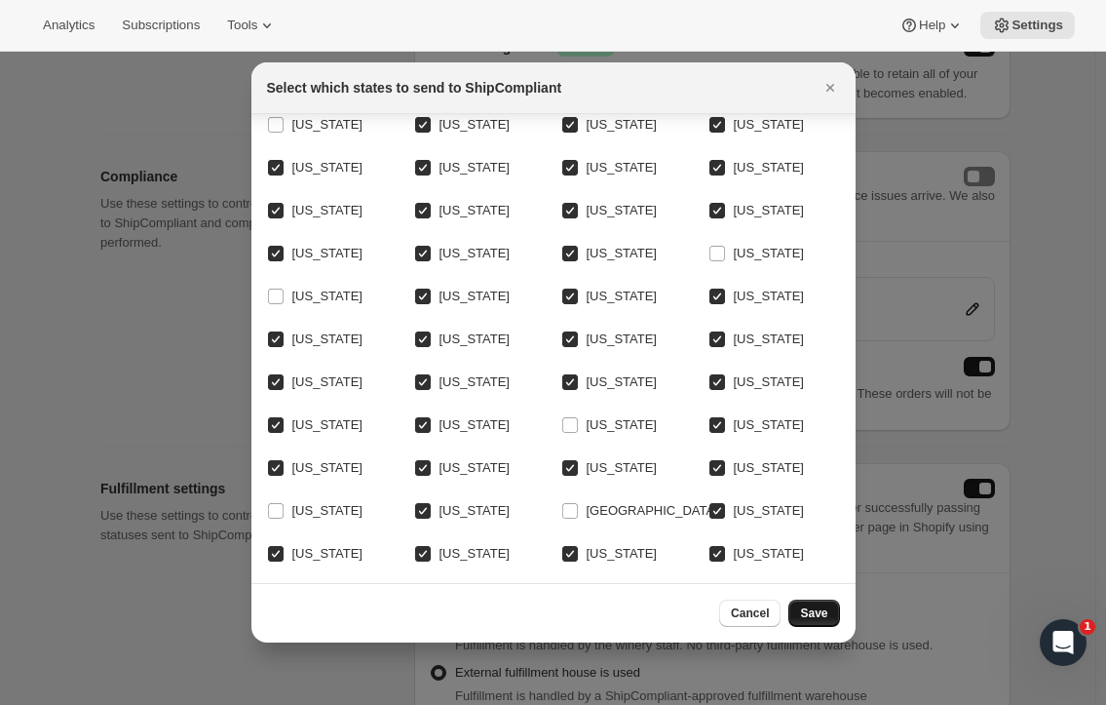
click at [817, 611] on span "Save" at bounding box center [813, 613] width 27 height 16
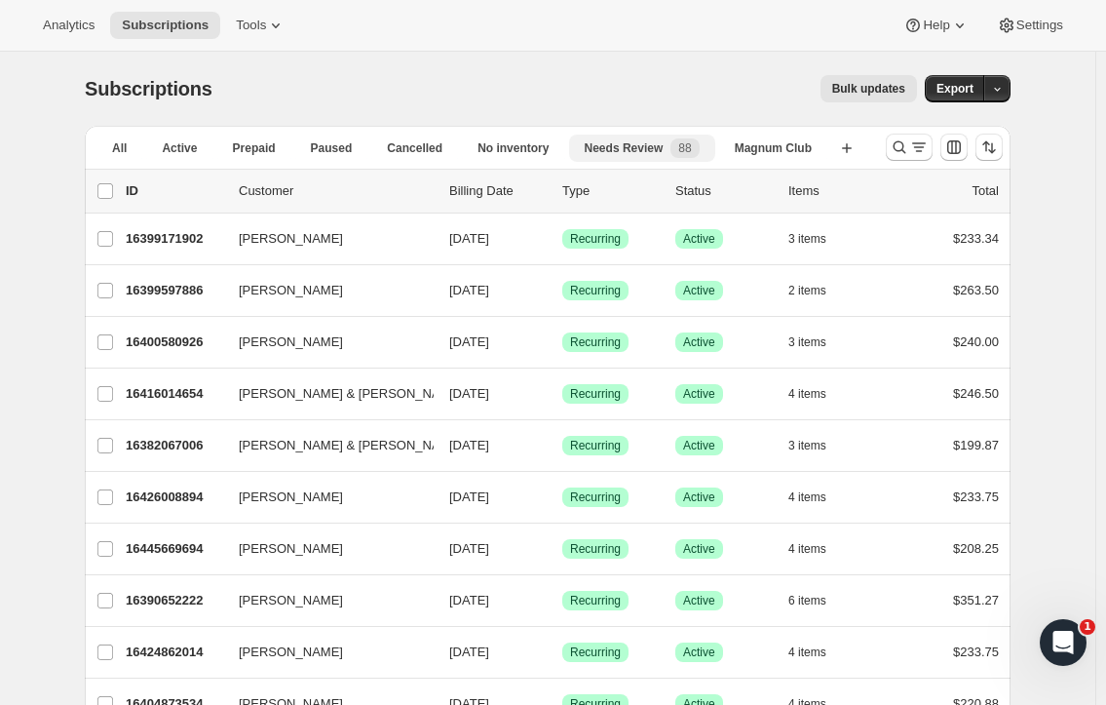
click at [618, 144] on span "Needs Review" at bounding box center [624, 148] width 79 height 16
click at [633, 144] on span "Needs Review" at bounding box center [624, 148] width 79 height 16
click at [603, 145] on span "Needs Review" at bounding box center [624, 148] width 79 height 16
click at [614, 153] on span "Needs Review" at bounding box center [624, 148] width 79 height 16
click at [698, 148] on span "88" at bounding box center [684, 147] width 28 height 19
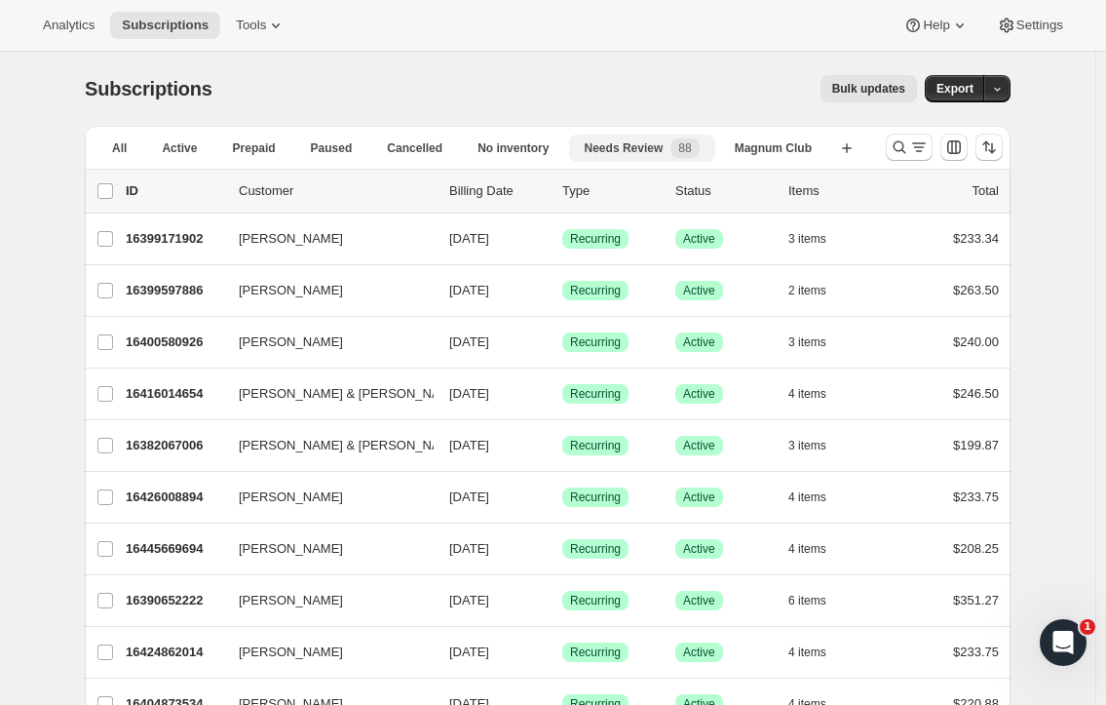
click at [614, 142] on span "Needs Review" at bounding box center [624, 148] width 79 height 16
click at [640, 145] on span "Needs Review" at bounding box center [624, 148] width 79 height 16
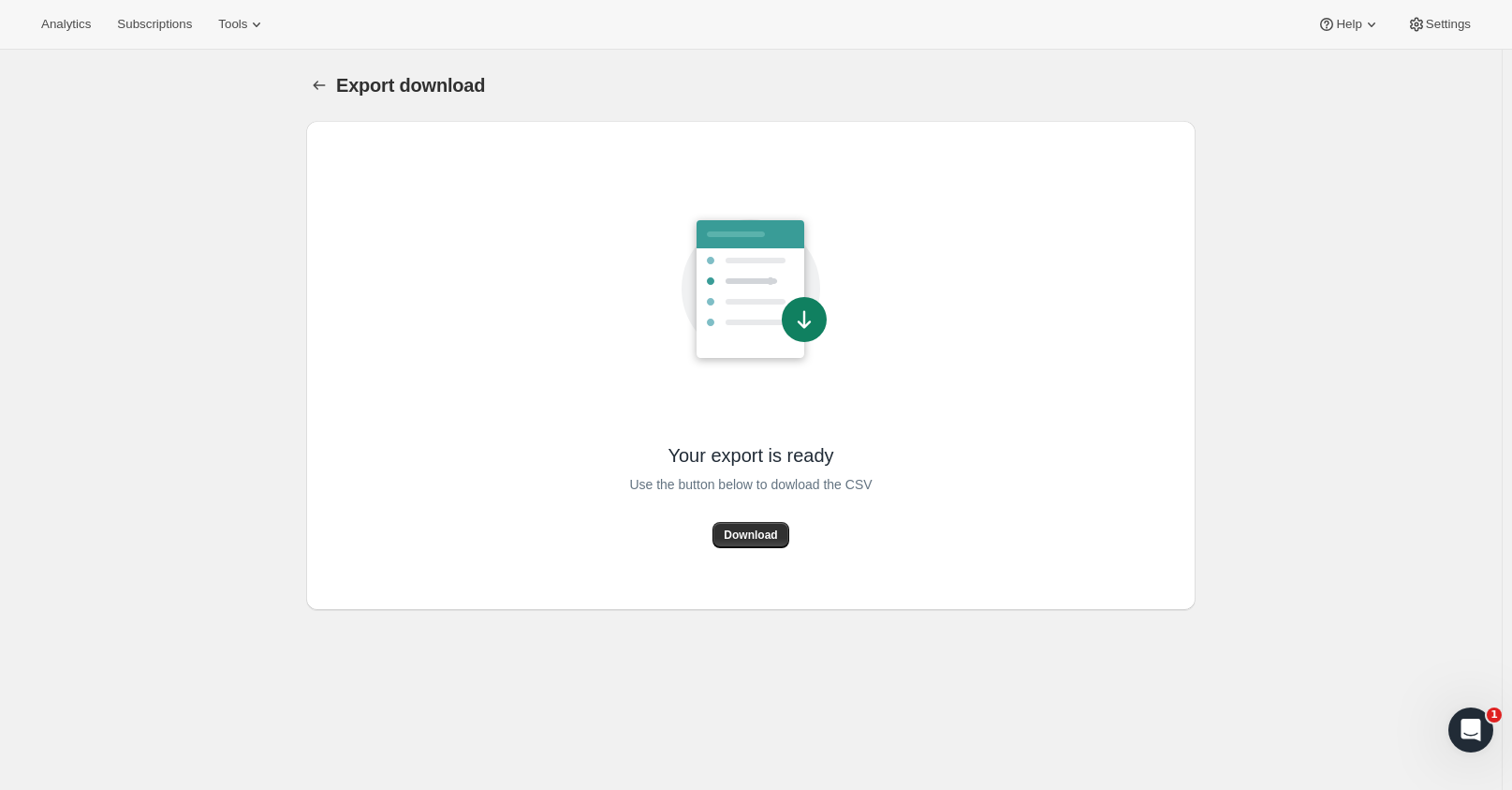
click at [783, 520] on div "Use the button below to dowload the CSV" at bounding box center [750, 494] width 242 height 55
click at [770, 537] on span "Download" at bounding box center [750, 535] width 54 height 15
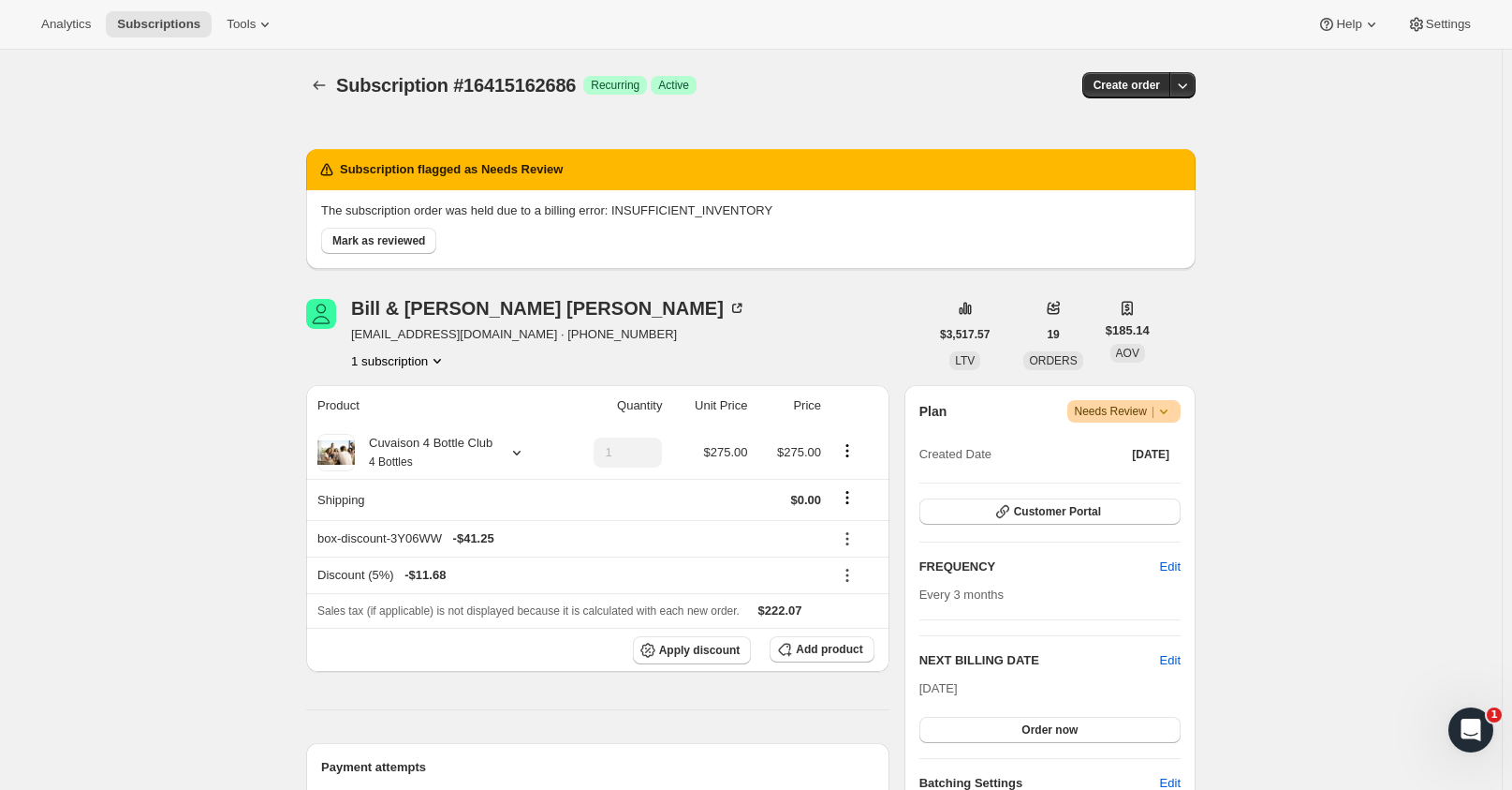
click at [1092, 409] on span "Needs Review |" at bounding box center [1124, 410] width 99 height 18
click at [456, 441] on div "Cuvaison 4 Bottle Club 4 Bottles" at bounding box center [423, 452] width 137 height 37
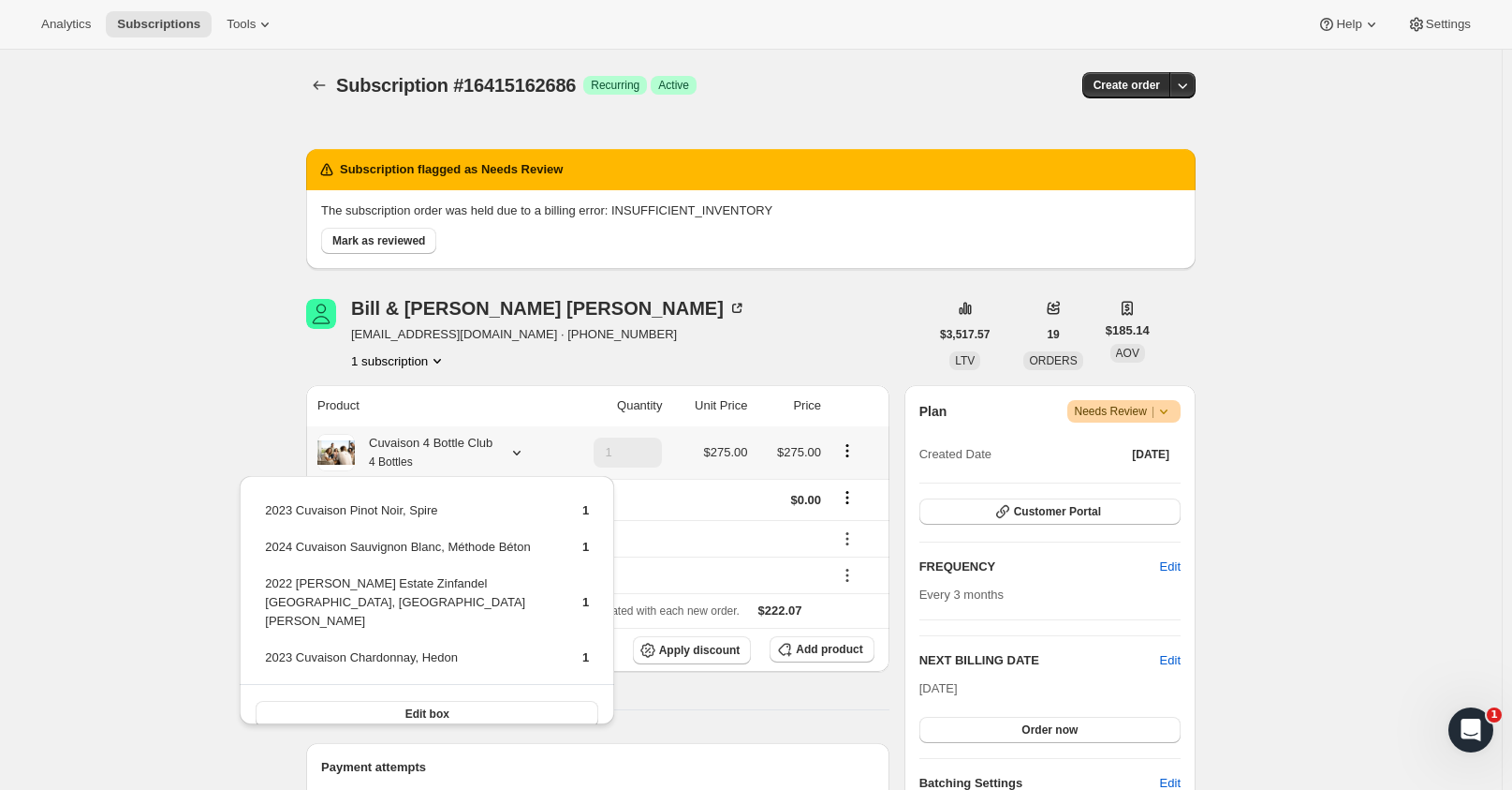
click at [456, 441] on div "Cuvaison 4 Bottle Club 4 Bottles" at bounding box center [423, 452] width 137 height 37
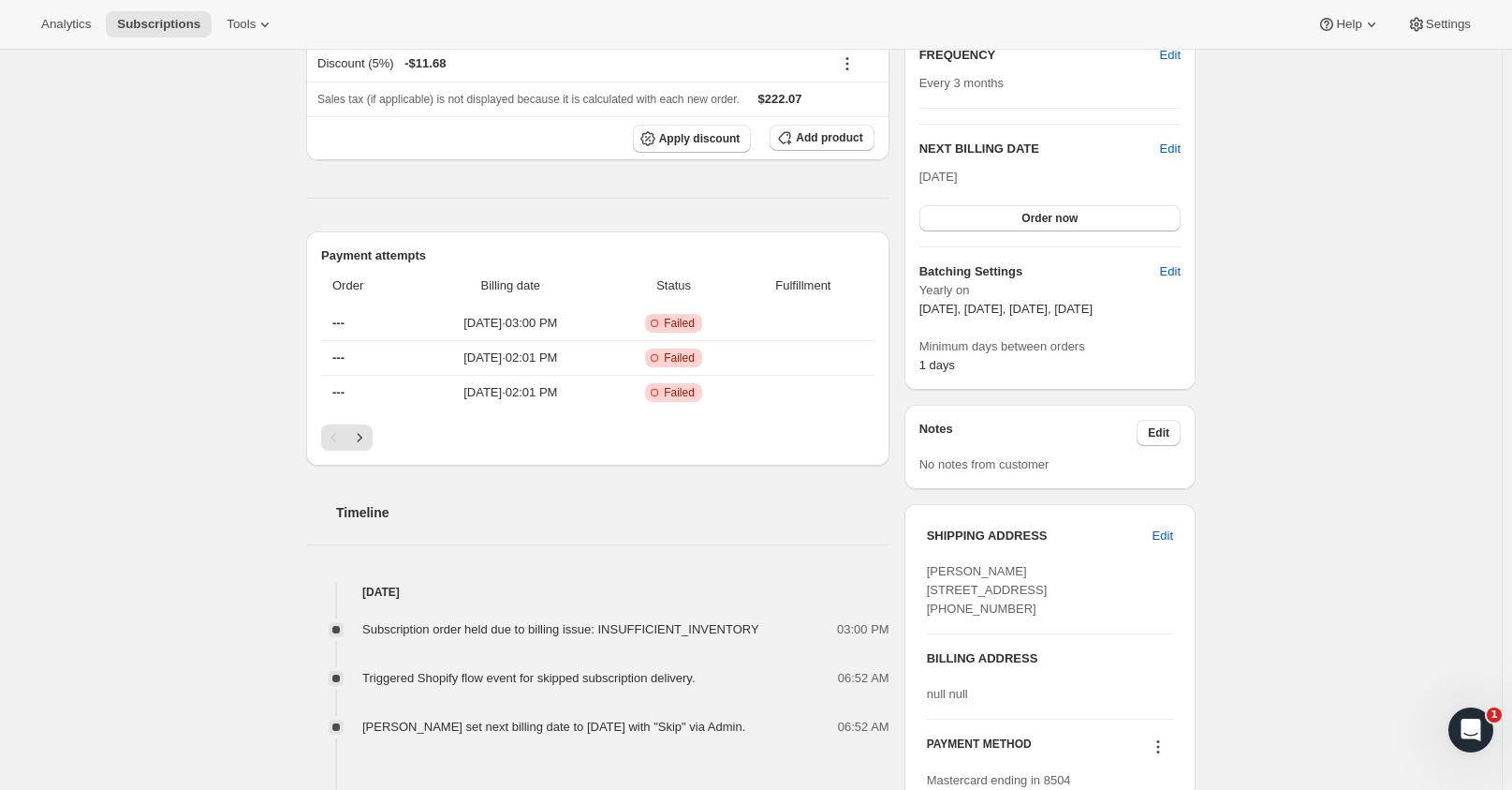
scroll to position [468, 0]
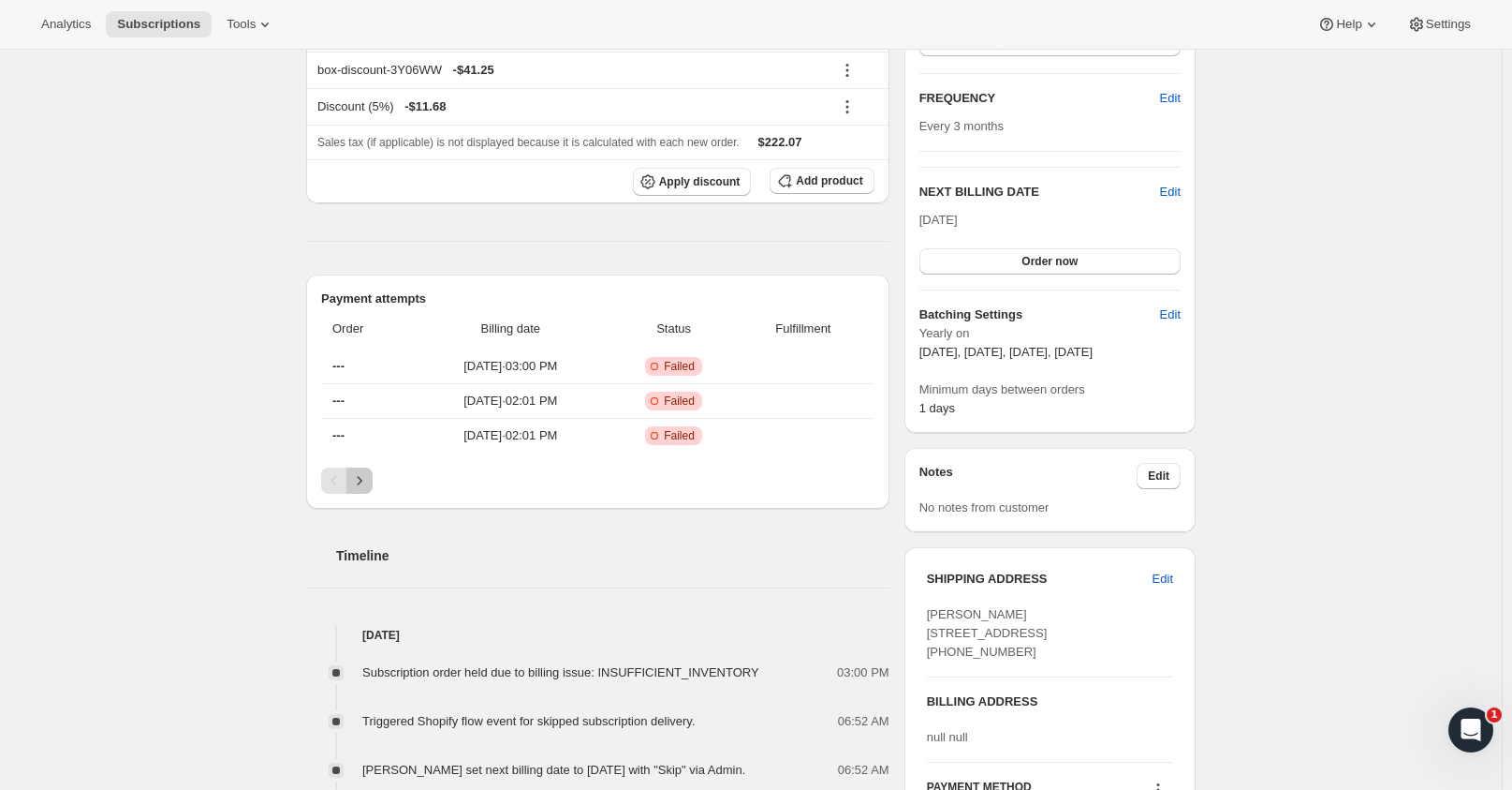
drag, startPoint x: 372, startPoint y: 469, endPoint x: 330, endPoint y: 541, distance: 83.4
click at [373, 469] on button "Next" at bounding box center [359, 480] width 26 height 26
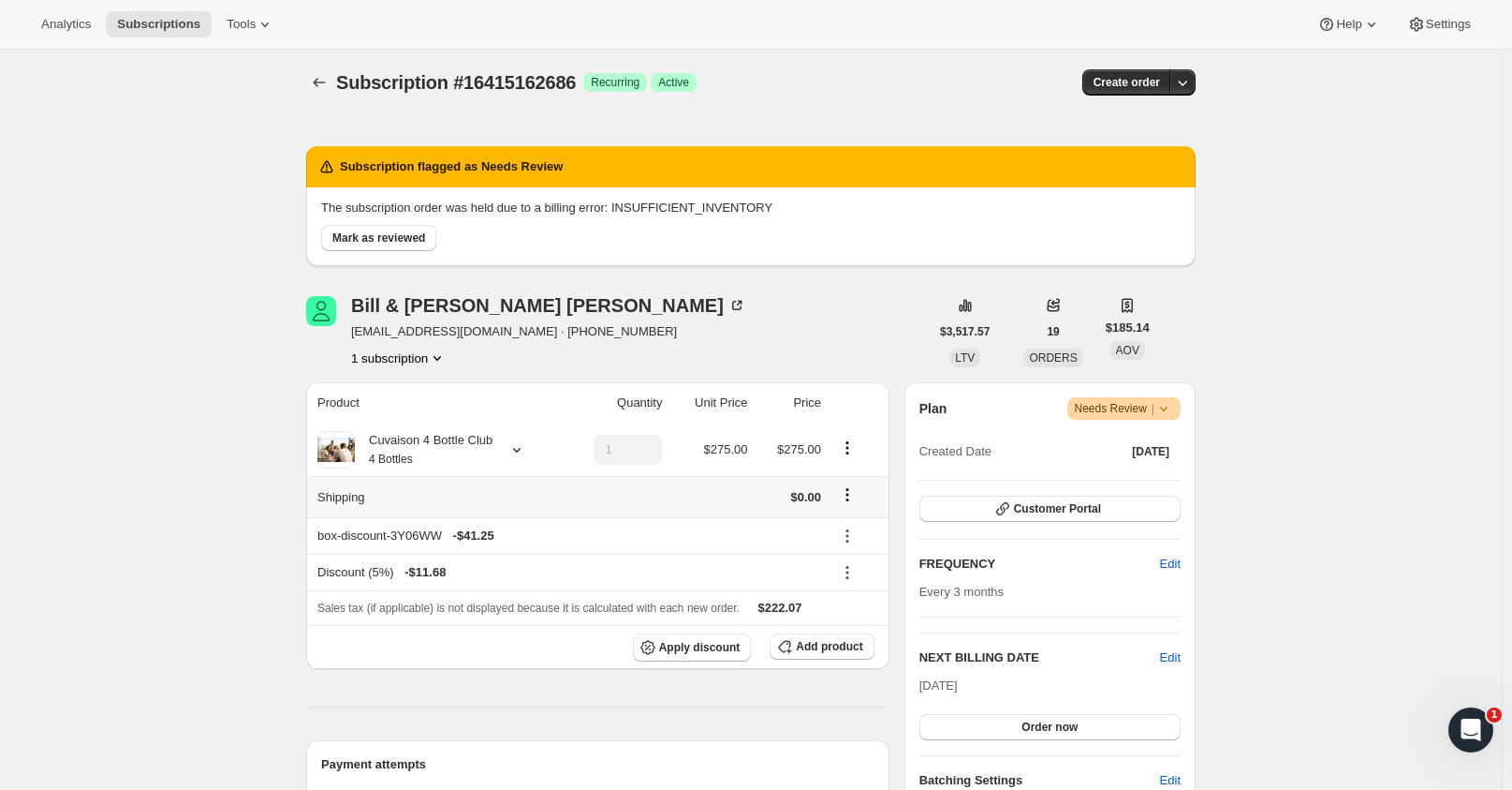
scroll to position [0, 0]
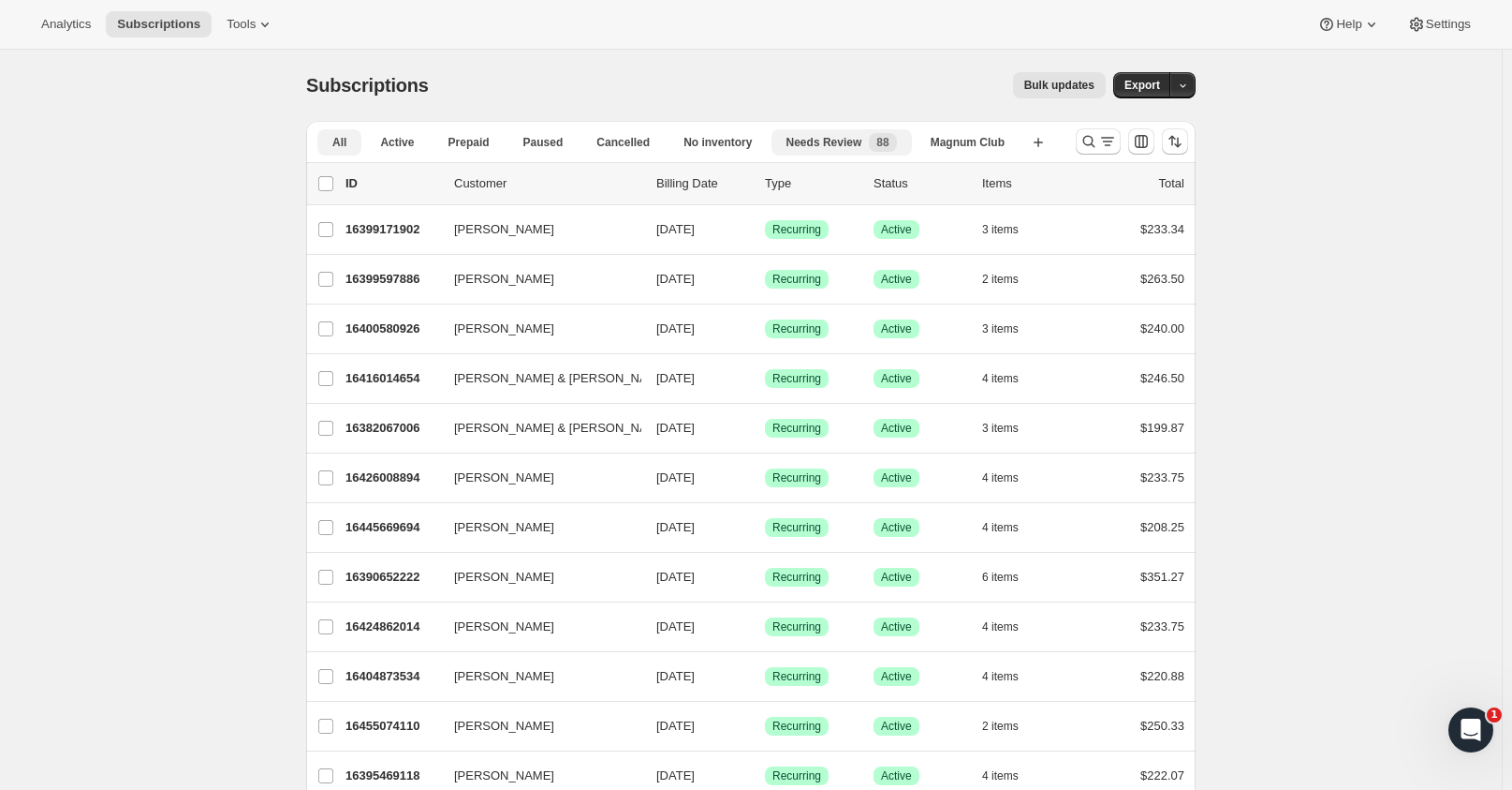
click at [883, 138] on span "88" at bounding box center [882, 142] width 12 height 15
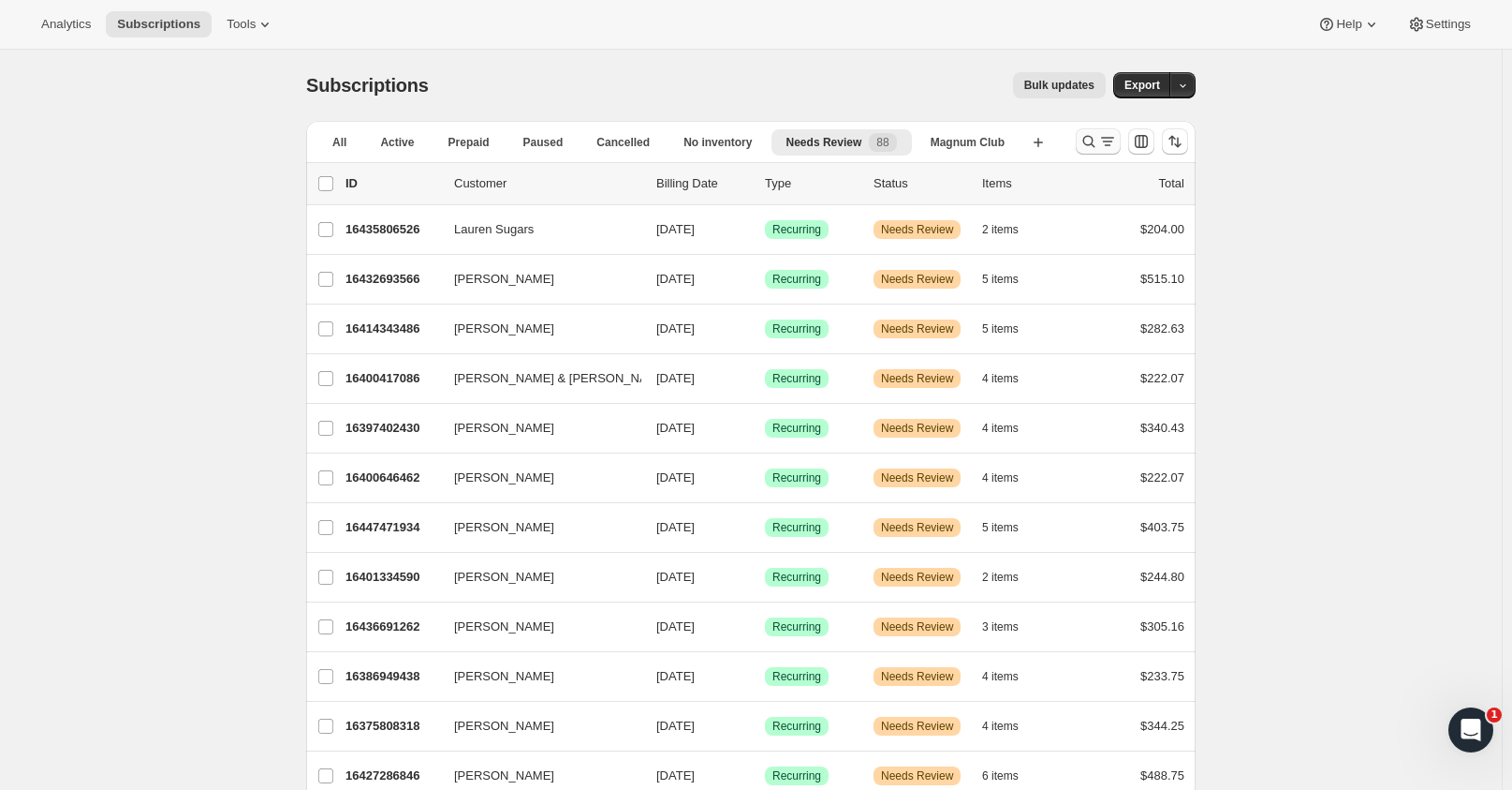
click at [1117, 141] on icon "Search and filter results" at bounding box center [1107, 140] width 18 height 18
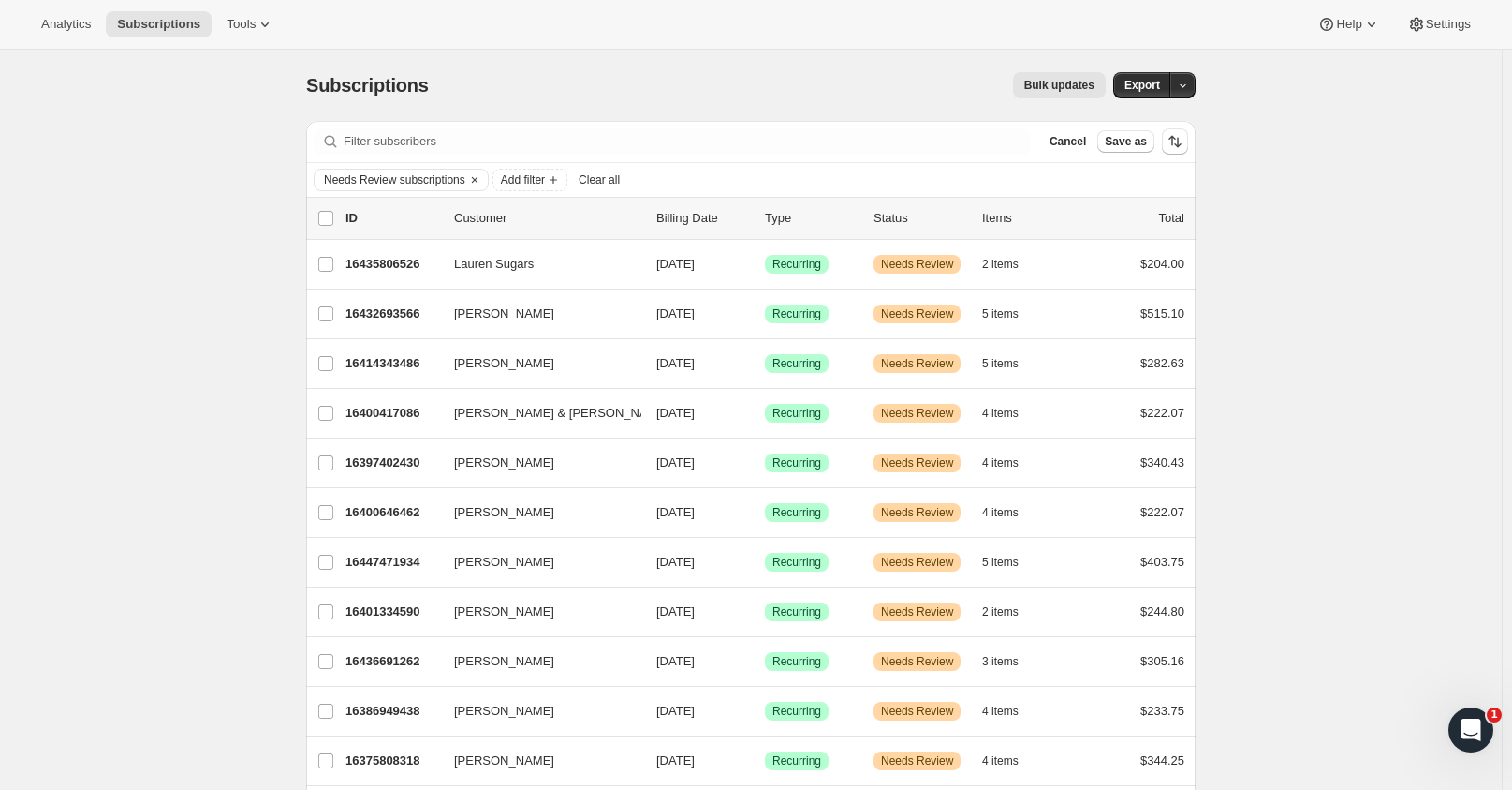
click at [1120, 141] on span "Save as" at bounding box center [1126, 141] width 42 height 15
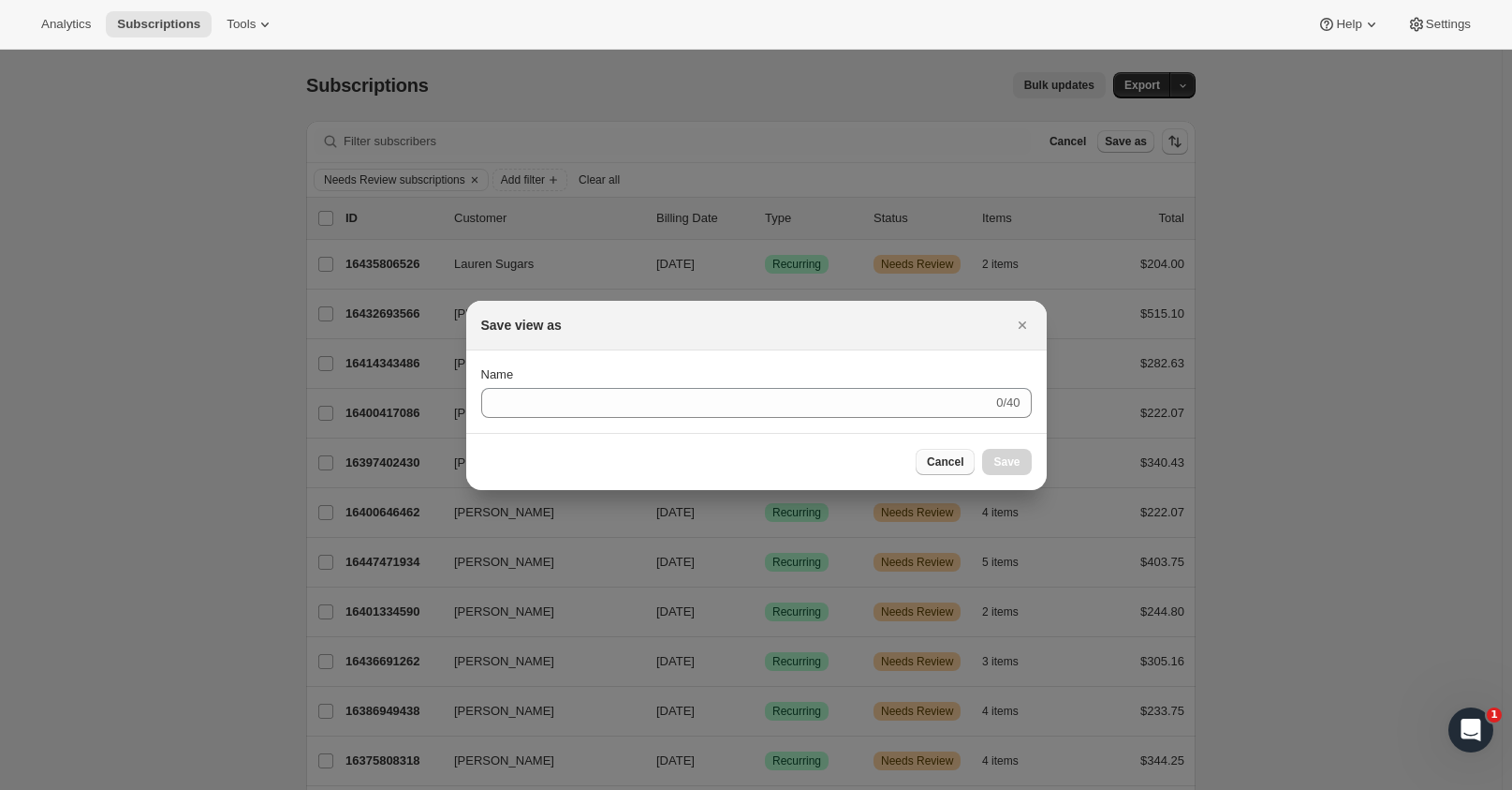
click at [928, 466] on button "Cancel" at bounding box center [944, 461] width 59 height 26
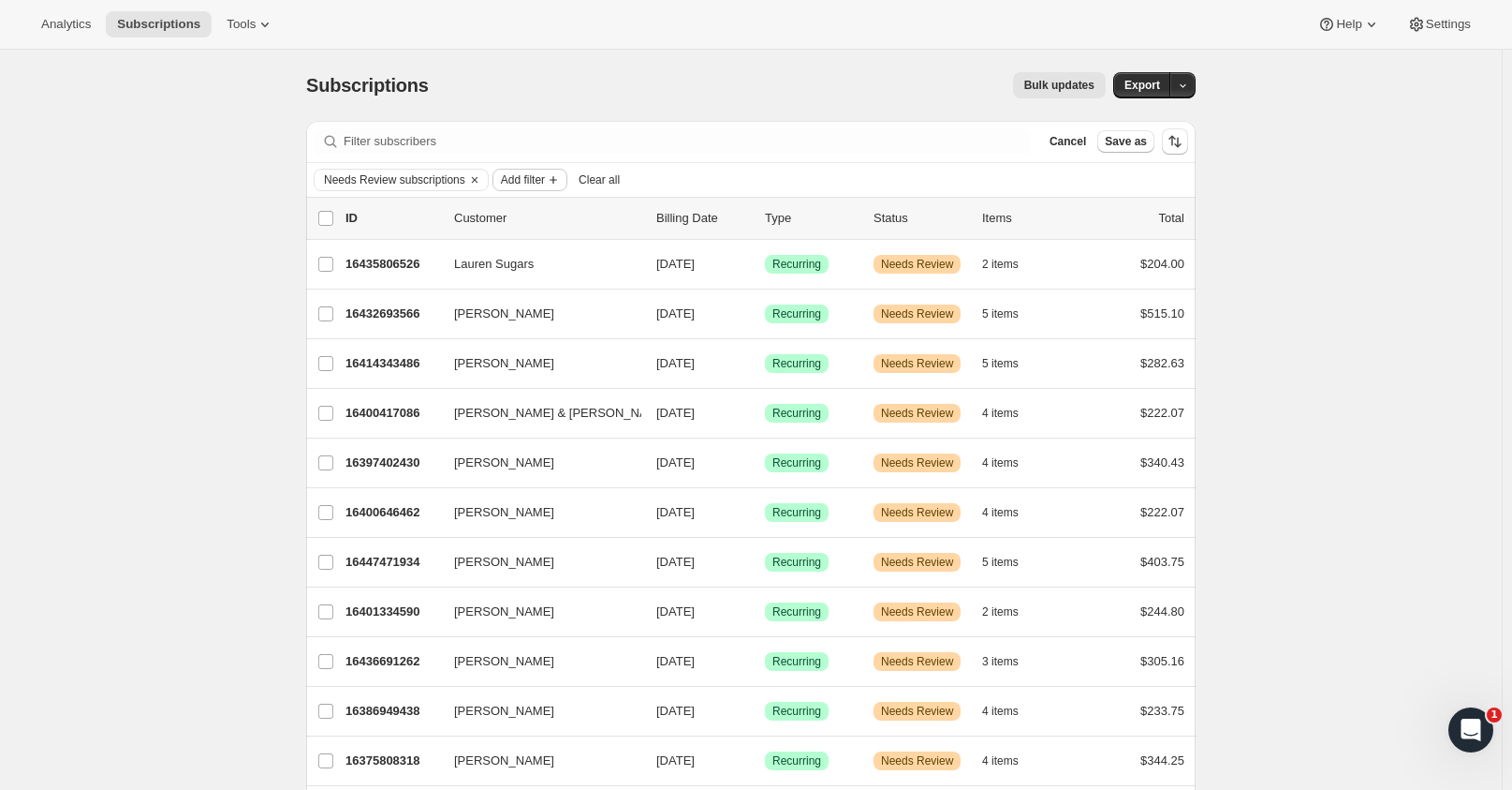
click at [555, 179] on icon "Add filter" at bounding box center [553, 180] width 15 height 15
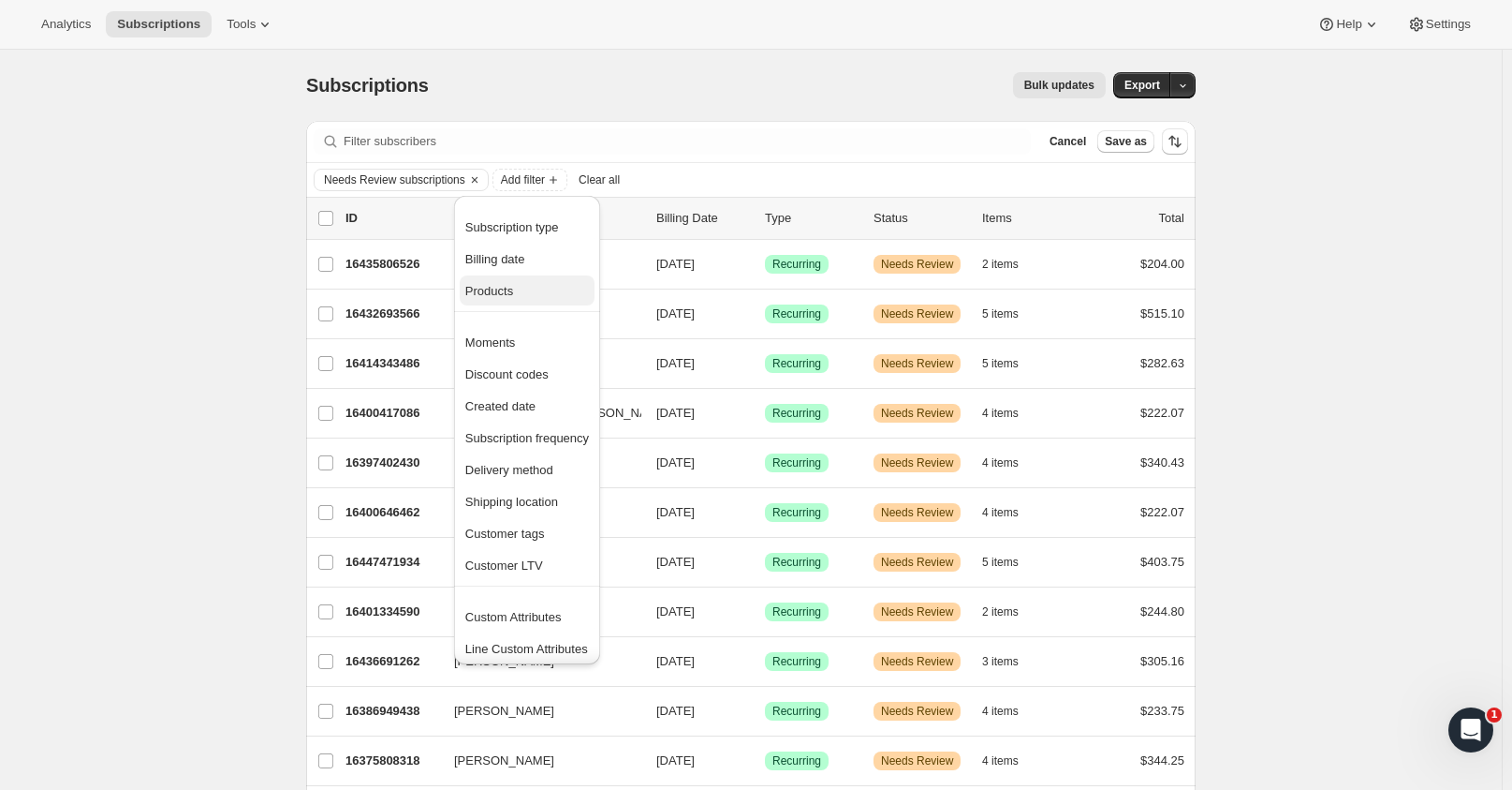
click at [549, 287] on span "Products" at bounding box center [526, 290] width 124 height 18
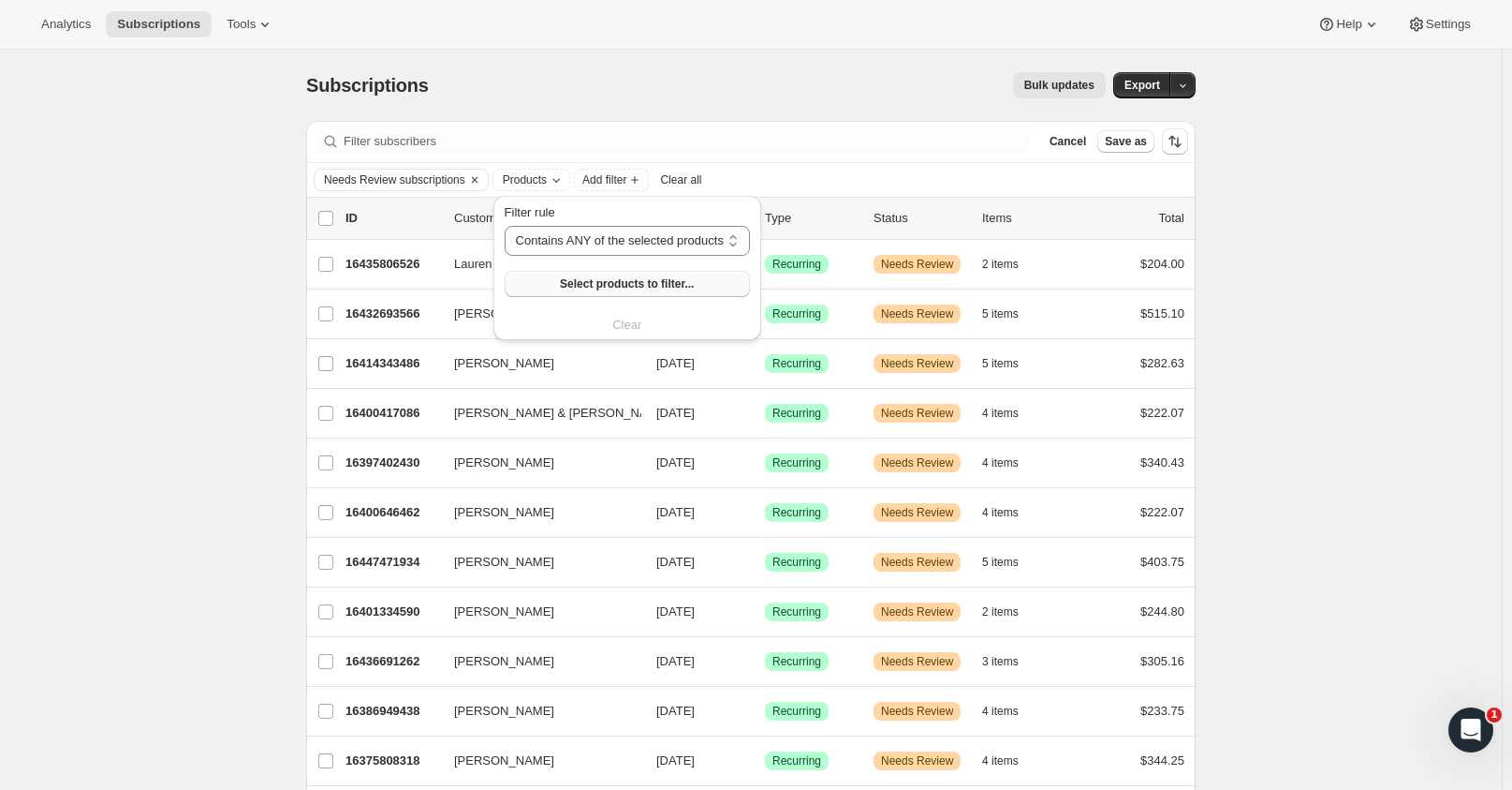
click at [692, 288] on button "Select products to filter..." at bounding box center [626, 284] width 245 height 26
click at [626, 324] on div "Filter rule Contains ANY of the selected products Contains ALL of the selected …" at bounding box center [626, 268] width 245 height 131
drag, startPoint x: 614, startPoint y: 216, endPoint x: 581, endPoint y: 209, distance: 33.7
click at [611, 216] on div "Filter rule" at bounding box center [626, 211] width 245 height 18
click at [555, 175] on icon "Products" at bounding box center [556, 180] width 15 height 15
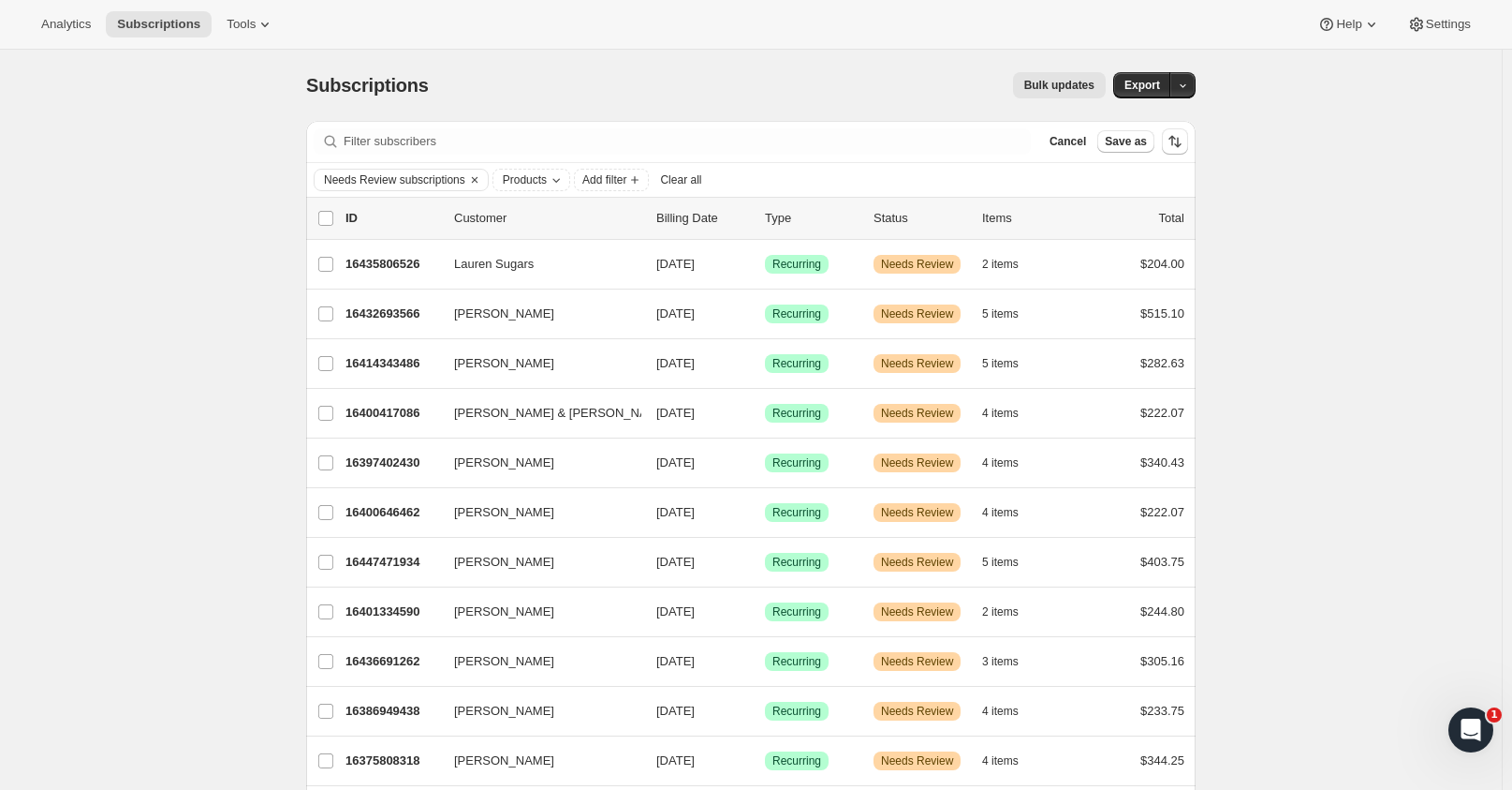
click at [696, 181] on span "Clear all" at bounding box center [680, 180] width 41 height 15
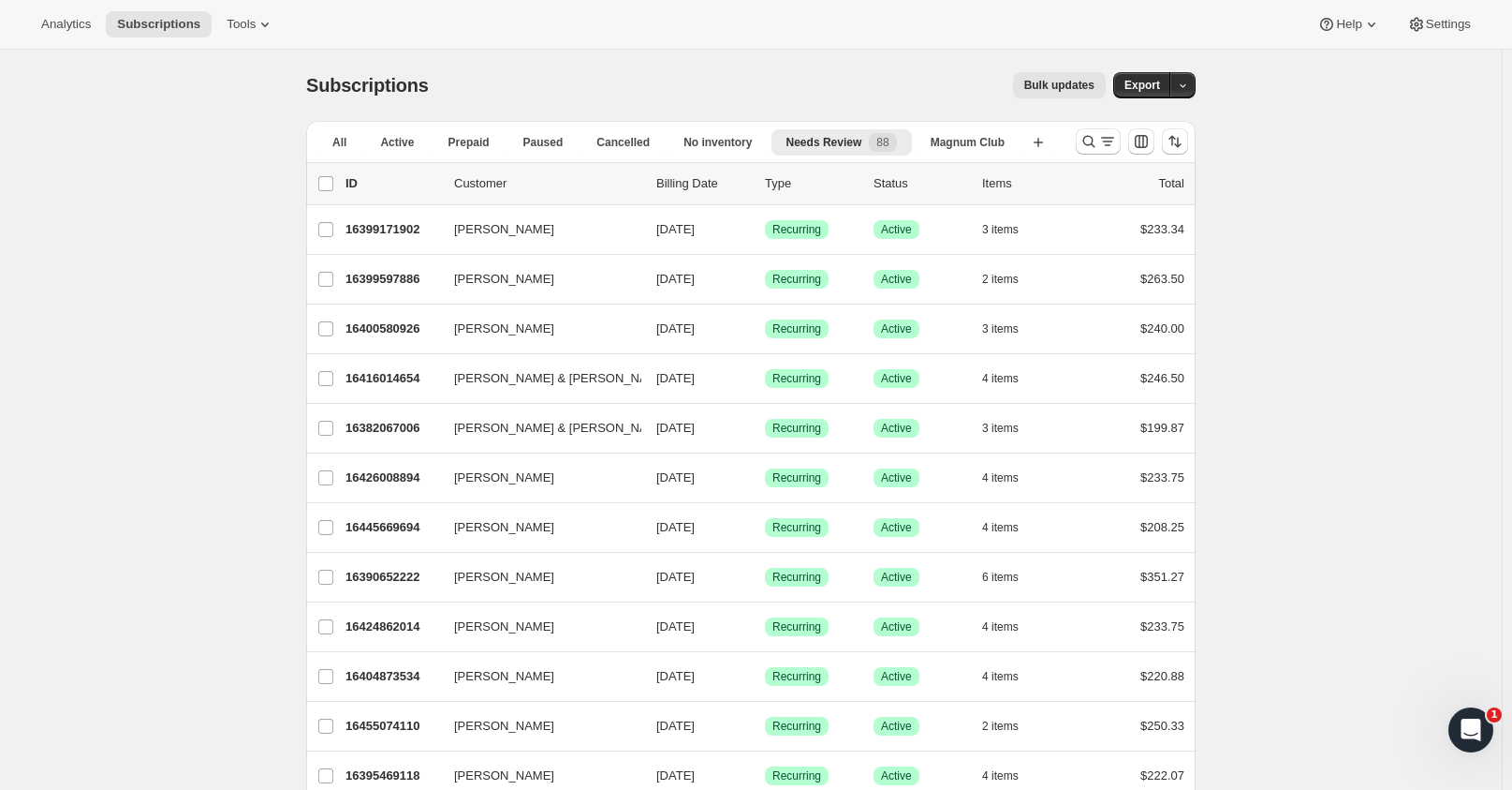
click at [868, 156] on ul "All Active Prepaid Paused Cancelled No inventory Needs Review 88 Magnum Club Mo…" at bounding box center [668, 154] width 710 height 50
click at [880, 138] on span "88" at bounding box center [882, 142] width 12 height 15
click at [882, 137] on span "88" at bounding box center [882, 142] width 12 height 15
click at [824, 135] on span "Needs Review" at bounding box center [824, 142] width 76 height 15
click at [889, 140] on span "88" at bounding box center [882, 142] width 12 height 15
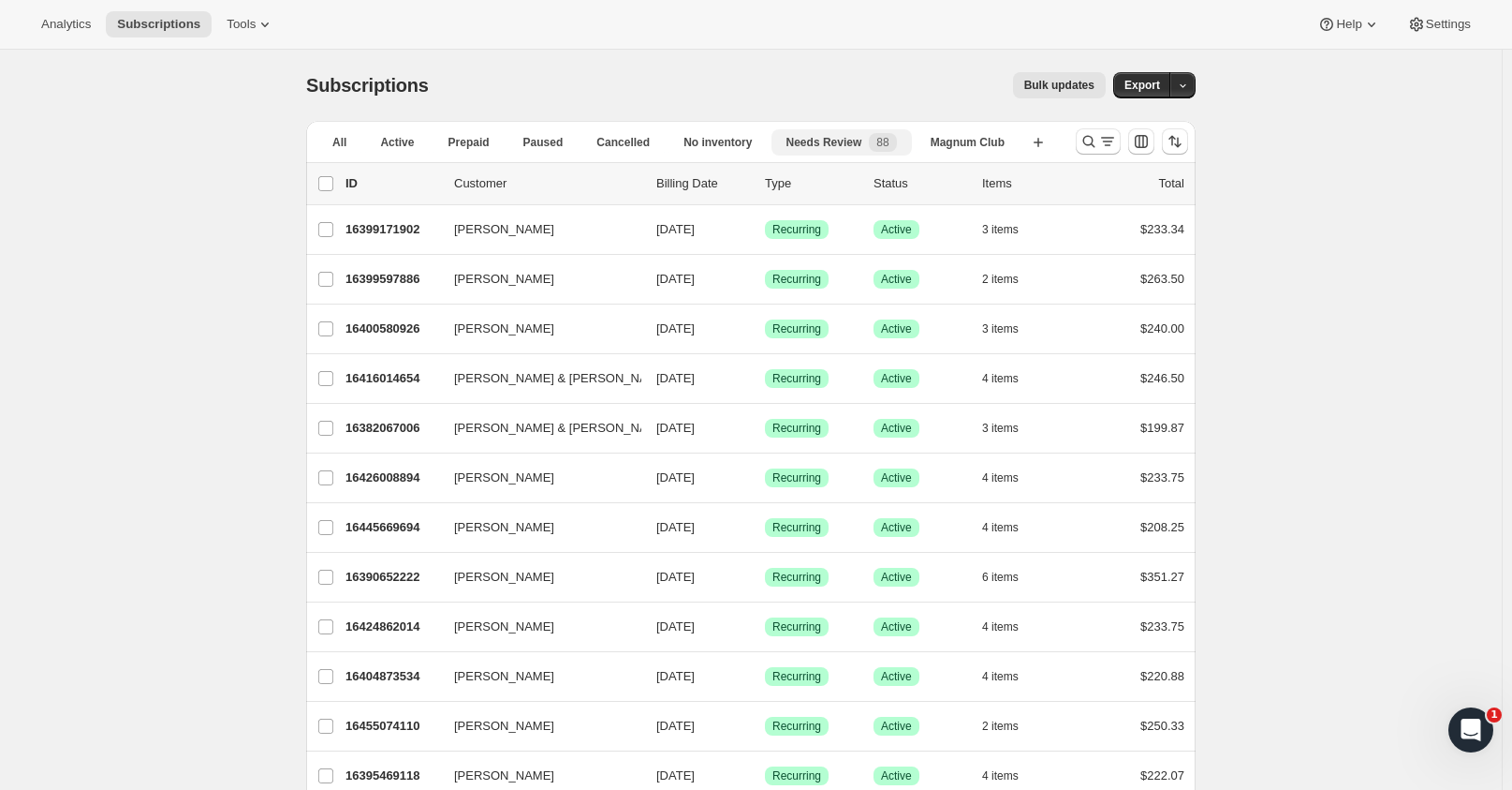
click at [816, 146] on span "Needs Review" at bounding box center [824, 142] width 76 height 15
click at [887, 147] on span "88" at bounding box center [882, 142] width 12 height 15
click at [1044, 145] on icon "button" at bounding box center [1037, 141] width 18 height 18
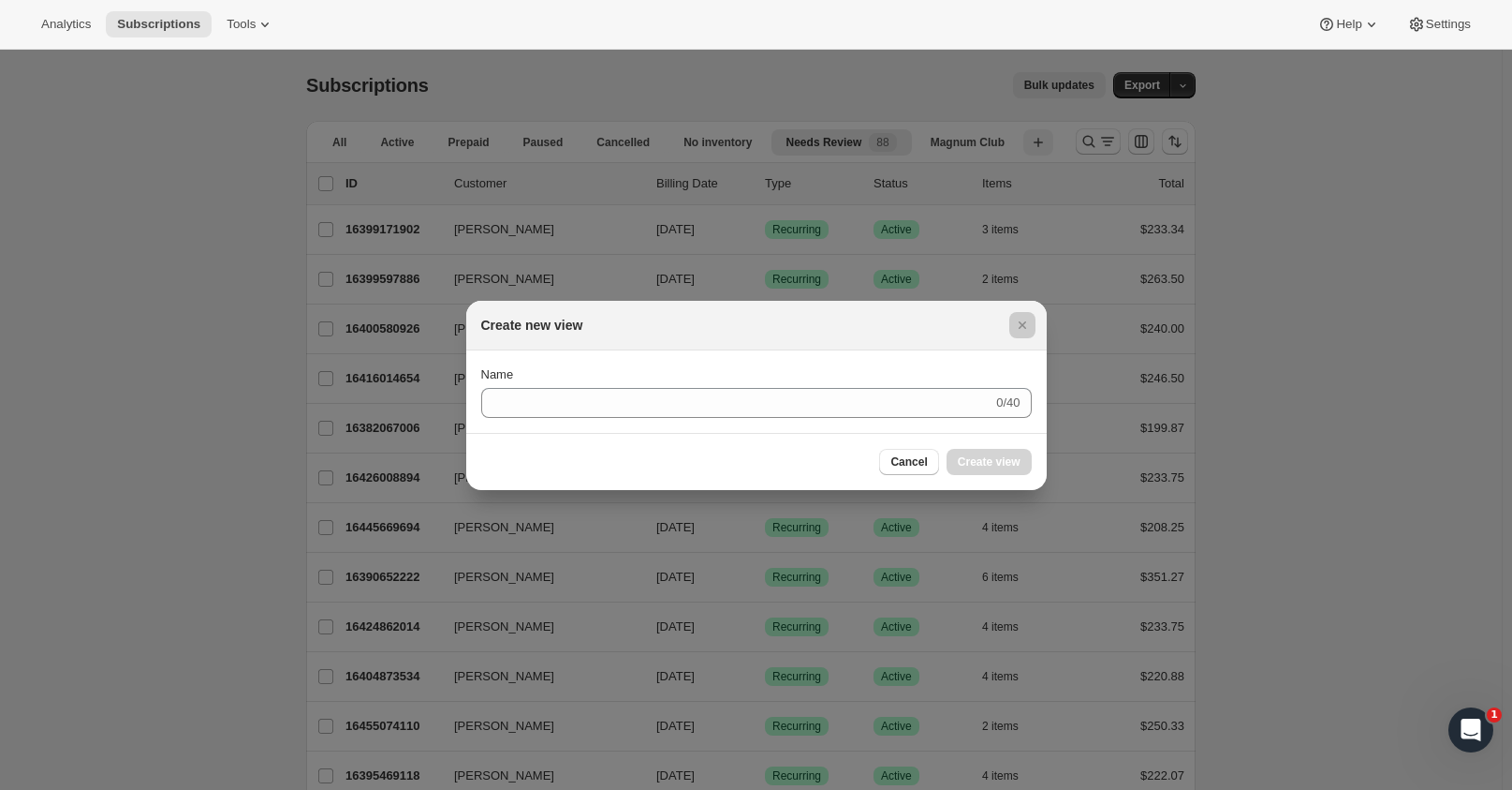
click at [1044, 145] on div at bounding box center [756, 395] width 1512 height 790
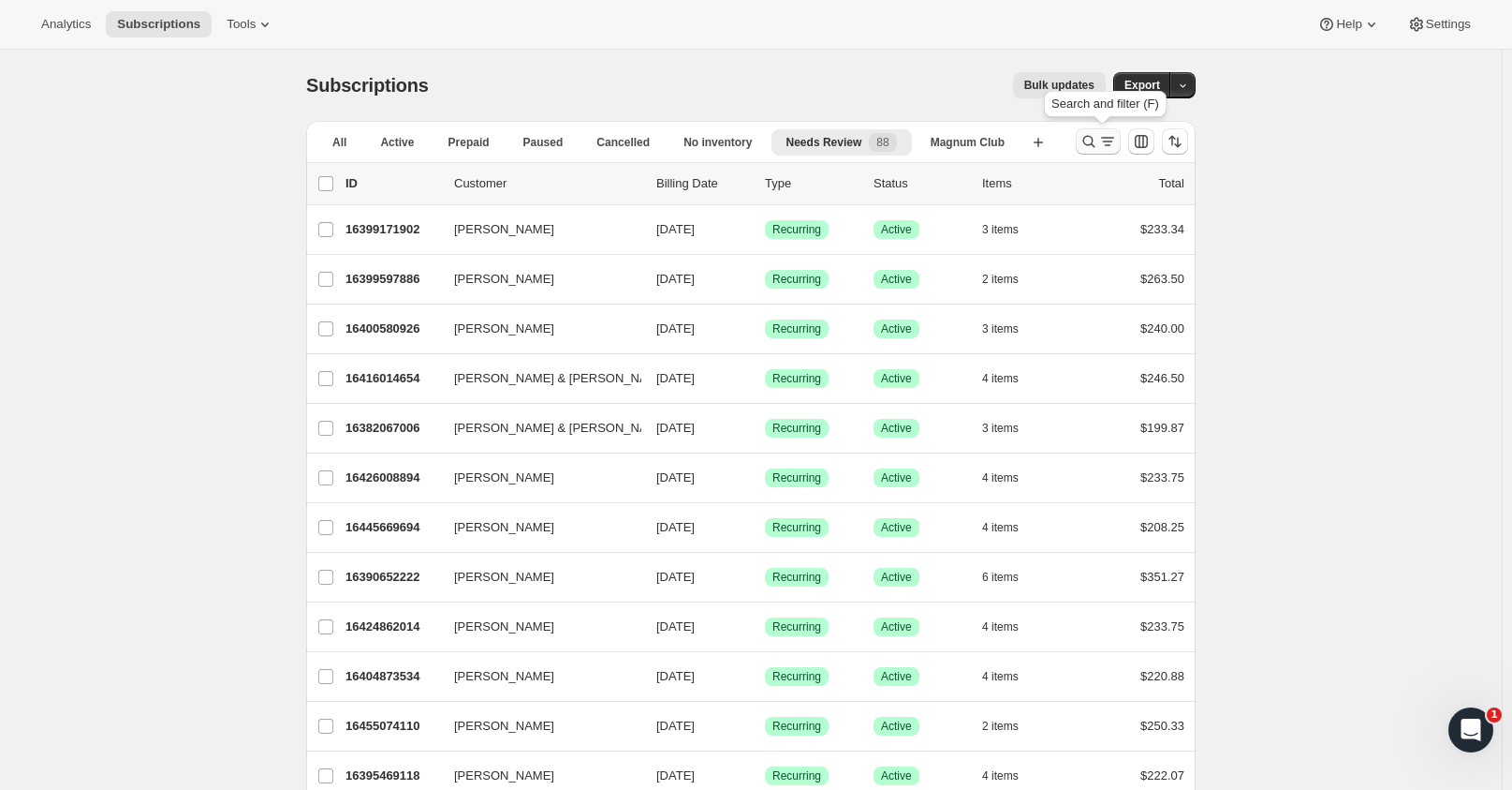
click at [1097, 143] on icon "Search and filter results" at bounding box center [1088, 140] width 18 height 18
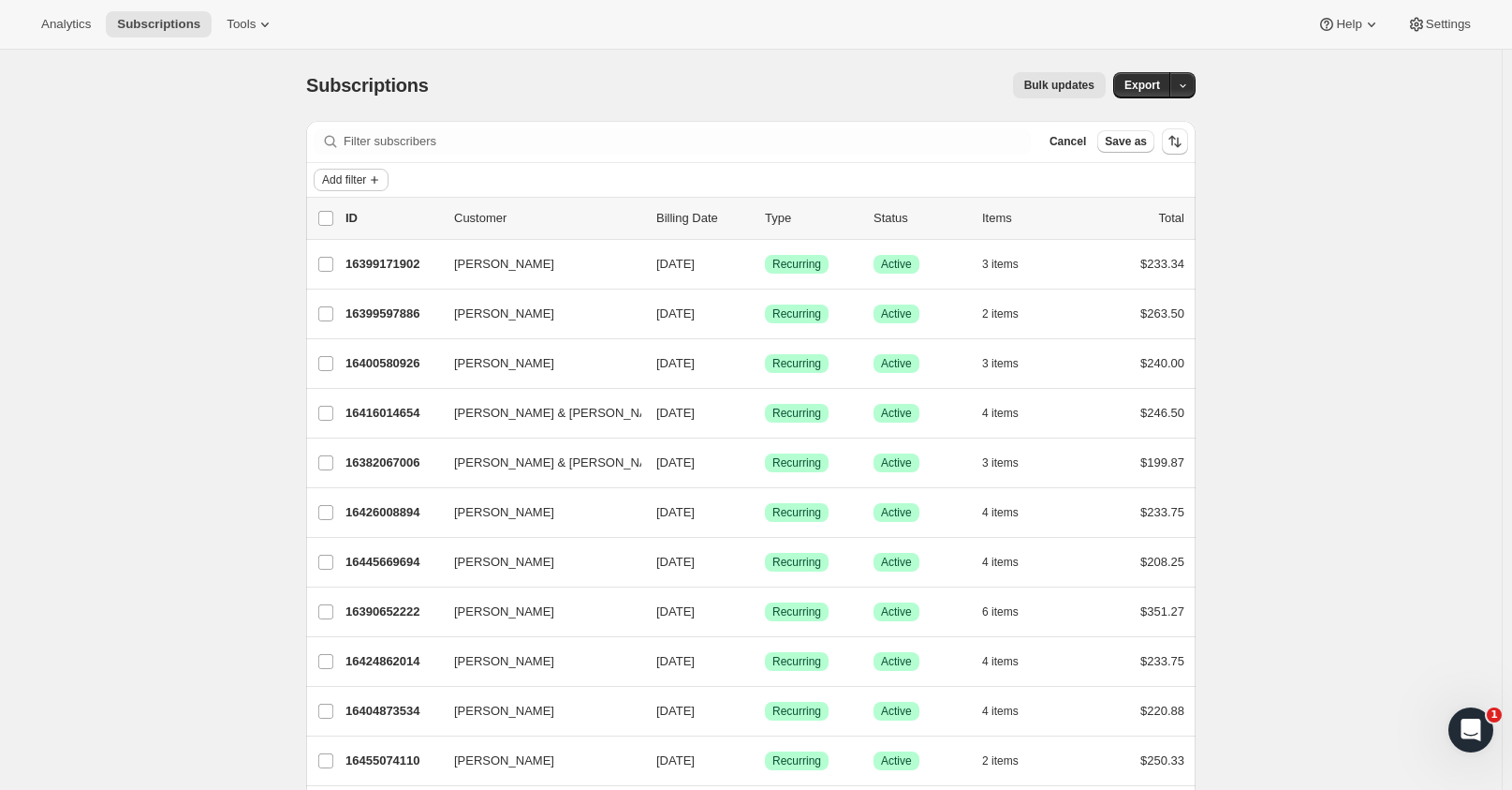
click at [366, 182] on span "Add filter" at bounding box center [344, 180] width 44 height 15
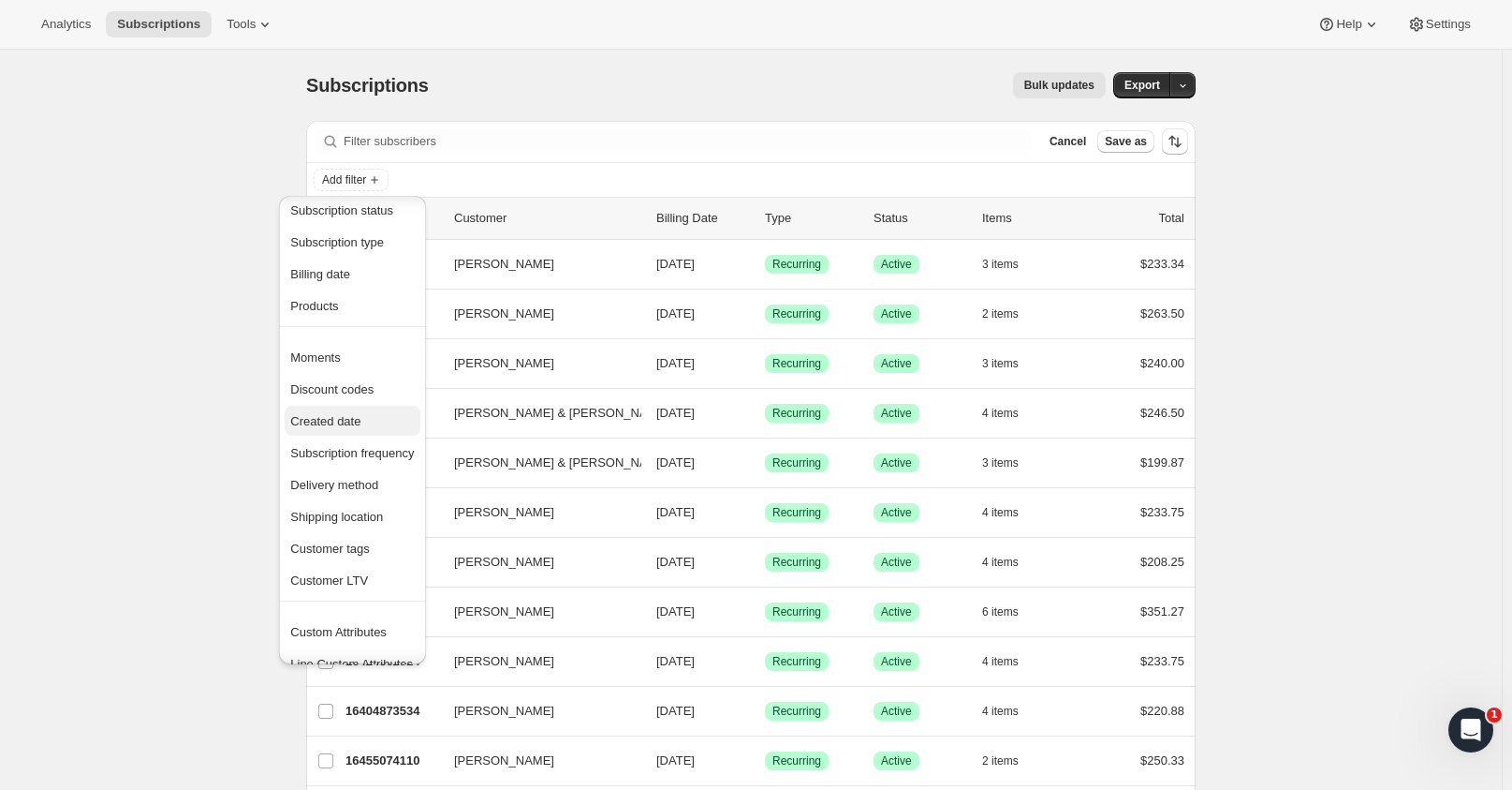
scroll to position [37, 0]
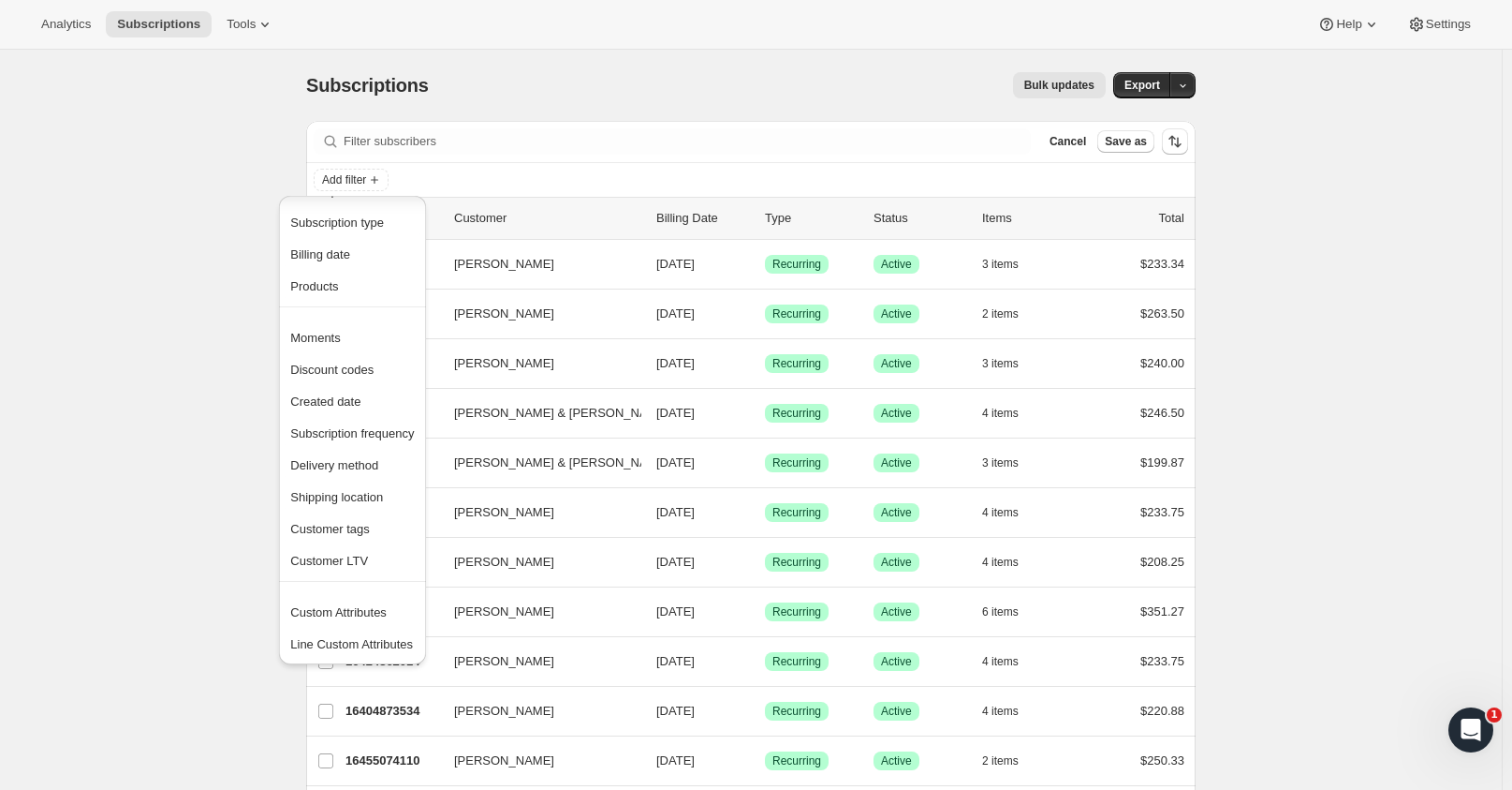
click at [529, 122] on div "Filter subscribers Cancel Save as" at bounding box center [751, 141] width 890 height 41
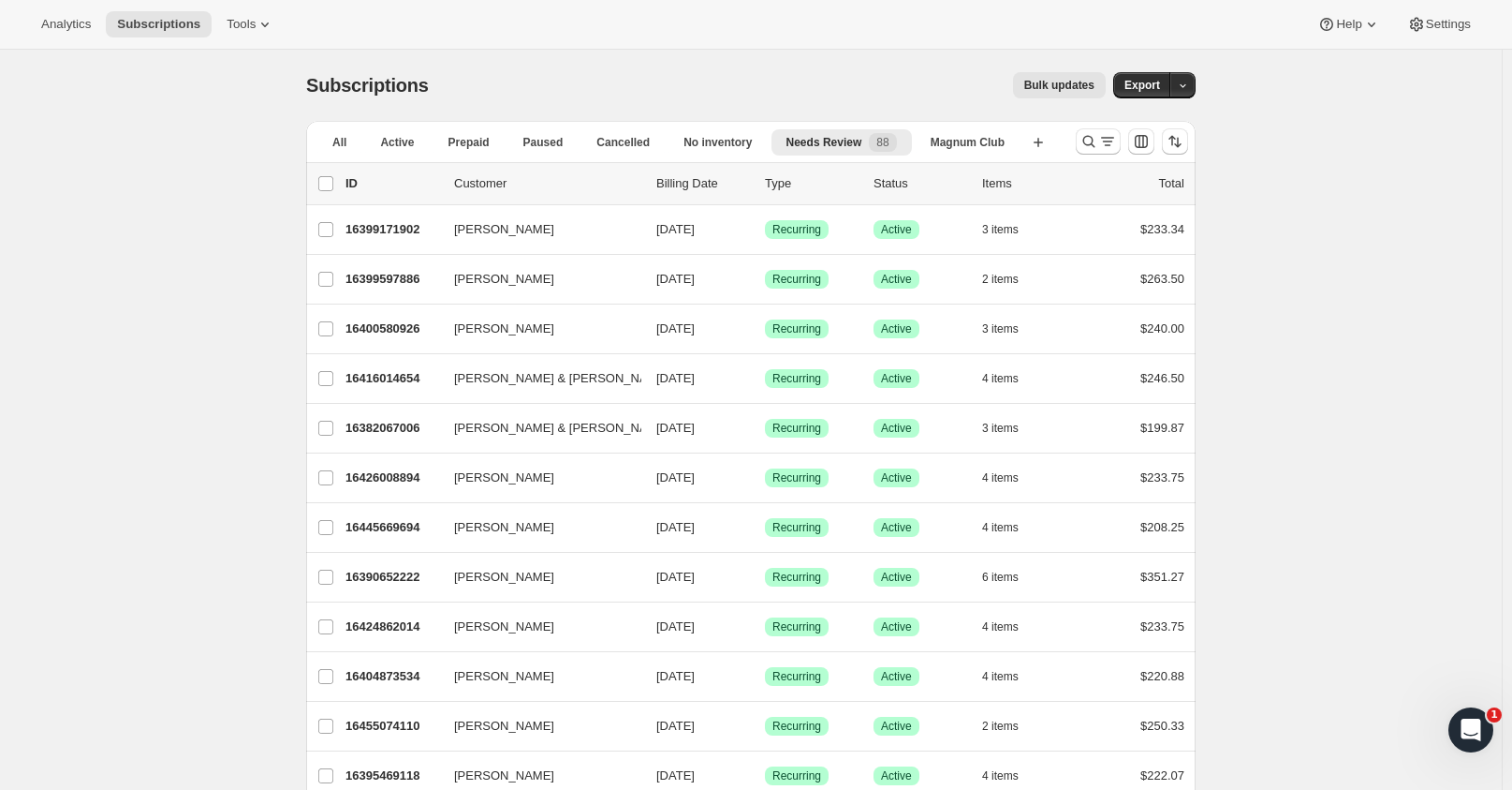
click at [896, 57] on div "Subscriptions. This page is ready Subscriptions Bulk updates More actions Bulk …" at bounding box center [751, 86] width 890 height 71
